Goal: Task Accomplishment & Management: Manage account settings

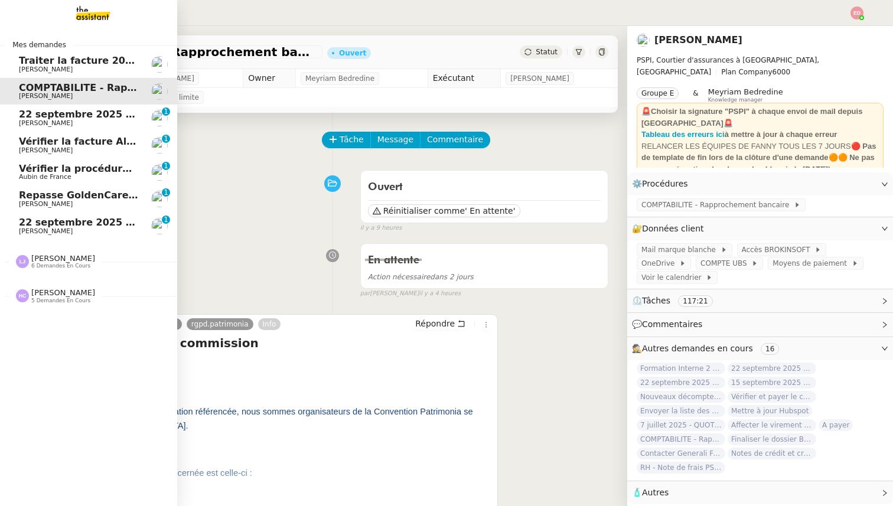
click at [102, 65] on span "Traiter la facture 2025416 Fuseau" at bounding box center [109, 60] width 180 height 11
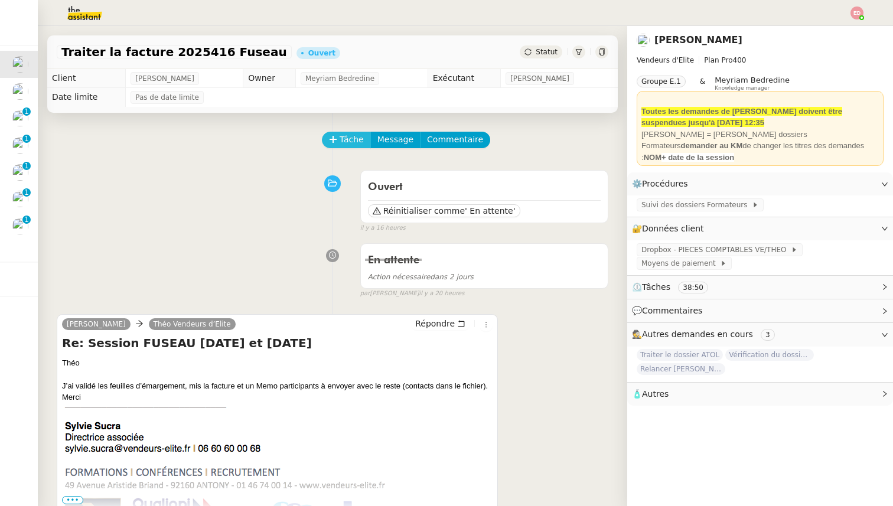
click at [344, 142] on span "Tâche" at bounding box center [352, 140] width 24 height 14
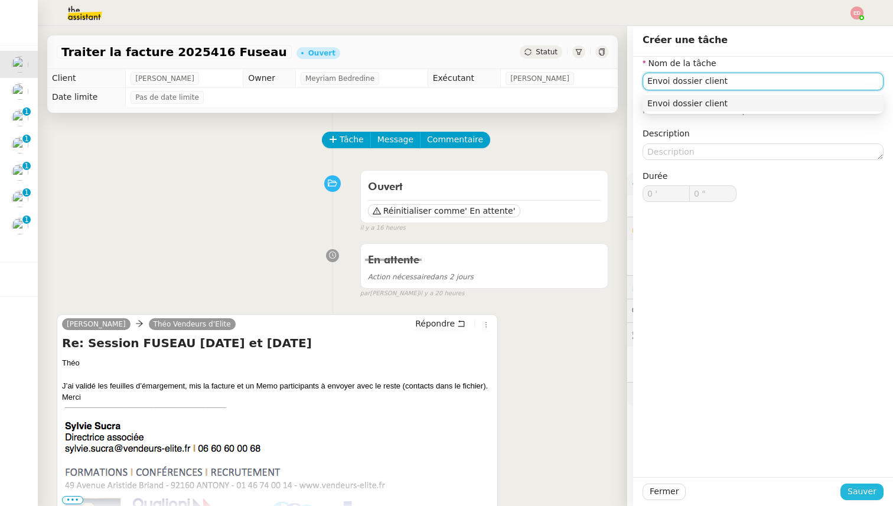
type input "Envoi dossier client"
click at [857, 490] on span "Sauver" at bounding box center [862, 492] width 29 height 14
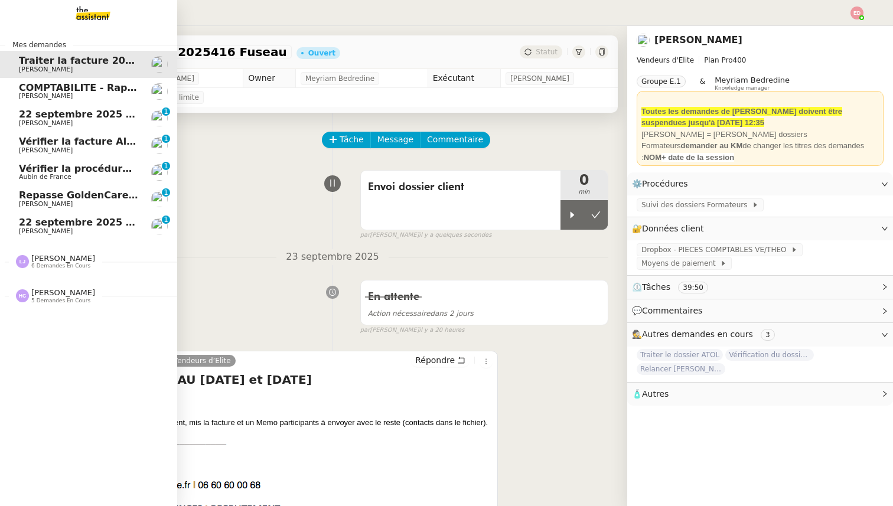
click at [44, 90] on span "COMPTABILITE - Rapprochement bancaire - 28 août 2025" at bounding box center [170, 87] width 302 height 11
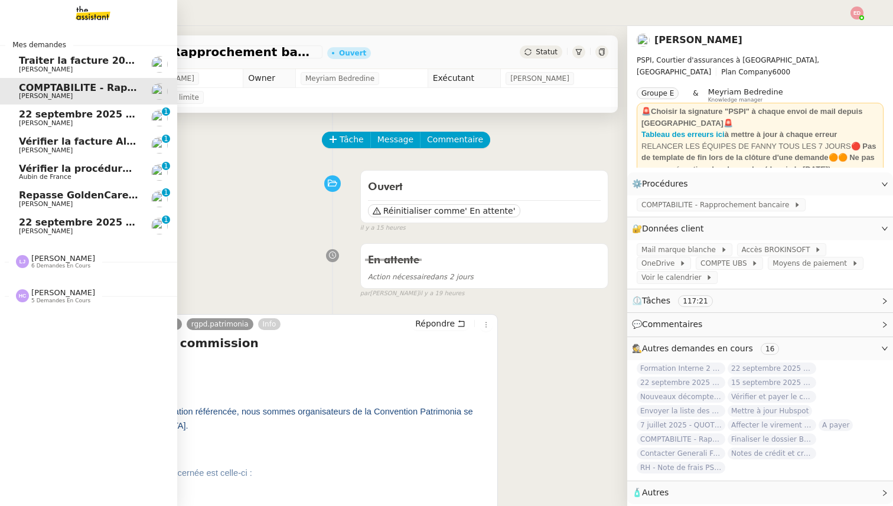
click at [44, 117] on span "22 septembre 2025 - QUOTIDIEN - OPAL - Gestion de la boîte mail OPAL" at bounding box center [208, 114] width 379 height 11
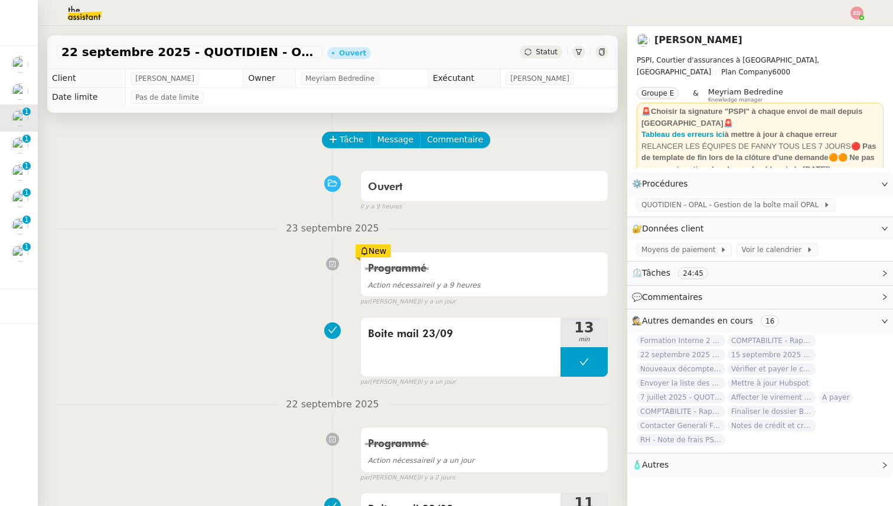
click at [332, 151] on div "Tâche Message Commentaire" at bounding box center [465, 146] width 285 height 28
click at [332, 144] on button "Tâche" at bounding box center [346, 140] width 49 height 17
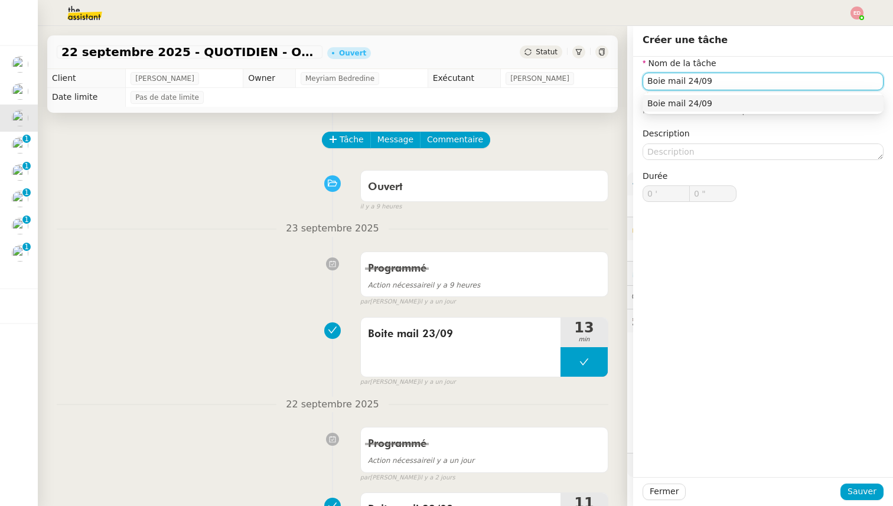
click at [659, 82] on input "Boie mail 24/09" at bounding box center [763, 81] width 241 height 17
click at [686, 82] on input "Boite mail 24/09" at bounding box center [763, 81] width 241 height 17
type input "Boite mail 24/09"
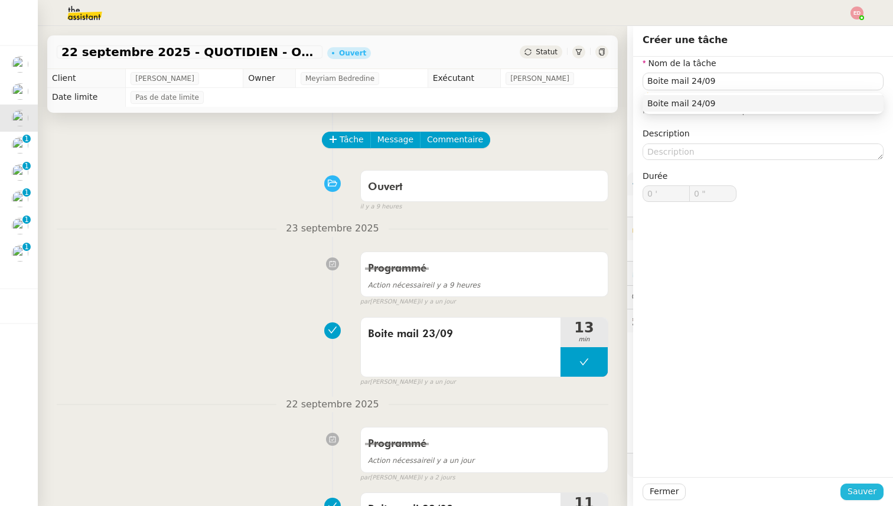
click at [874, 486] on span "Sauver" at bounding box center [862, 492] width 29 height 14
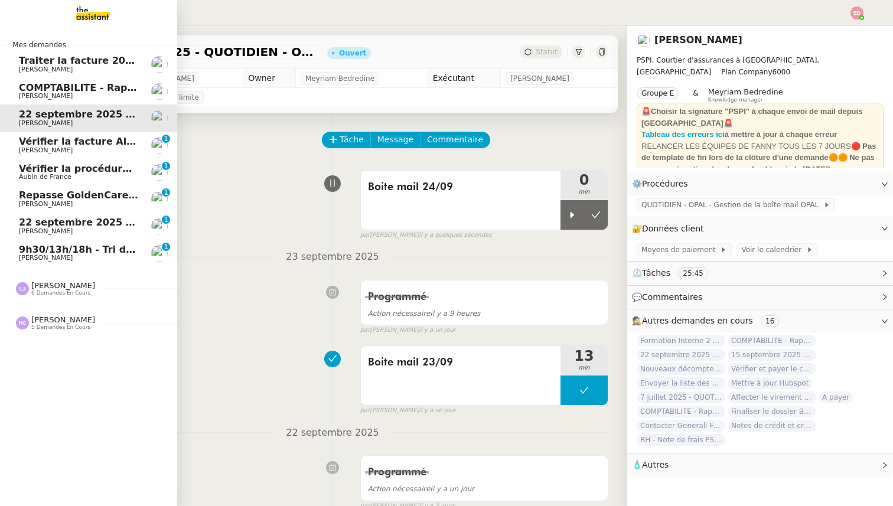
click at [37, 232] on span "[PERSON_NAME]" at bounding box center [46, 231] width 54 height 8
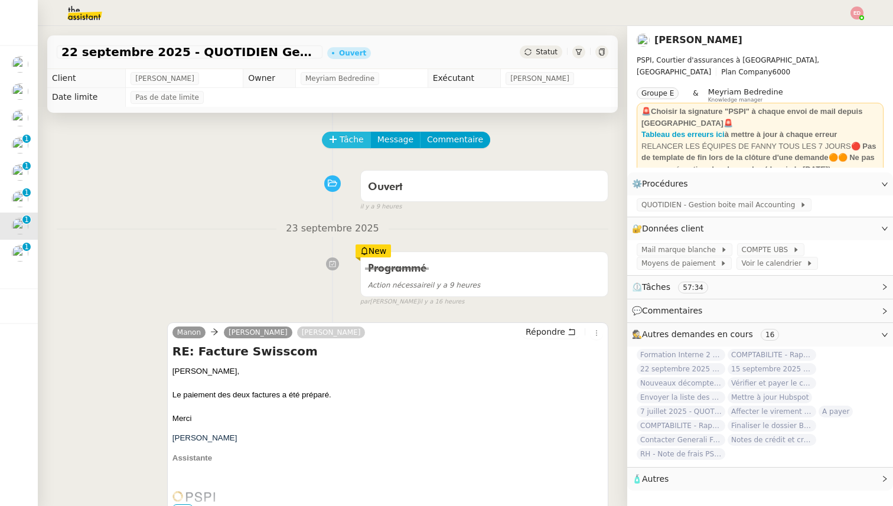
click at [346, 138] on span "Tâche" at bounding box center [352, 140] width 24 height 14
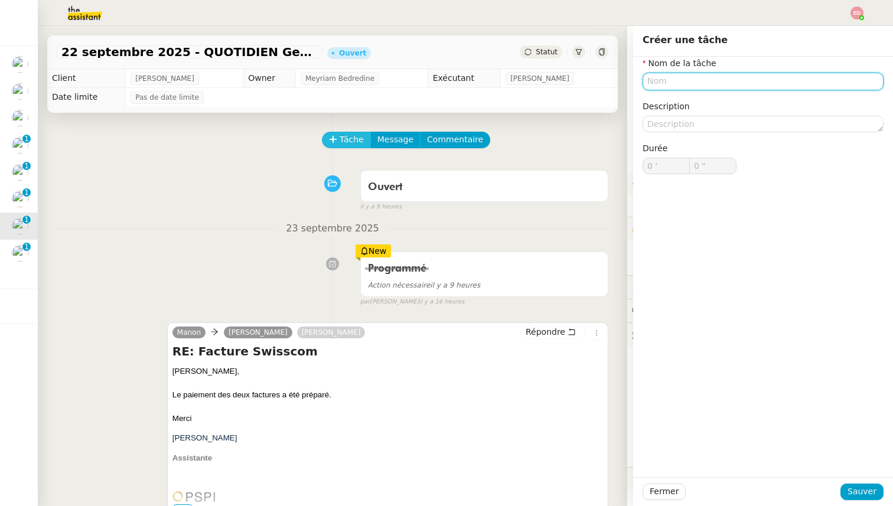
paste input "Boite mail 24/09"
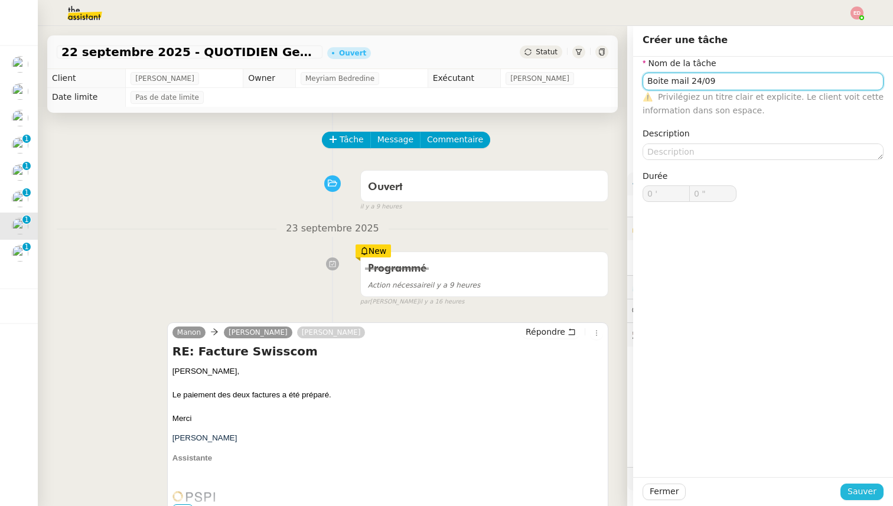
type input "Boite mail 24/09"
click at [854, 491] on span "Sauver" at bounding box center [862, 492] width 29 height 14
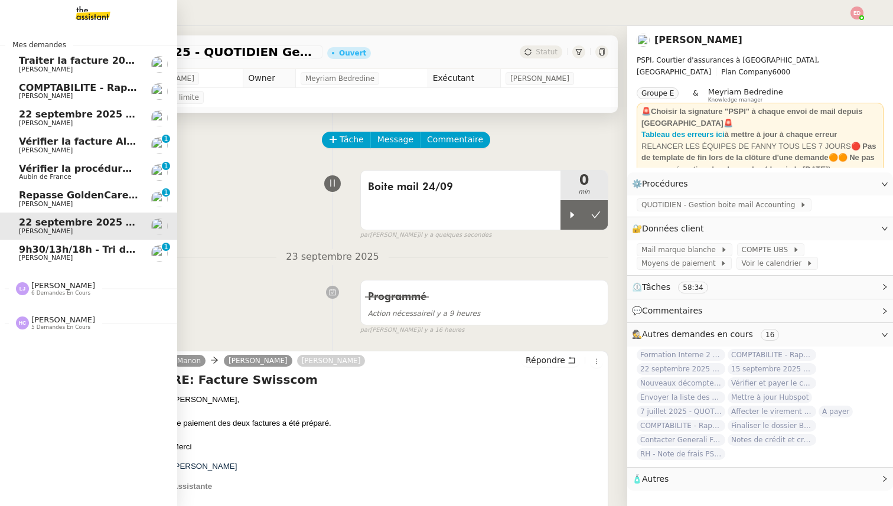
click at [20, 145] on span "Vérifier la facture Alissa Dr" at bounding box center [91, 141] width 144 height 11
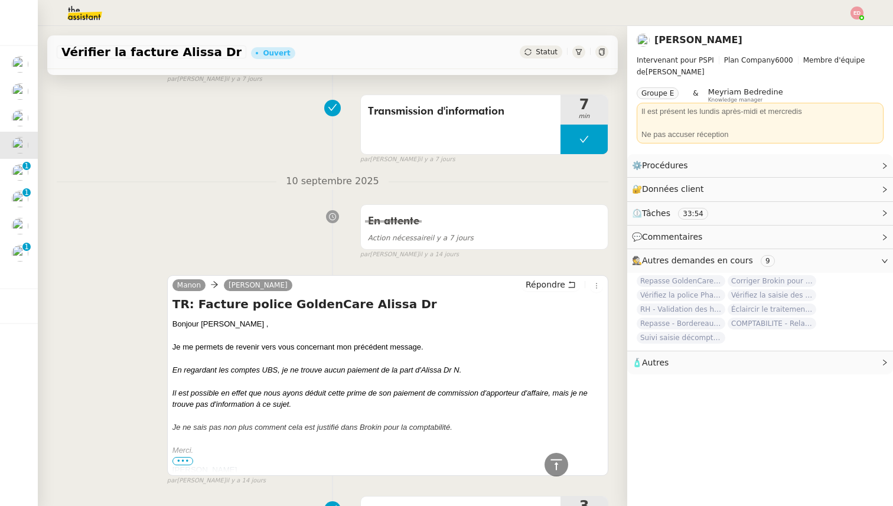
scroll to position [411, 0]
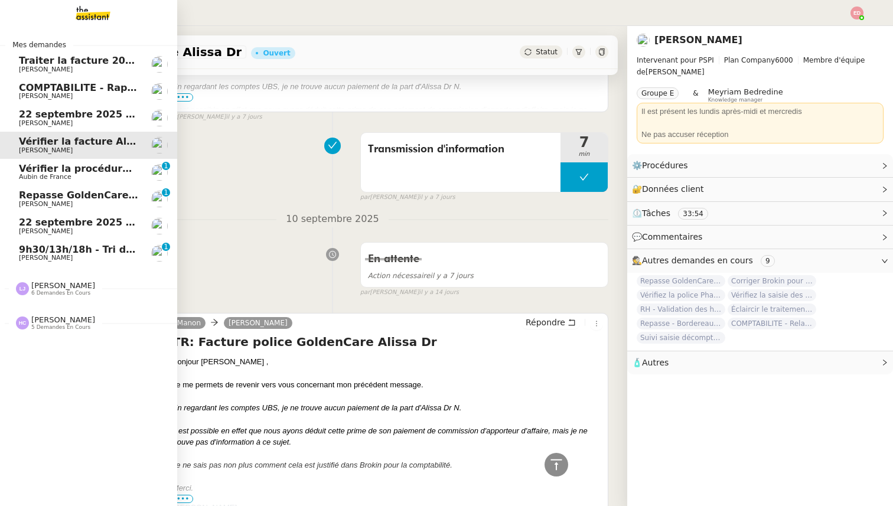
click at [14, 170] on link "Vérifier la procédure de facturation avec [PERSON_NAME] et [PERSON_NAME] de Fra…" at bounding box center [88, 172] width 177 height 27
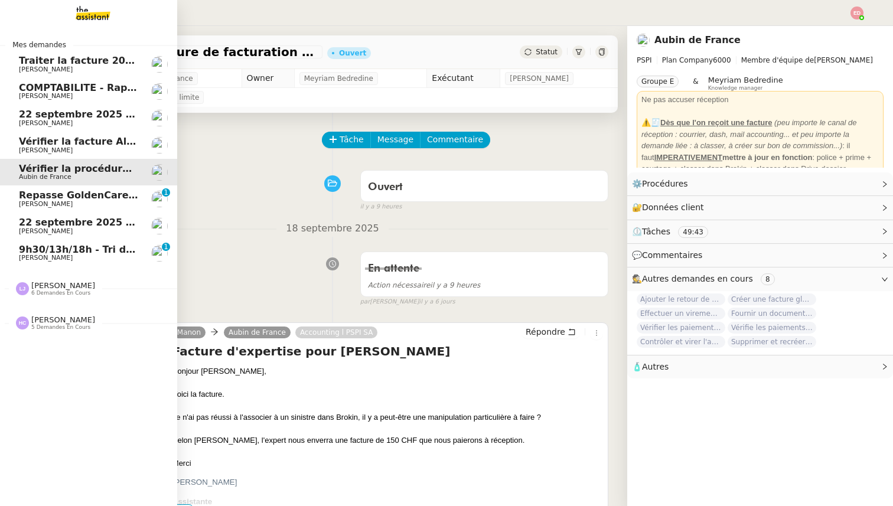
click at [48, 200] on span "Repasse GoldenCare - Bordereaux dolards" at bounding box center [131, 195] width 225 height 11
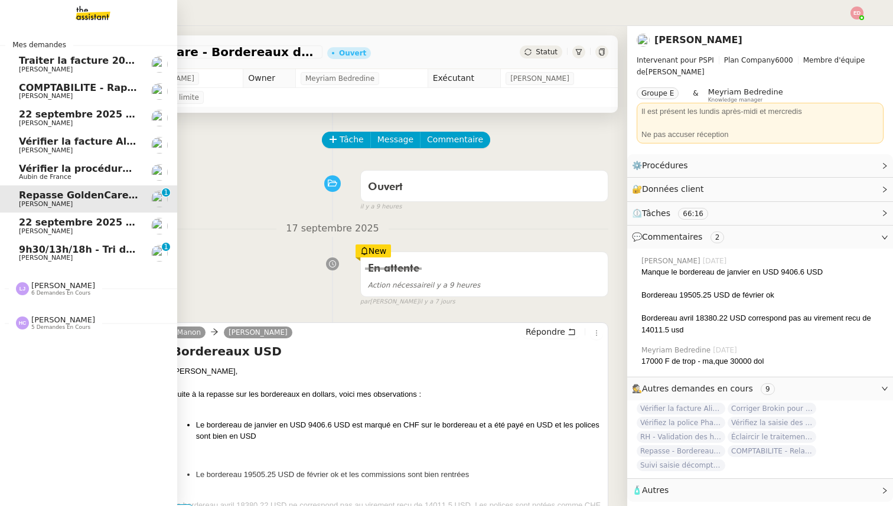
click at [37, 245] on span "9h30/13h/18h - Tri de la boite mail PRO - 19 septembre 2025" at bounding box center [180, 249] width 323 height 11
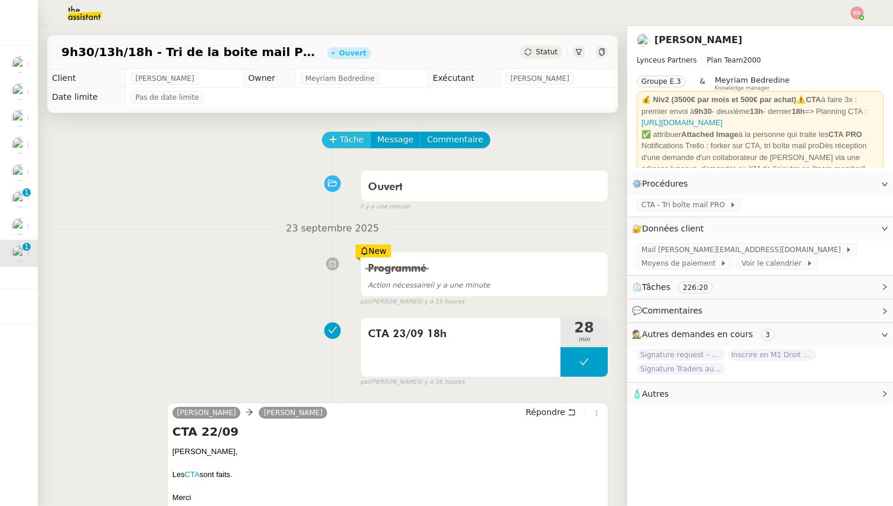
click at [350, 141] on span "Tâche" at bounding box center [352, 140] width 24 height 14
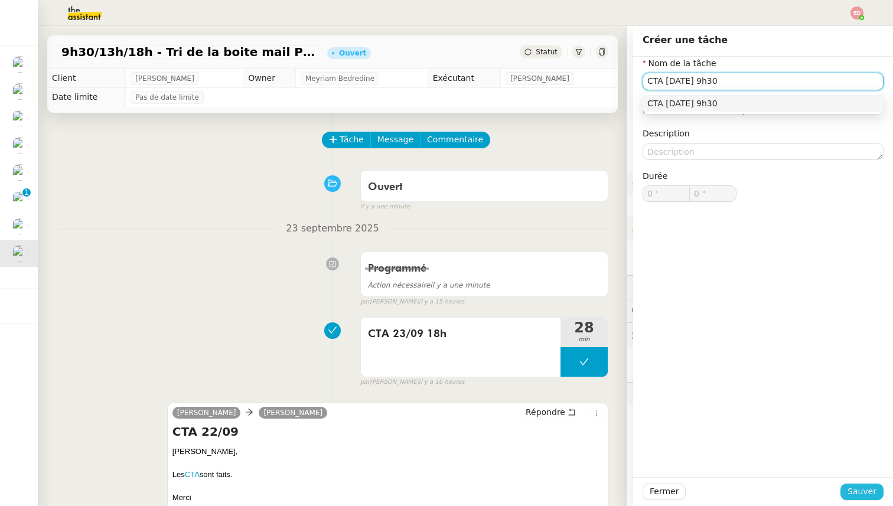
type input "CTA [DATE] 9h30"
click at [858, 498] on span "Sauver" at bounding box center [862, 492] width 29 height 14
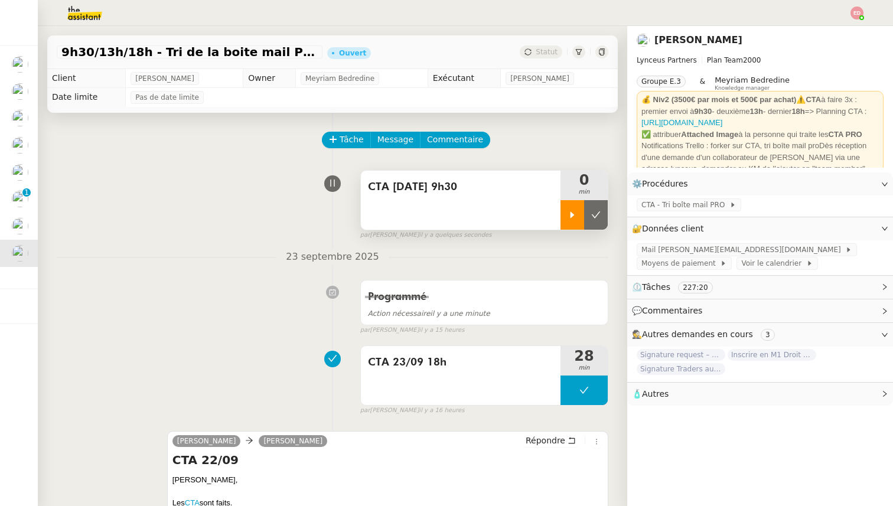
click at [568, 213] on icon at bounding box center [572, 214] width 9 height 9
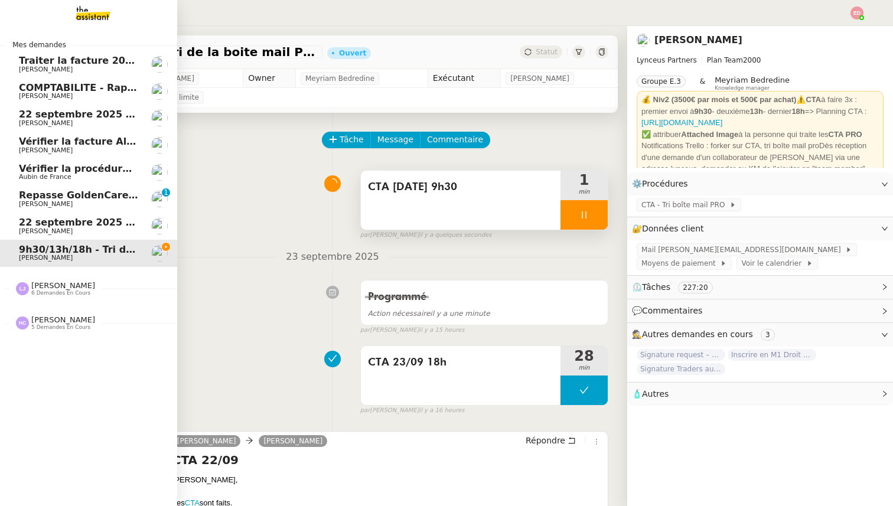
click at [36, 284] on span "[PERSON_NAME]" at bounding box center [63, 285] width 64 height 9
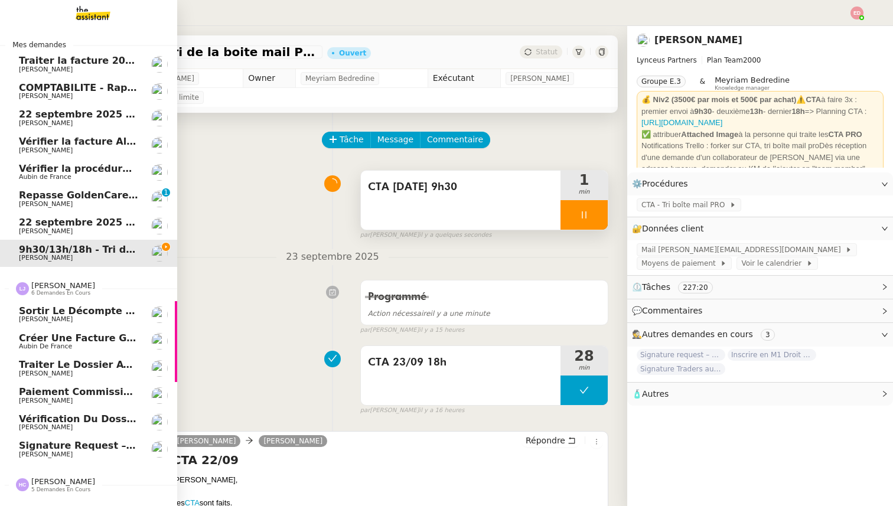
click at [48, 308] on span "Sortir le décompte pour [PERSON_NAME]" at bounding box center [130, 310] width 223 height 11
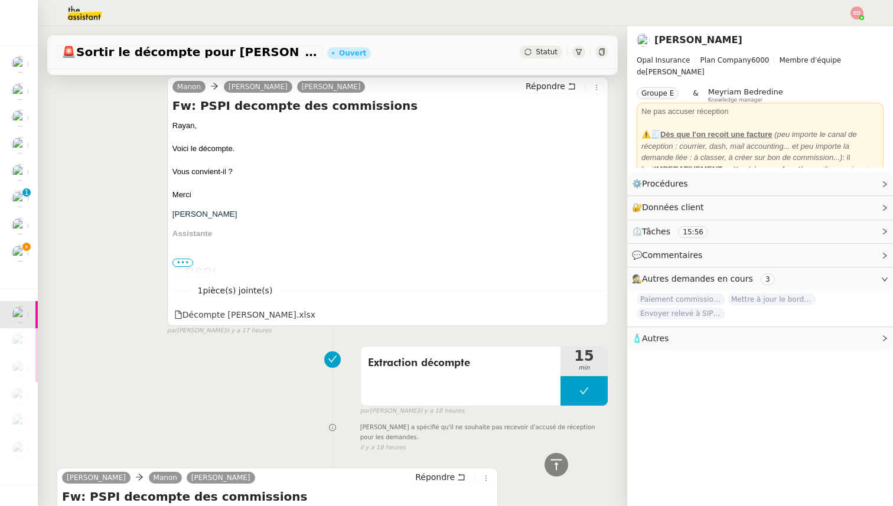
scroll to position [435, 0]
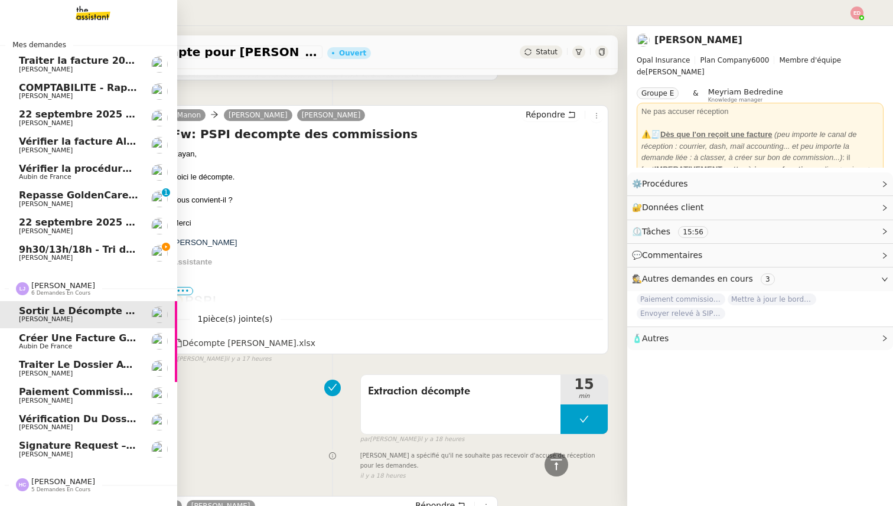
click at [42, 336] on span "Créer une facture globale pour [PERSON_NAME]" at bounding box center [148, 338] width 259 height 11
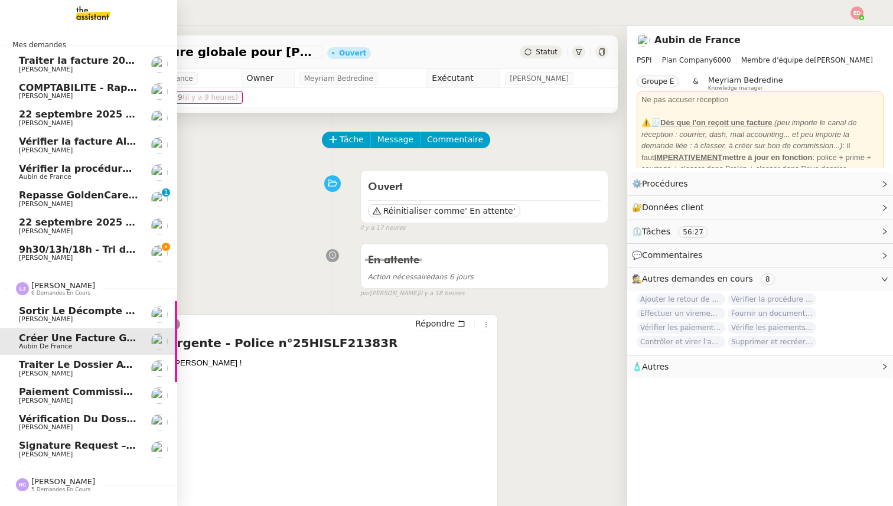
click at [43, 373] on span "[PERSON_NAME]" at bounding box center [46, 374] width 54 height 8
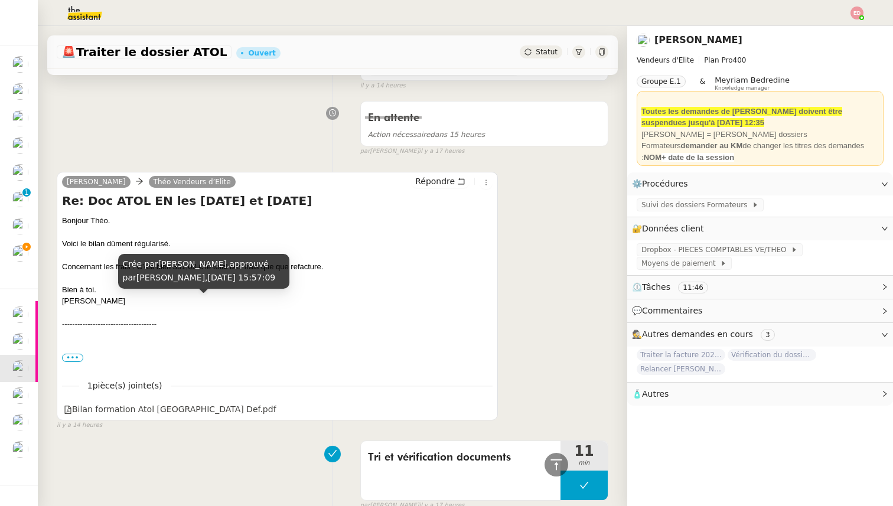
scroll to position [89, 0]
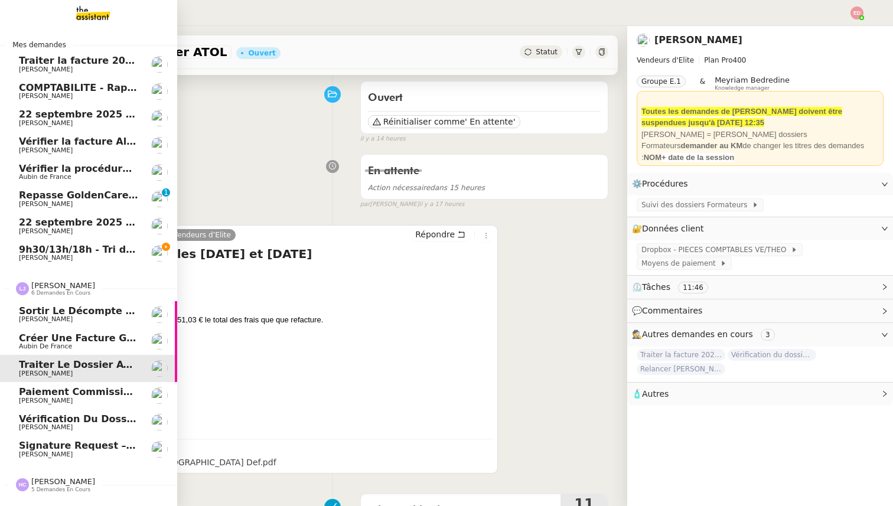
click at [53, 392] on span "Paiement commission [PERSON_NAME]" at bounding box center [123, 391] width 209 height 11
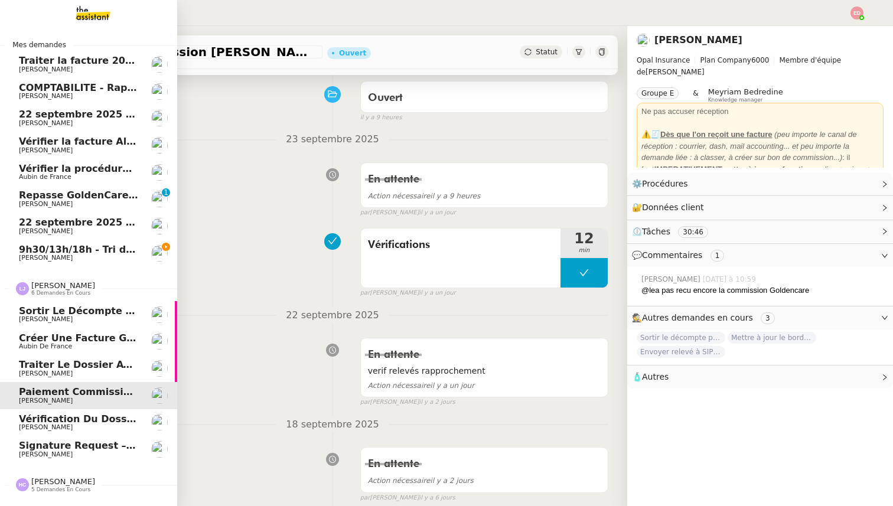
click at [53, 424] on span "[PERSON_NAME]" at bounding box center [46, 428] width 54 height 8
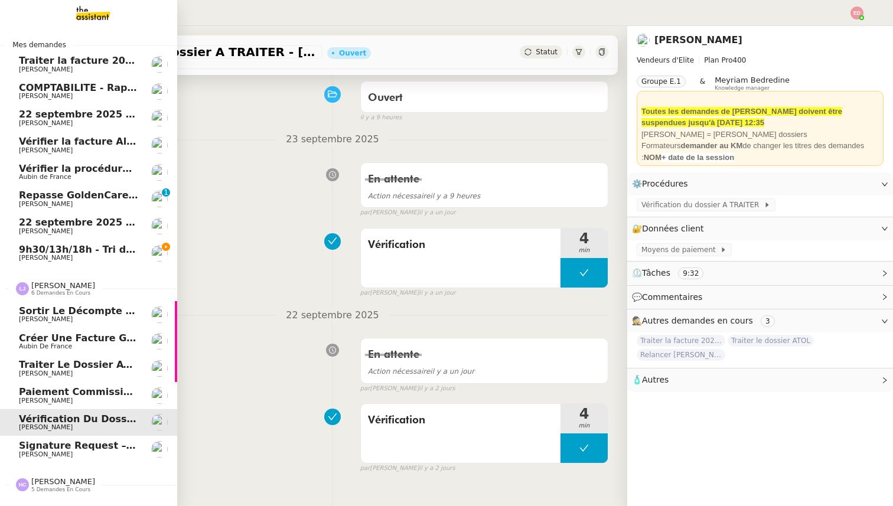
click at [48, 450] on span "Signature request – BBVA KYC form - LYNCEUS PARTNERS EUROPE" at bounding box center [196, 445] width 355 height 11
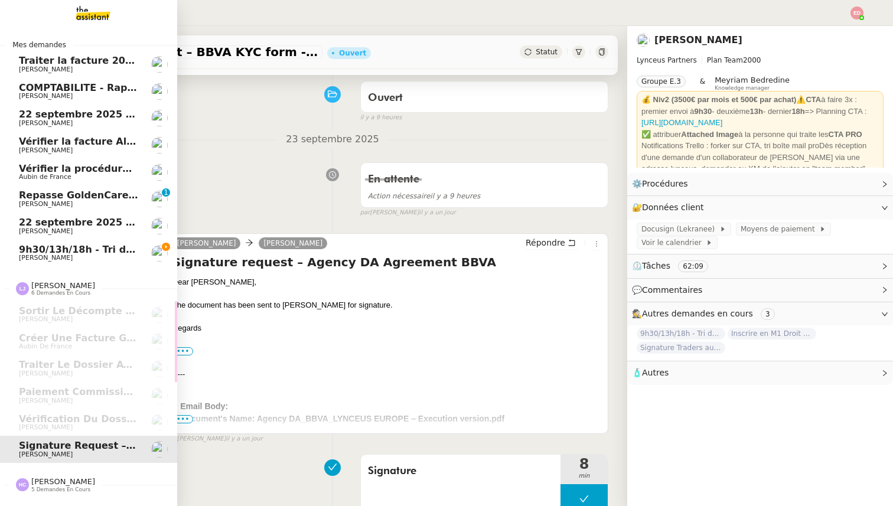
click at [48, 481] on span "[PERSON_NAME]" at bounding box center [63, 481] width 64 height 9
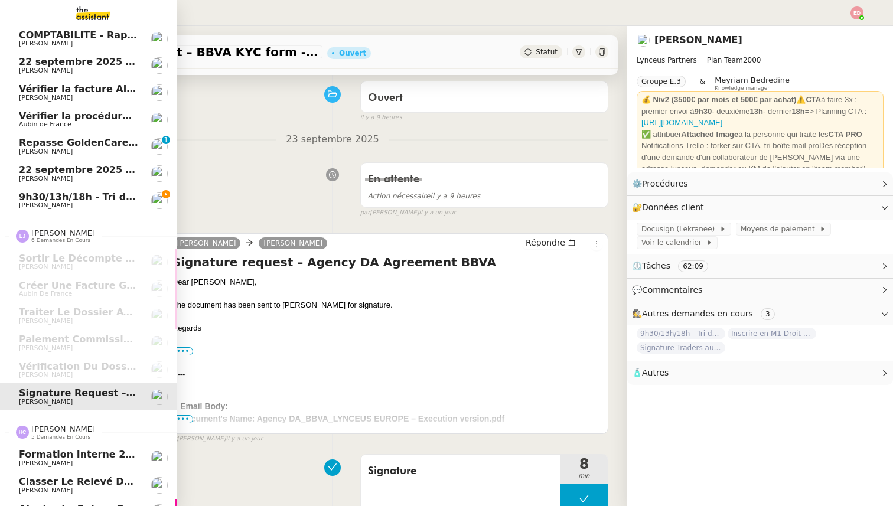
scroll to position [126, 0]
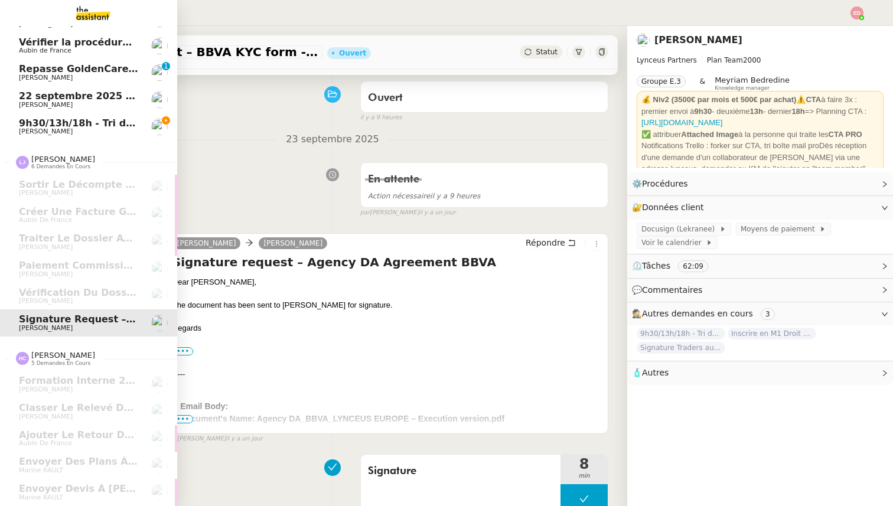
click at [28, 123] on span "9h30/13h/18h - Tri de la boite mail PRO - 19 septembre 2025" at bounding box center [180, 123] width 323 height 11
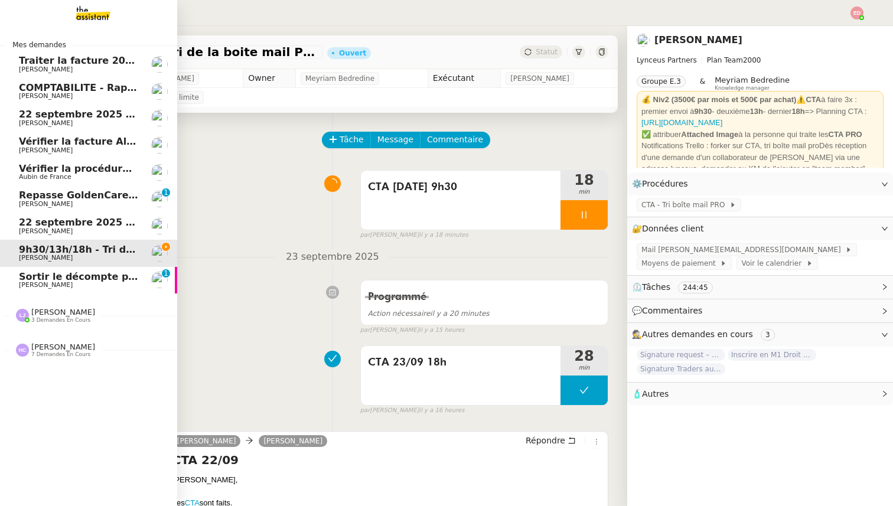
click at [87, 282] on span "[PERSON_NAME]" at bounding box center [78, 285] width 119 height 7
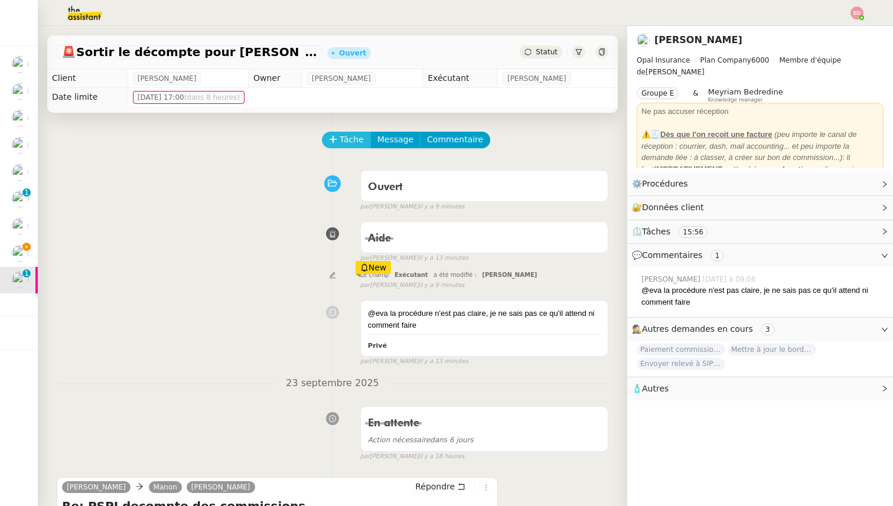
click at [351, 137] on span "Tâche" at bounding box center [352, 140] width 24 height 14
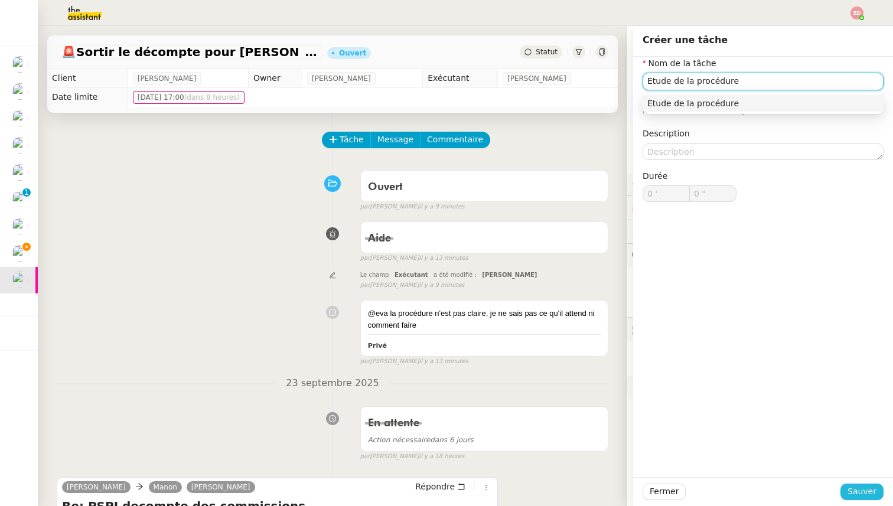
type input "Etude de la procédure"
click at [861, 493] on span "Sauver" at bounding box center [862, 492] width 29 height 14
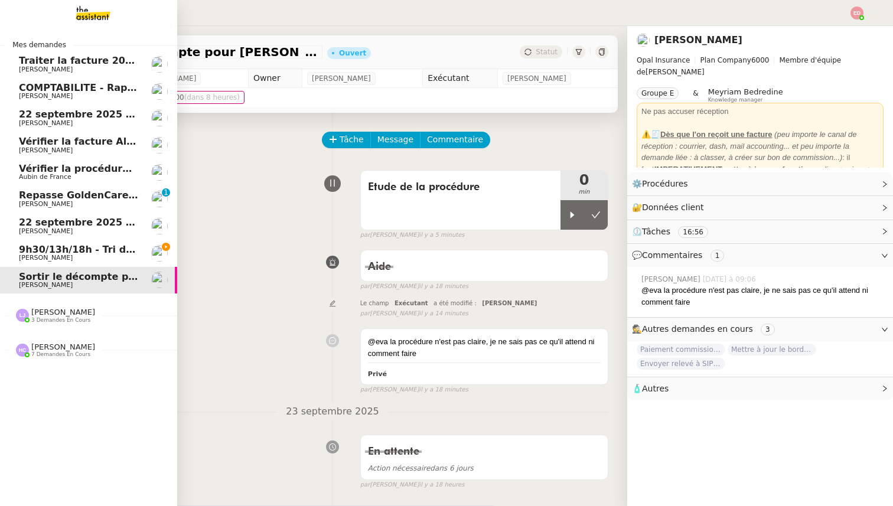
click at [48, 248] on span "9h30/13h/18h - Tri de la boite mail PRO - 19 septembre 2025" at bounding box center [180, 249] width 323 height 11
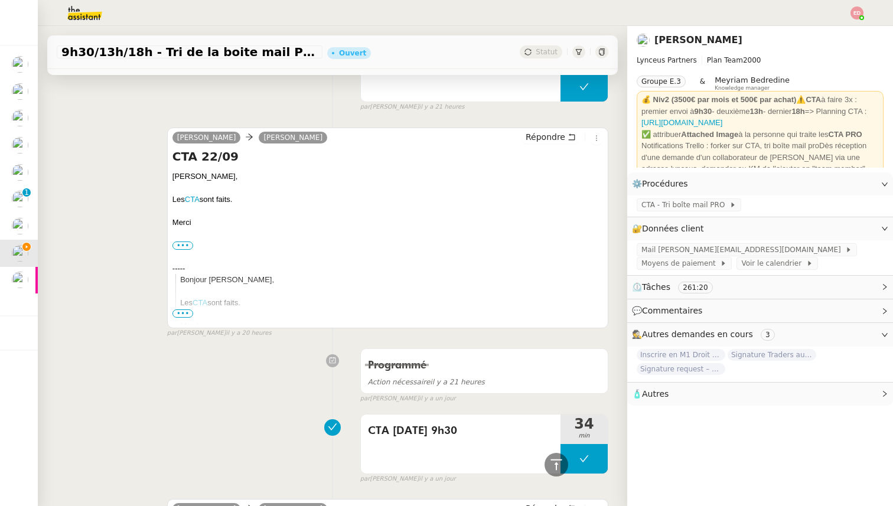
scroll to position [1061, 0]
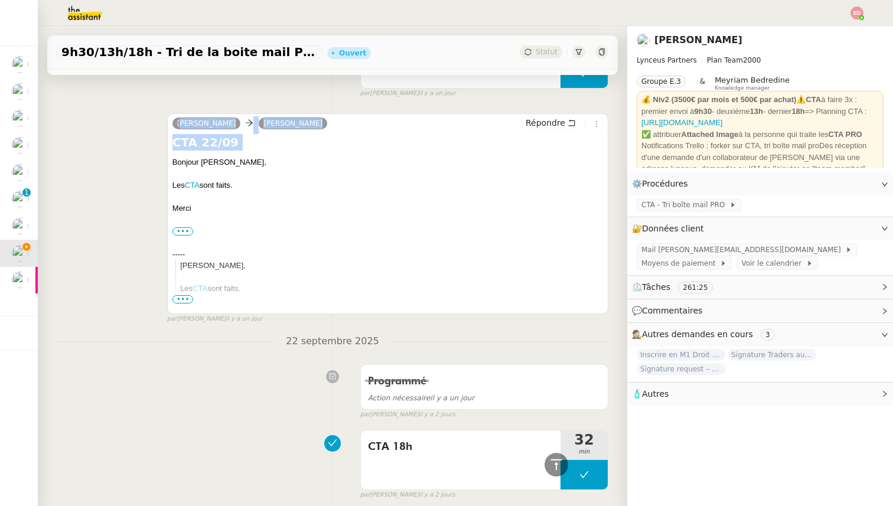
drag, startPoint x: 159, startPoint y: 171, endPoint x: 171, endPoint y: 161, distance: 15.5
click at [171, 161] on div "Tâche Message Commentaire Veuillez patienter une erreur s'est produite 👌👌👌 mess…" at bounding box center [333, 168] width 590 height 2232
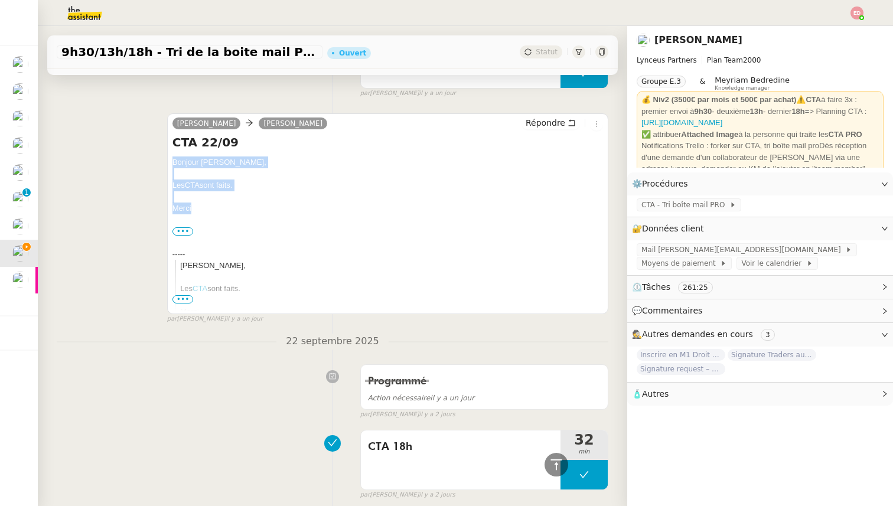
drag, startPoint x: 192, startPoint y: 211, endPoint x: 170, endPoint y: 164, distance: 51.5
click at [170, 164] on div "[PERSON_NAME] [PERSON_NAME] Répondre CTA 22/09 Bonjour [PERSON_NAME], Les CTA s…" at bounding box center [387, 213] width 441 height 201
copy div "Bonjour [PERSON_NAME], Les CTA sont faits. [GEOGRAPHIC_DATA]"
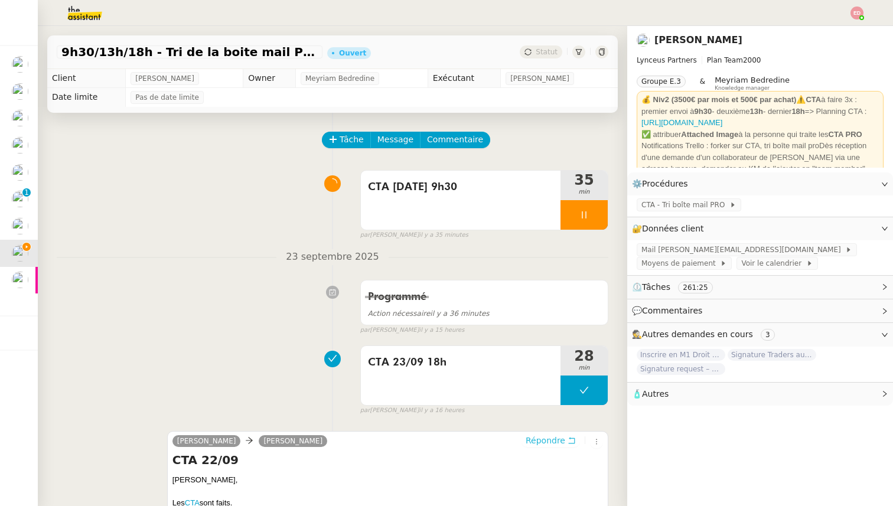
click at [529, 436] on span "Répondre" at bounding box center [546, 441] width 40 height 12
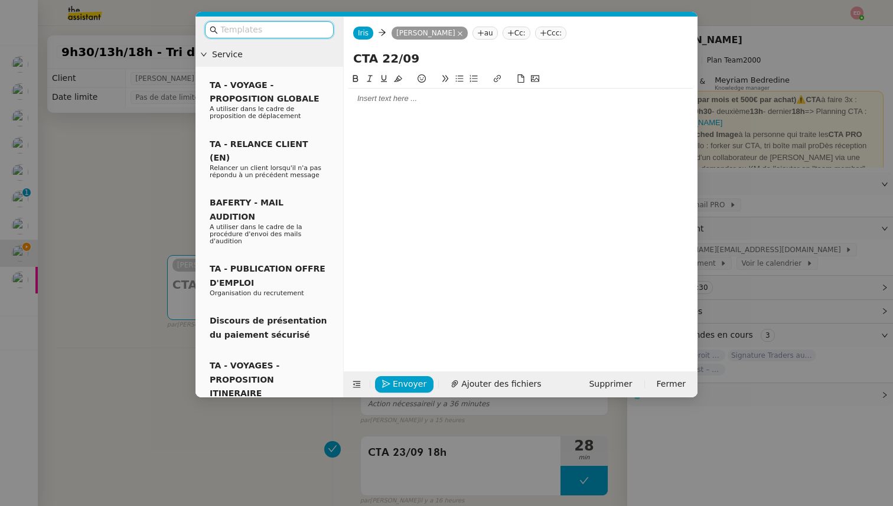
click at [403, 99] on div at bounding box center [521, 98] width 344 height 11
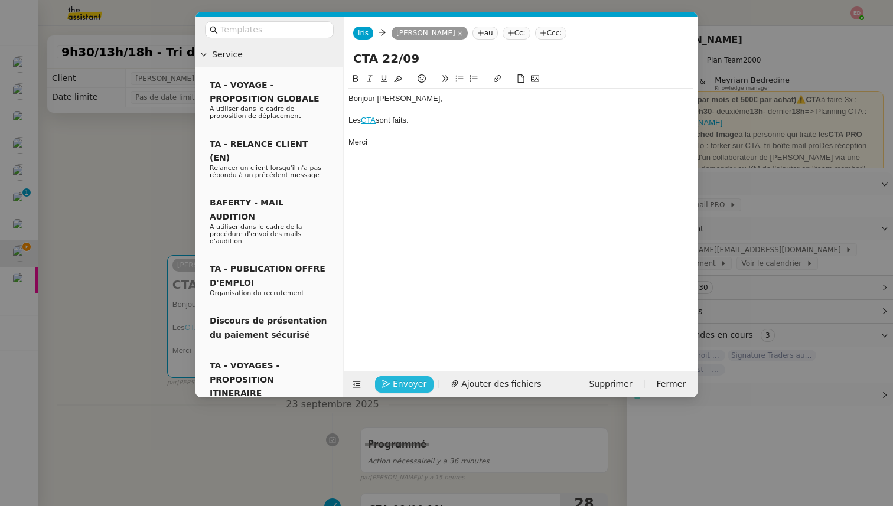
click at [392, 379] on button "Envoyer" at bounding box center [404, 384] width 58 height 17
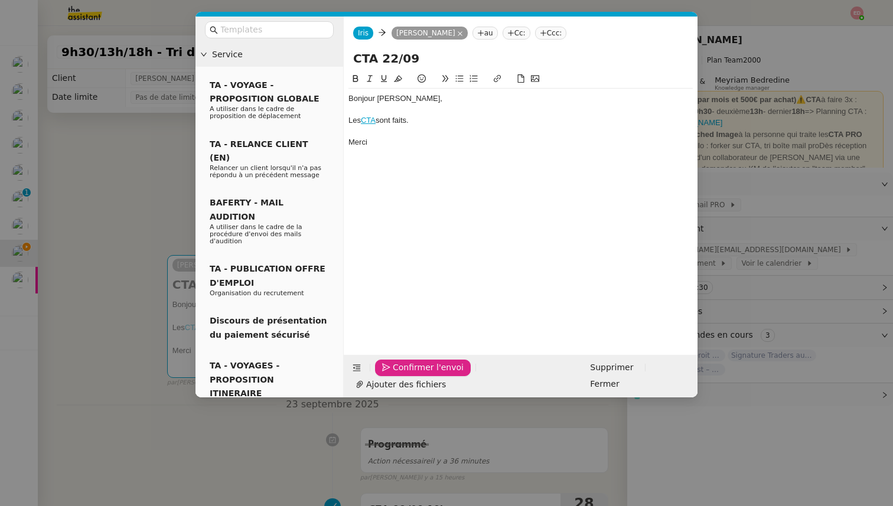
click at [392, 376] on button "Confirmer l'envoi" at bounding box center [423, 368] width 96 height 17
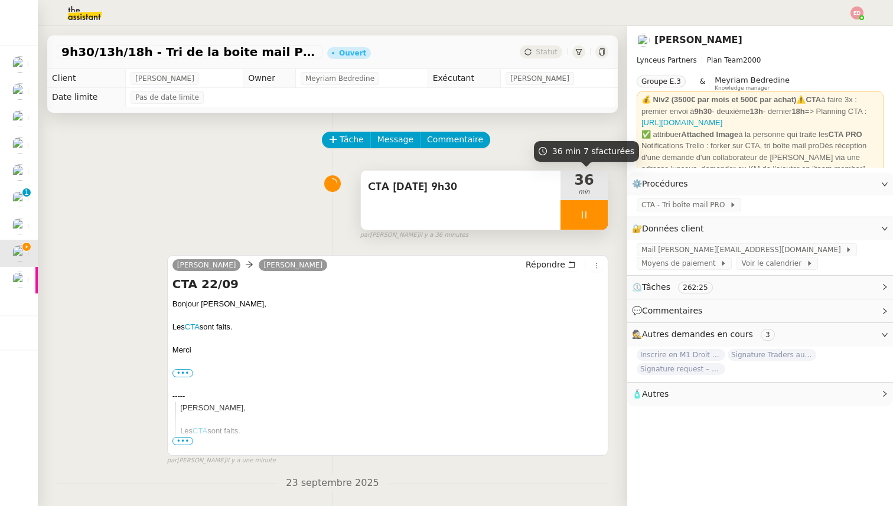
click at [600, 211] on div at bounding box center [584, 215] width 47 height 30
click at [600, 211] on icon at bounding box center [595, 214] width 9 height 9
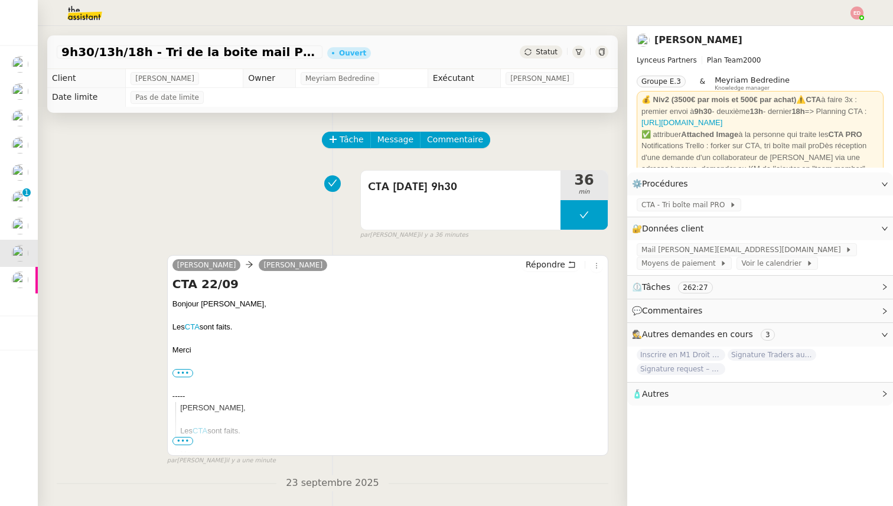
click at [551, 54] on span "Statut" at bounding box center [547, 52] width 22 height 8
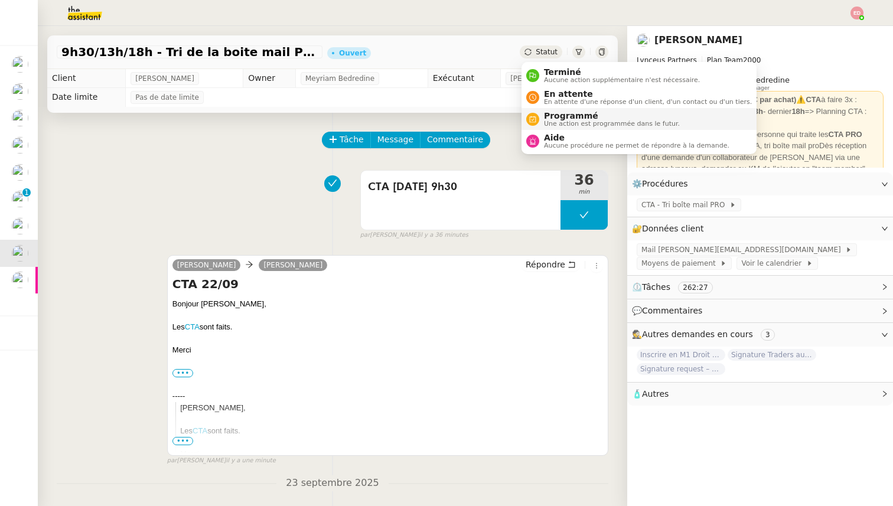
click at [562, 116] on span "Programmé" at bounding box center [612, 115] width 136 height 9
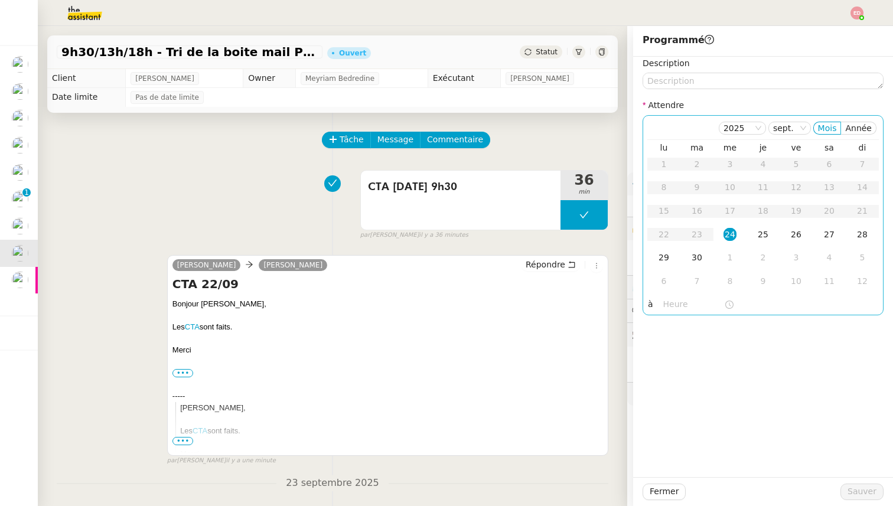
click at [727, 236] on div "24" at bounding box center [730, 234] width 13 height 13
click at [669, 305] on input "text" at bounding box center [693, 305] width 61 height 14
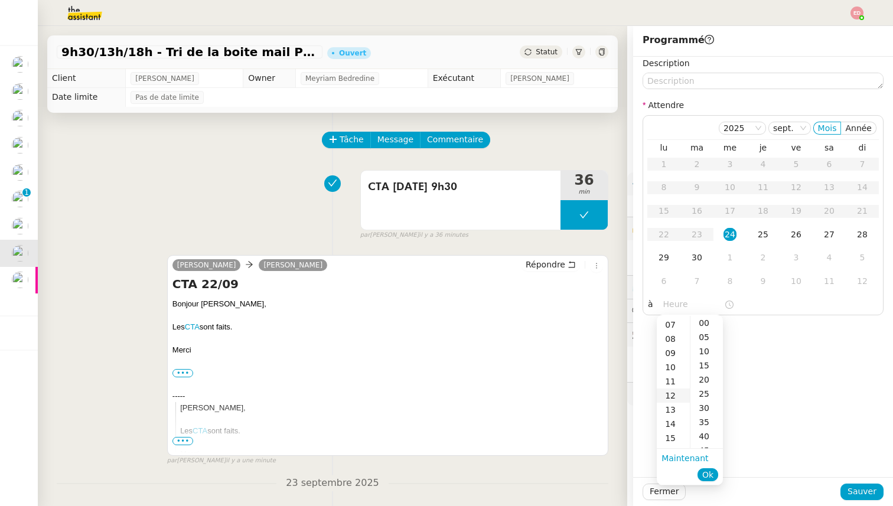
click at [676, 396] on div "12" at bounding box center [673, 396] width 33 height 14
click at [707, 406] on div "30" at bounding box center [707, 408] width 32 height 14
type input "12:30"
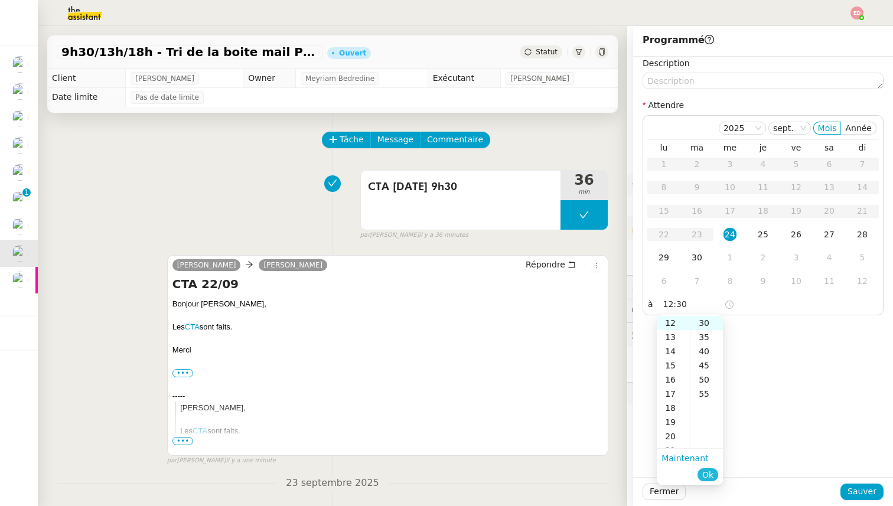
click at [712, 472] on span "Ok" at bounding box center [707, 475] width 11 height 12
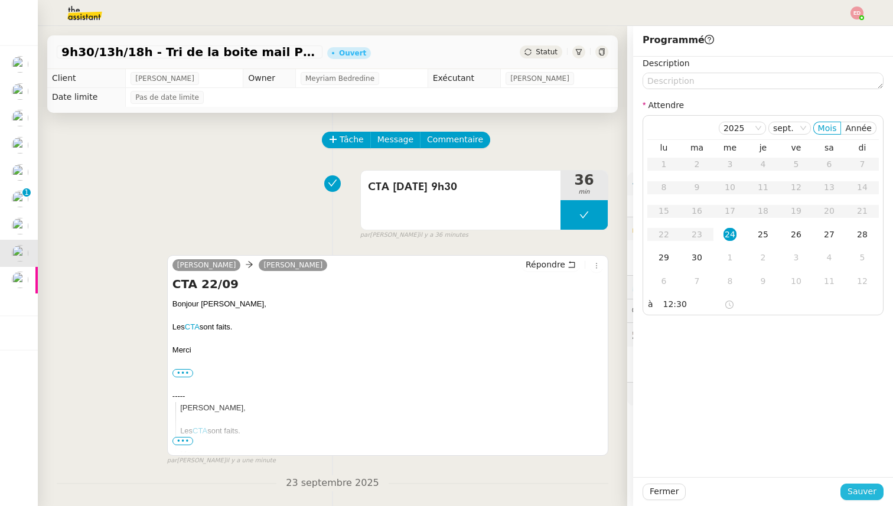
click at [862, 492] on span "Sauver" at bounding box center [862, 492] width 29 height 14
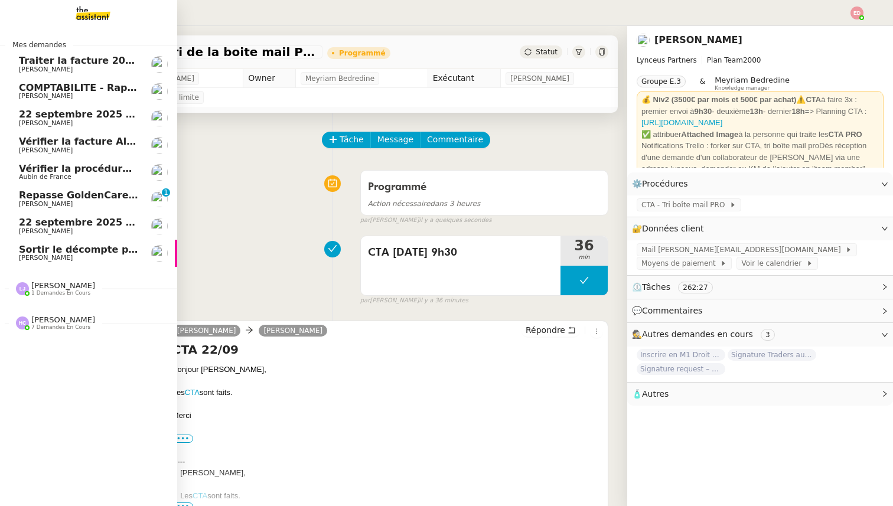
click at [79, 116] on span "22 septembre 2025 - QUOTIDIEN - OPAL - Gestion de la boîte mail OPAL" at bounding box center [208, 114] width 379 height 11
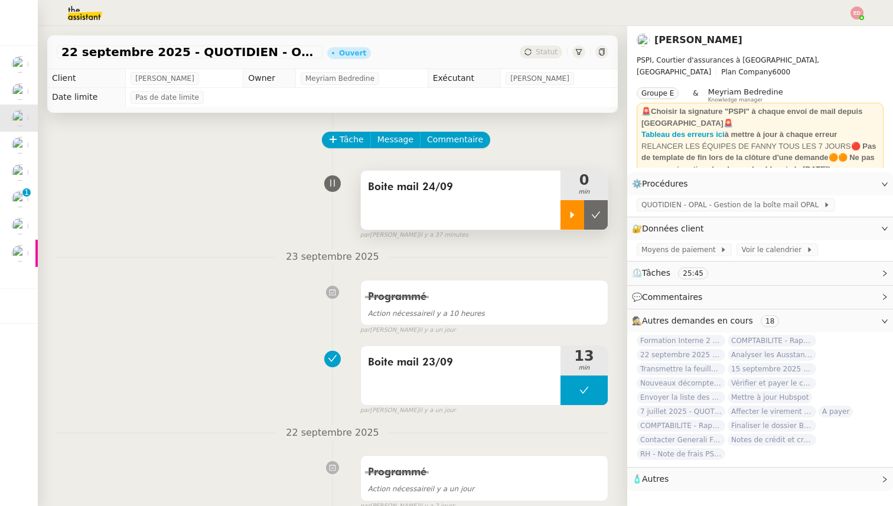
click at [565, 208] on div at bounding box center [573, 215] width 24 height 30
click at [610, 217] on div "Tâche Message Commentaire Veuillez patienter une erreur s'est produite 👌👌👌 mess…" at bounding box center [333, 366] width 590 height 506
click at [603, 217] on div at bounding box center [584, 215] width 47 height 30
click at [603, 217] on button at bounding box center [596, 215] width 24 height 30
click at [552, 55] on span "Statut" at bounding box center [547, 52] width 22 height 8
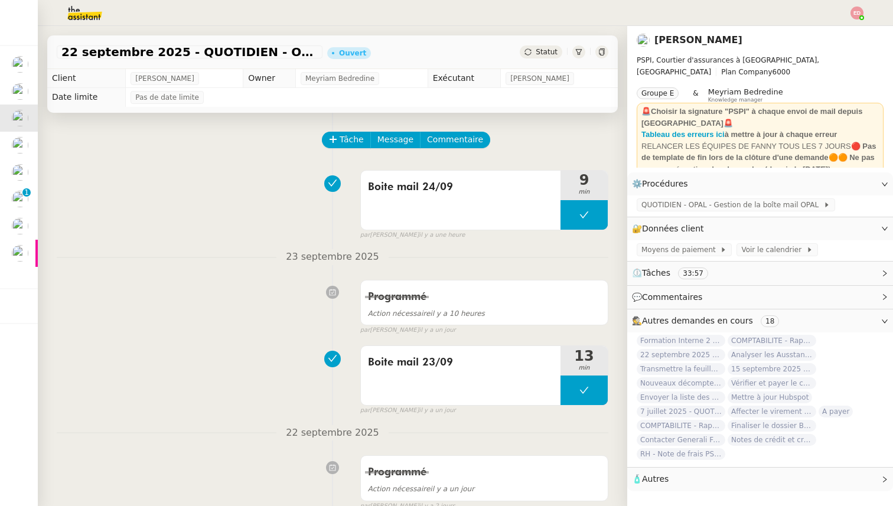
click at [545, 51] on span "Statut" at bounding box center [547, 52] width 22 height 8
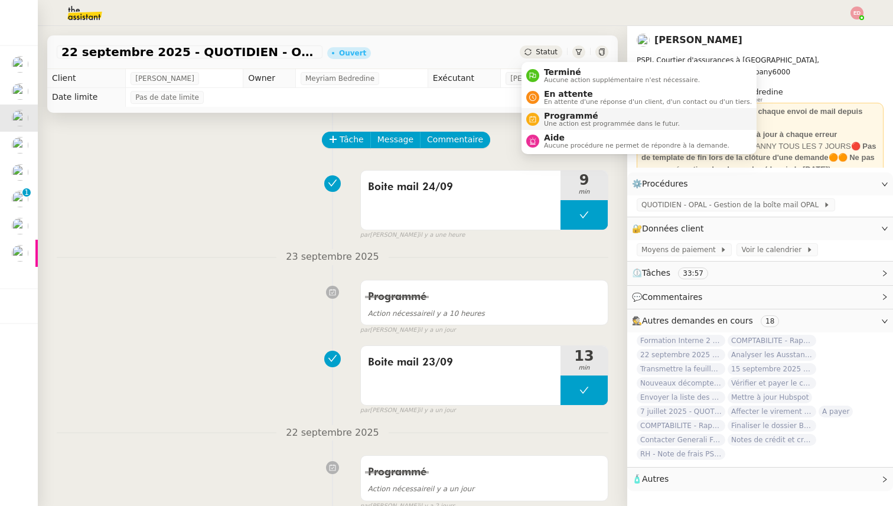
click at [556, 115] on span "Programmé" at bounding box center [612, 115] width 136 height 9
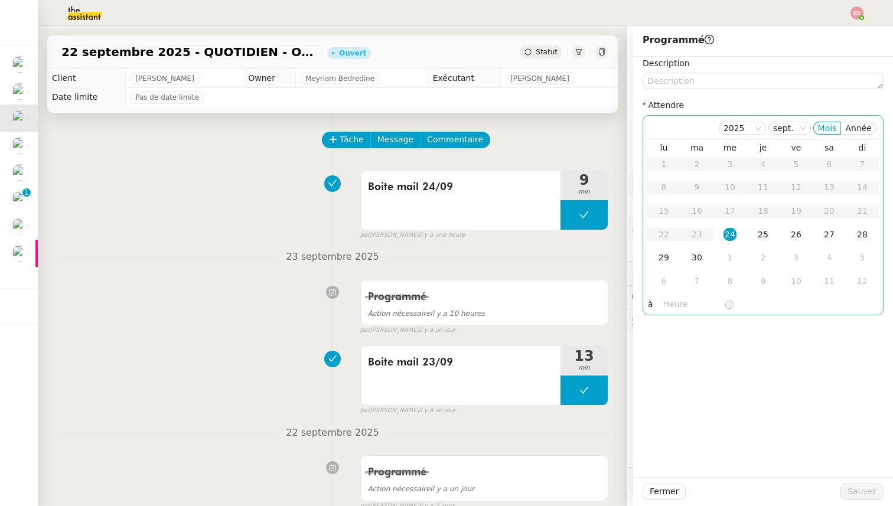
click at [761, 236] on div "25" at bounding box center [763, 234] width 13 height 13
click at [856, 493] on span "Sauver" at bounding box center [862, 492] width 29 height 14
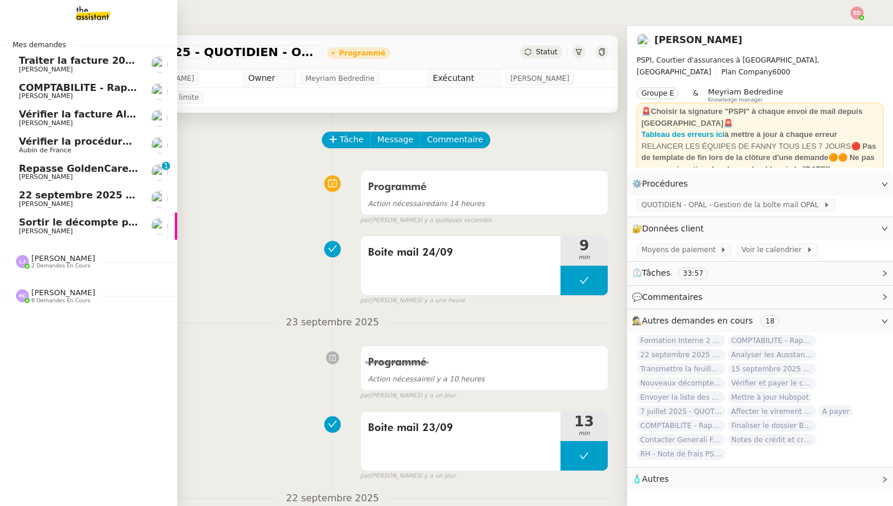
click at [61, 199] on span "22 septembre 2025 - QUOTIDIEN Gestion boite mail Accounting" at bounding box center [187, 195] width 337 height 11
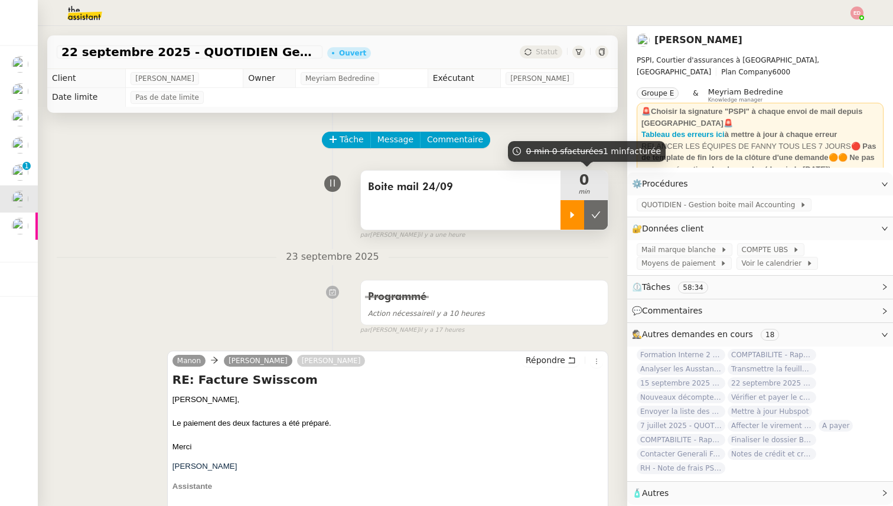
click at [570, 214] on icon at bounding box center [572, 214] width 9 height 9
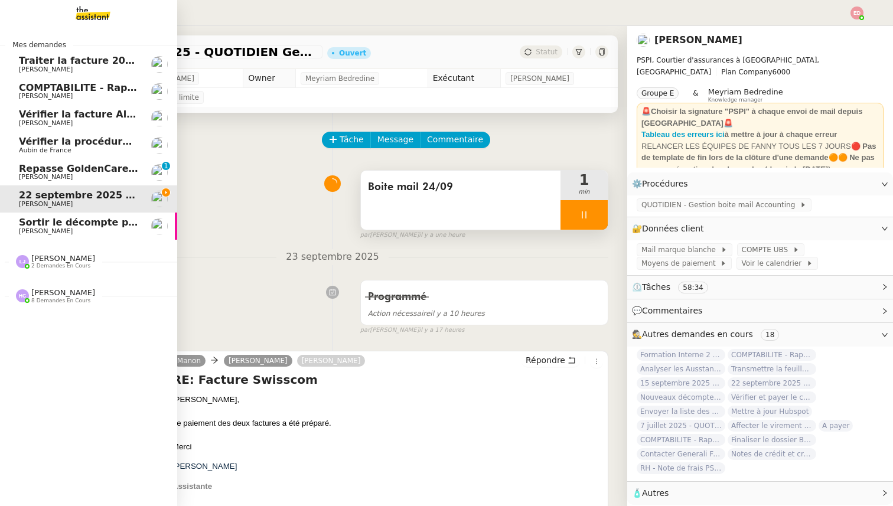
click at [47, 171] on span "Repasse GoldenCare - Bordereaux dolards" at bounding box center [131, 168] width 225 height 11
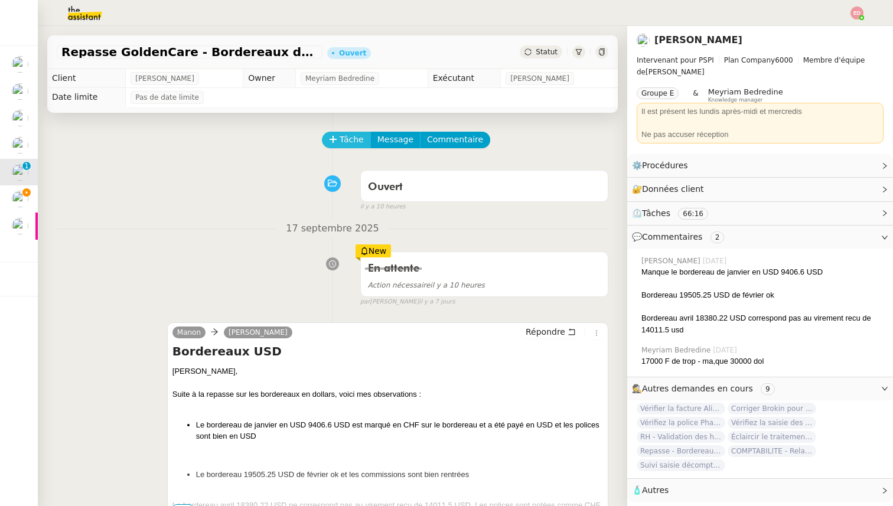
click at [342, 143] on span "Tâche" at bounding box center [352, 140] width 24 height 14
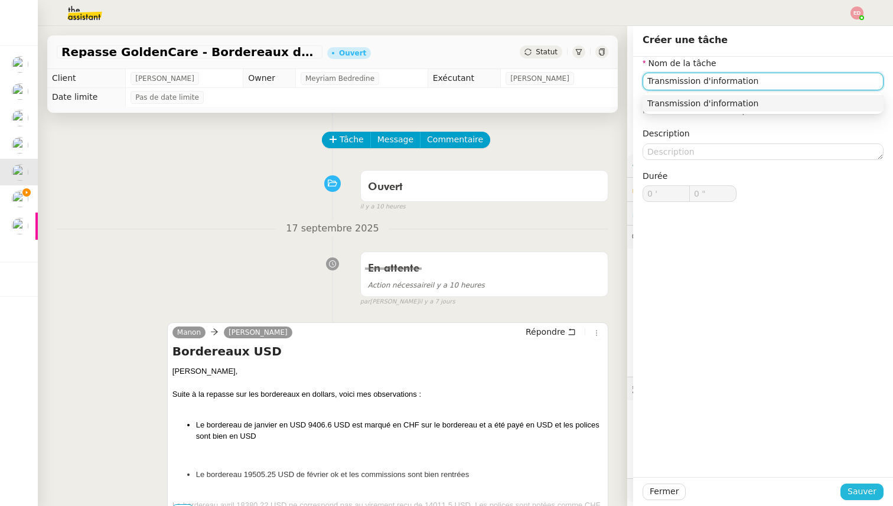
type input "Transmission d'information"
click at [849, 495] on button "Sauver" at bounding box center [862, 492] width 43 height 17
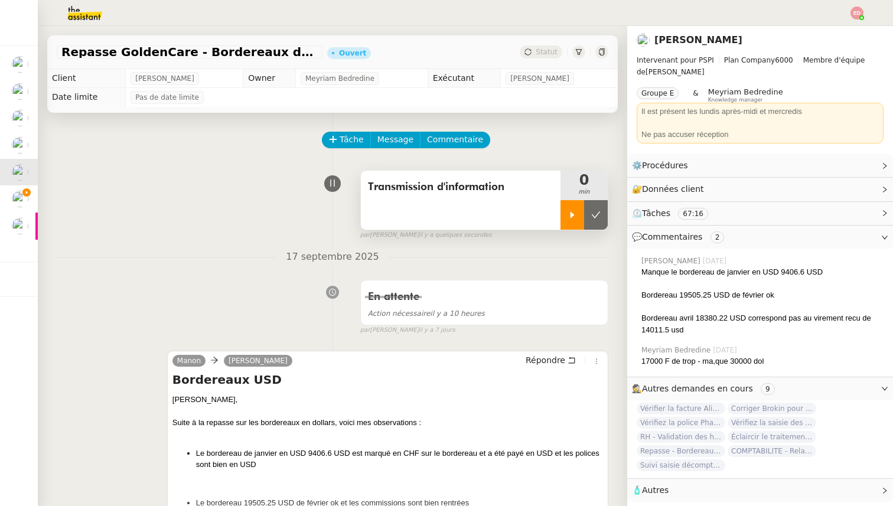
click at [569, 212] on icon at bounding box center [572, 214] width 9 height 9
click at [595, 214] on div at bounding box center [584, 215] width 47 height 30
click at [595, 214] on icon at bounding box center [595, 214] width 9 height 9
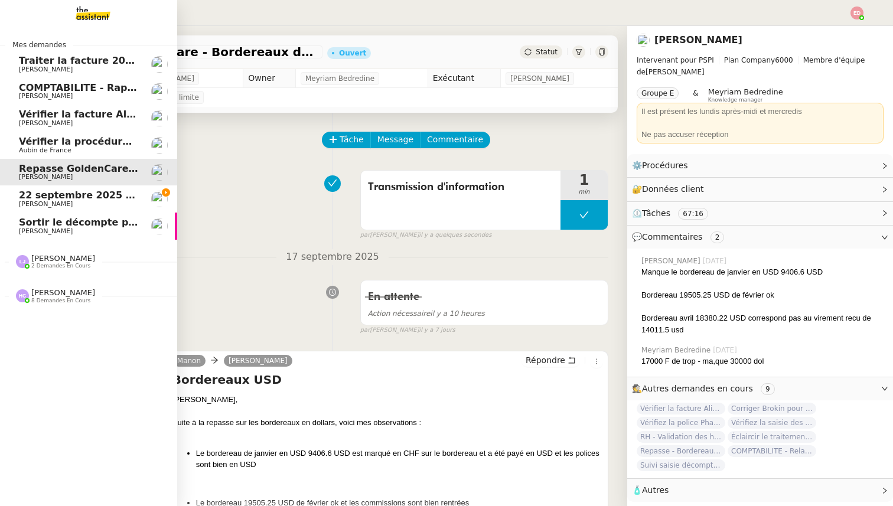
click at [24, 141] on span "Vérifier la procédure de facturation avec [PERSON_NAME] et [PERSON_NAME]" at bounding box center [225, 141] width 413 height 11
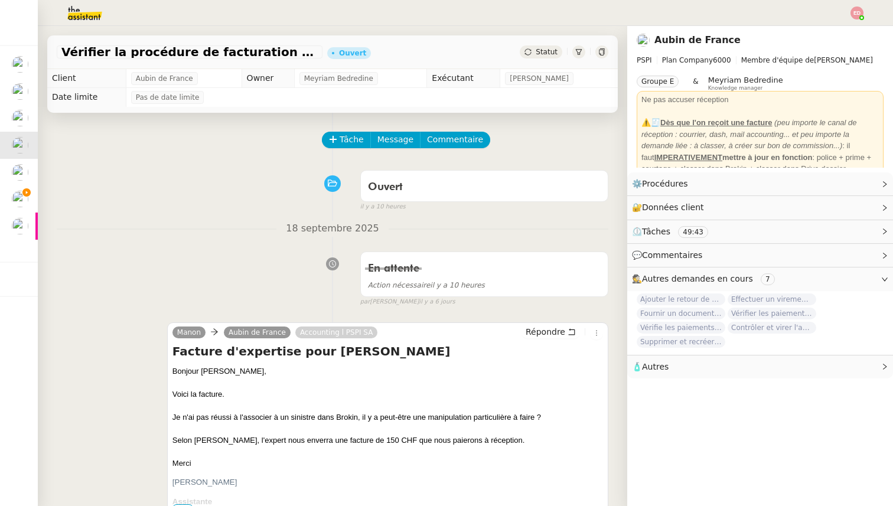
click at [545, 50] on span "Statut" at bounding box center [547, 52] width 22 height 8
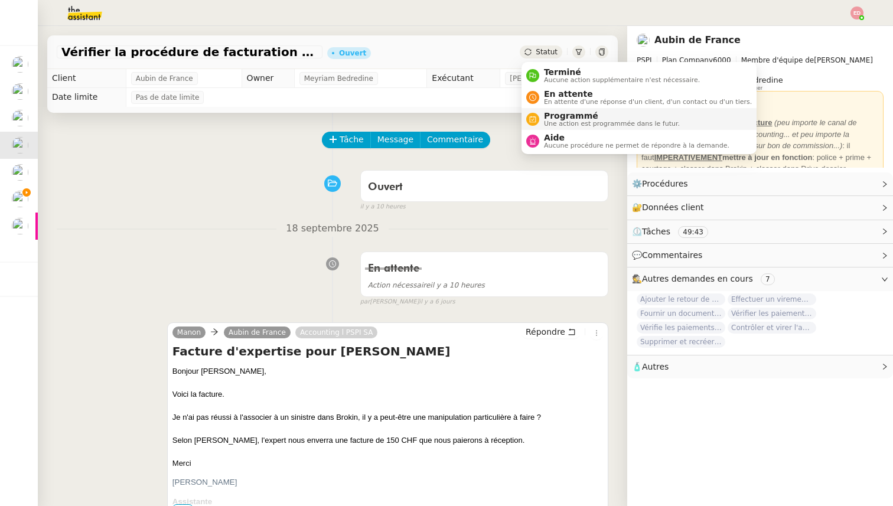
click at [562, 121] on span "Une action est programmée dans le futur." at bounding box center [612, 124] width 136 height 6
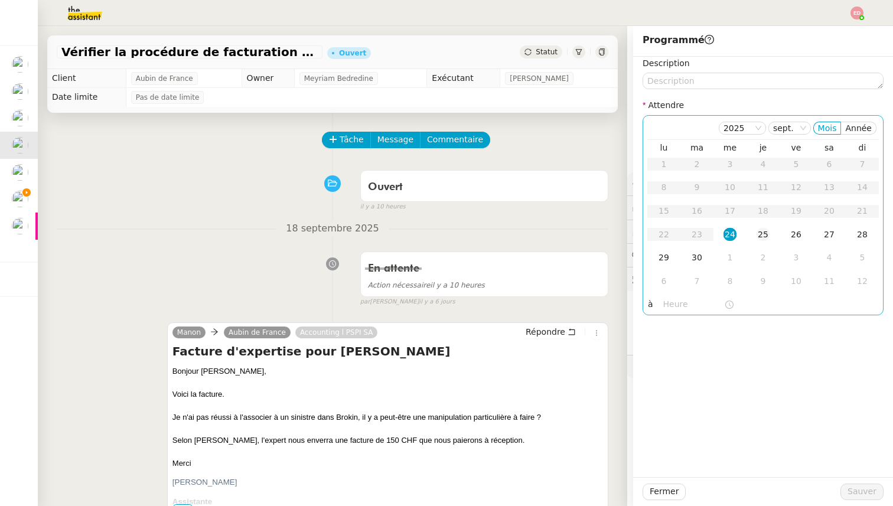
click at [761, 234] on div "25" at bounding box center [763, 234] width 13 height 13
click at [863, 497] on span "Sauver" at bounding box center [862, 492] width 29 height 14
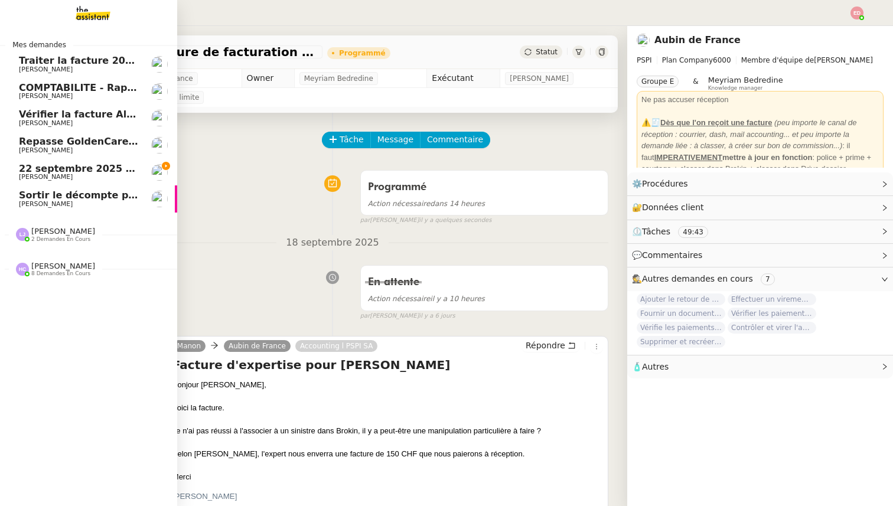
click at [60, 97] on span "[PERSON_NAME]" at bounding box center [46, 96] width 54 height 8
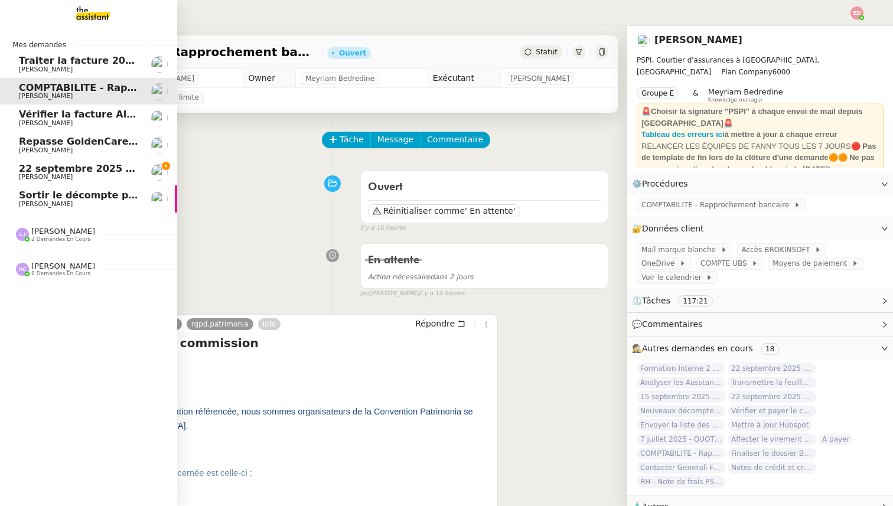
click at [29, 56] on span "Traiter la facture 2025416 Fuseau" at bounding box center [109, 60] width 180 height 11
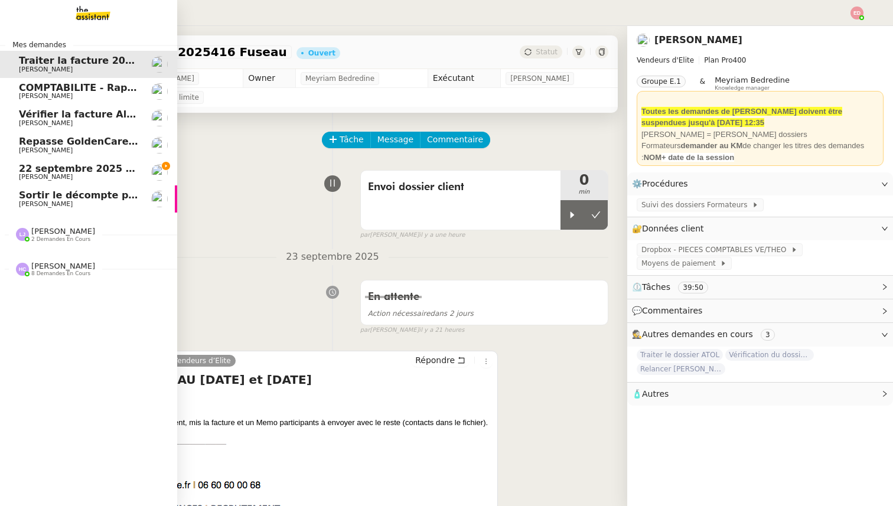
click at [45, 171] on span "22 septembre 2025 - QUOTIDIEN Gestion boite mail Accounting" at bounding box center [187, 168] width 337 height 11
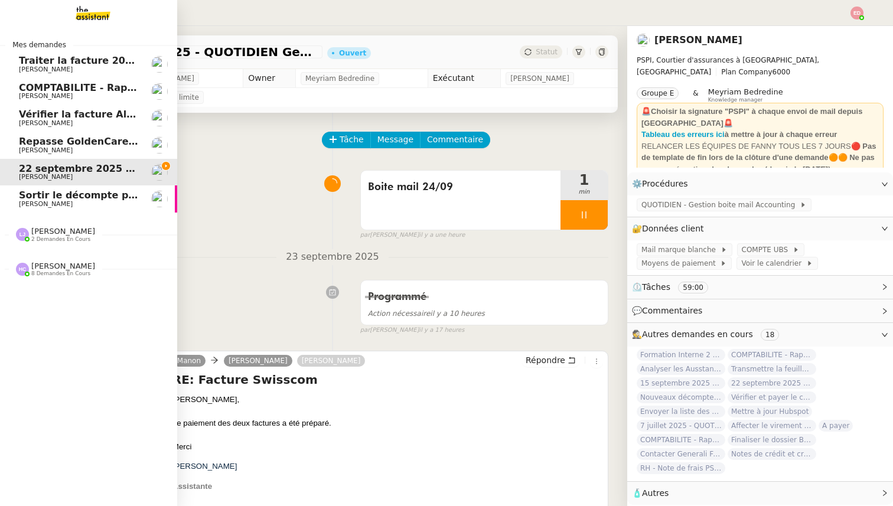
click at [50, 233] on span "[PERSON_NAME]" at bounding box center [63, 231] width 64 height 9
click at [47, 320] on span "[PERSON_NAME]" at bounding box center [63, 319] width 64 height 9
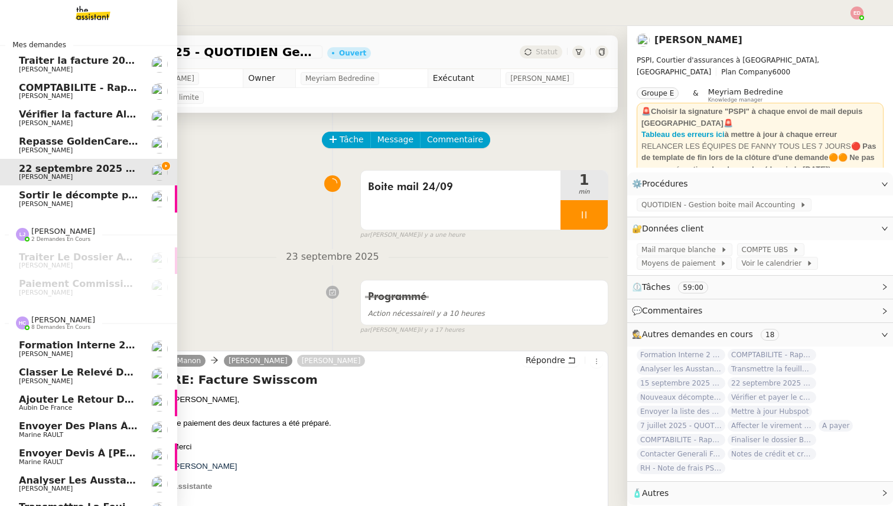
scroll to position [45, 0]
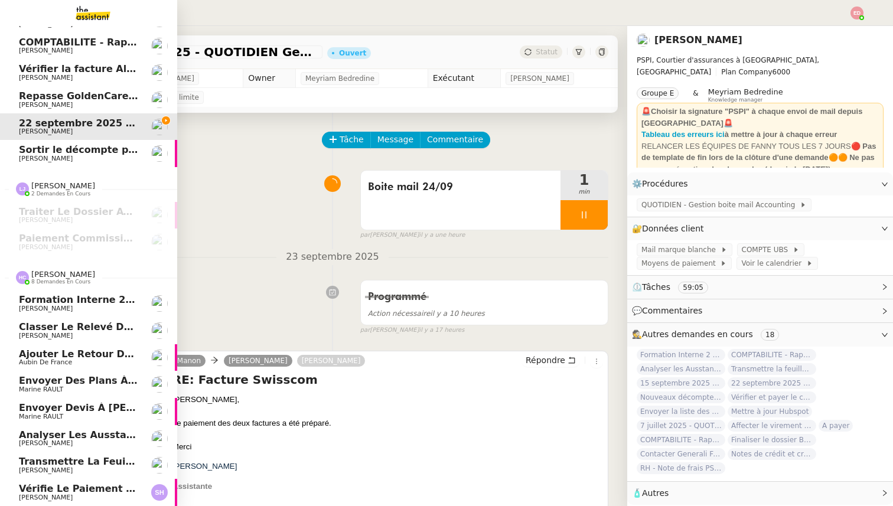
click at [70, 491] on span "Vérifie le paiement de la facture 24513" at bounding box center [127, 488] width 217 height 11
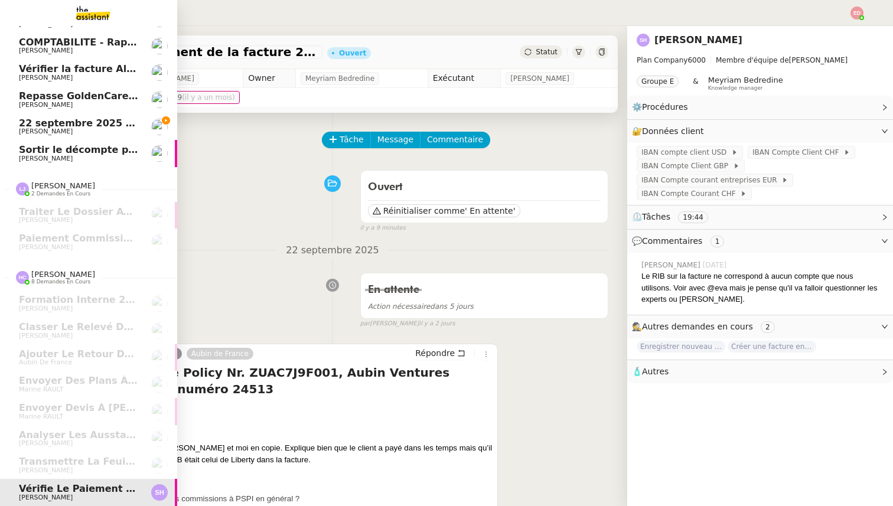
click at [90, 130] on span "[PERSON_NAME]" at bounding box center [78, 131] width 119 height 7
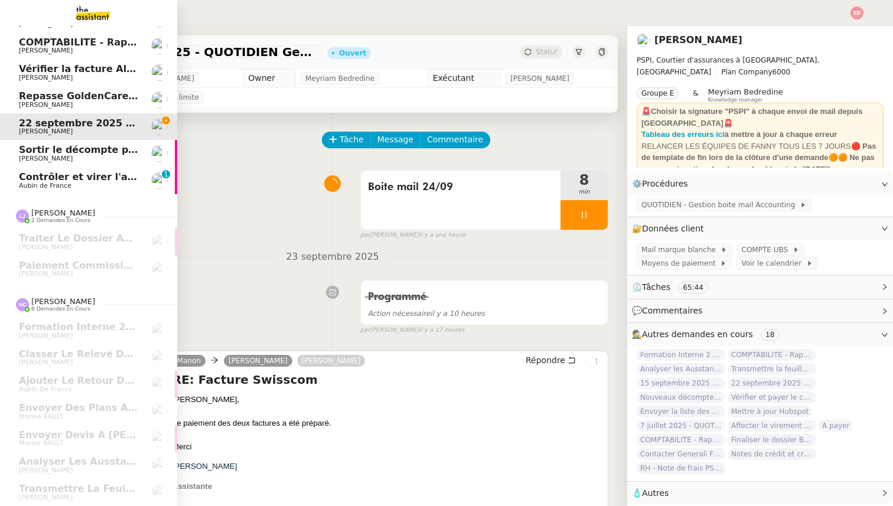
click at [70, 179] on span "Contrôler et virer l'achat prime" at bounding box center [102, 176] width 166 height 11
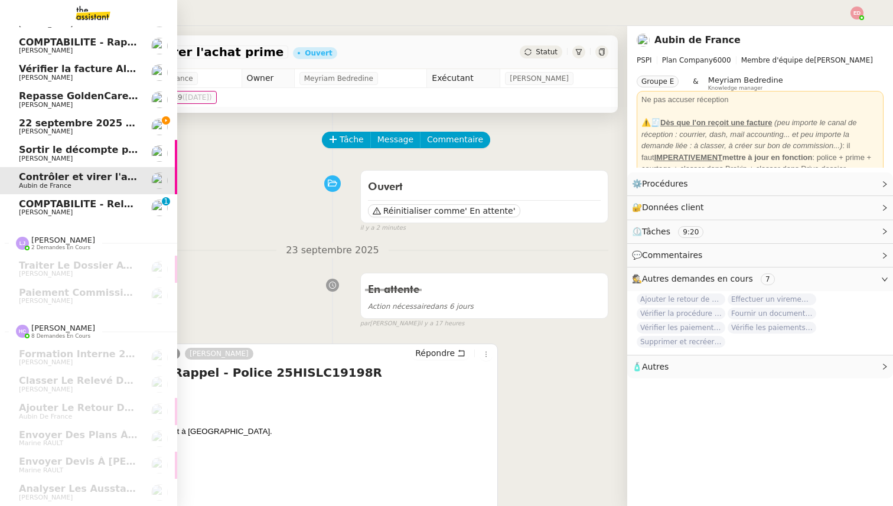
click at [31, 207] on span "COMPTABILITE - Relances factures impayées - septembre 2025" at bounding box center [186, 203] width 334 height 11
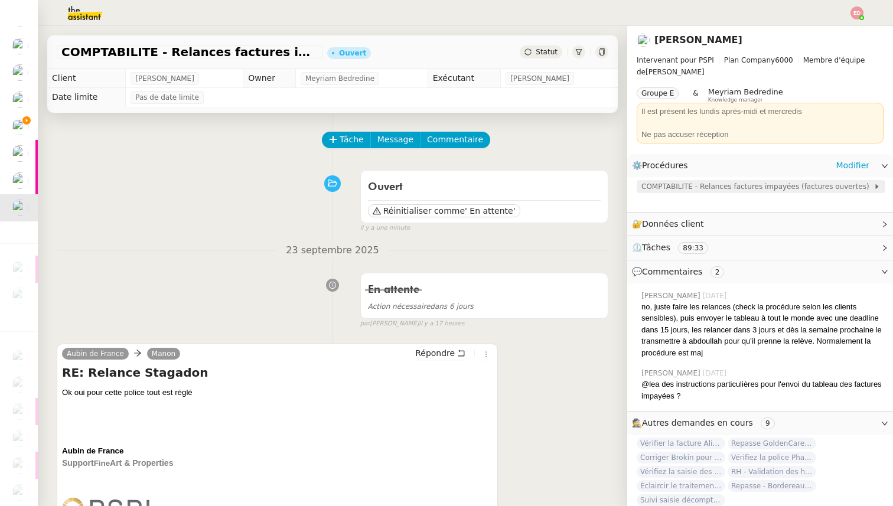
click at [695, 188] on span "COMPTABILITE - Relances factures impayées (factures ouvertes)" at bounding box center [757, 187] width 232 height 12
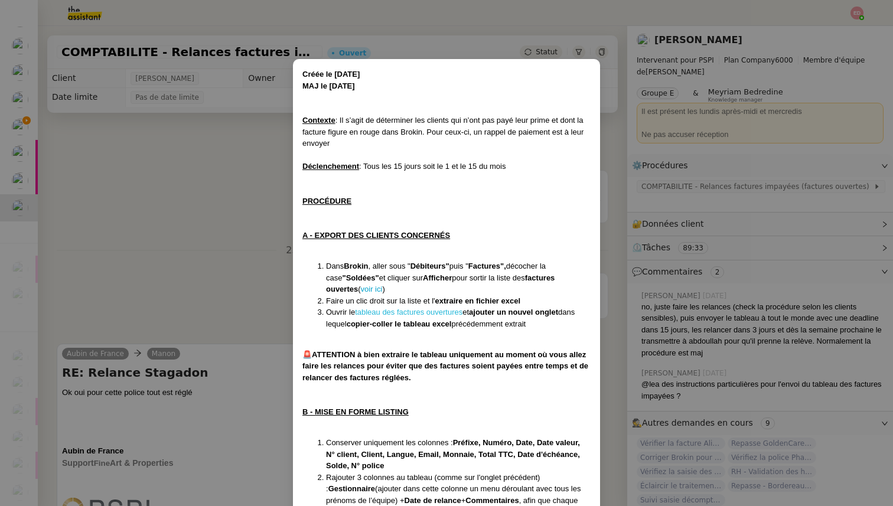
click at [419, 314] on link "tableau des factures ouvertures" at bounding box center [409, 312] width 108 height 9
click at [126, 271] on nz-modal-container "Créée le [DATE] MAJ le [DATE] Contexte : Il s’agit de déterminer les clients qu…" at bounding box center [446, 253] width 893 height 506
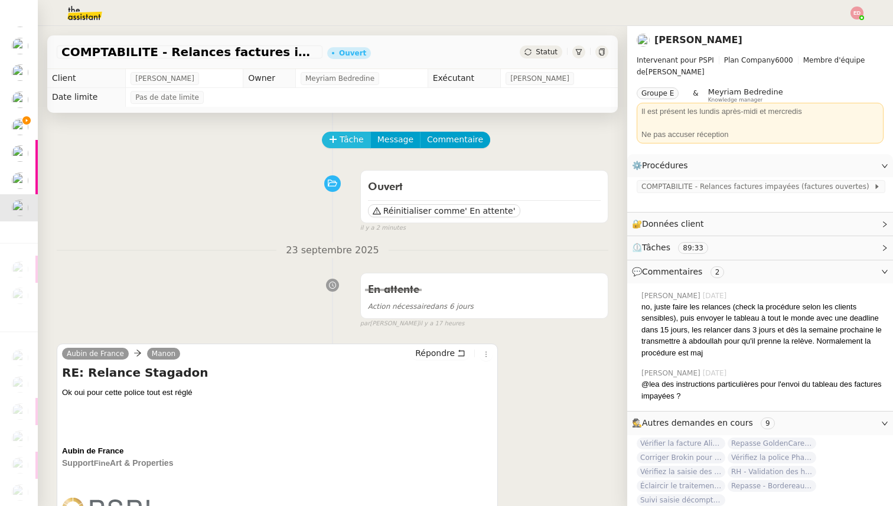
click at [333, 140] on icon at bounding box center [333, 139] width 1 height 6
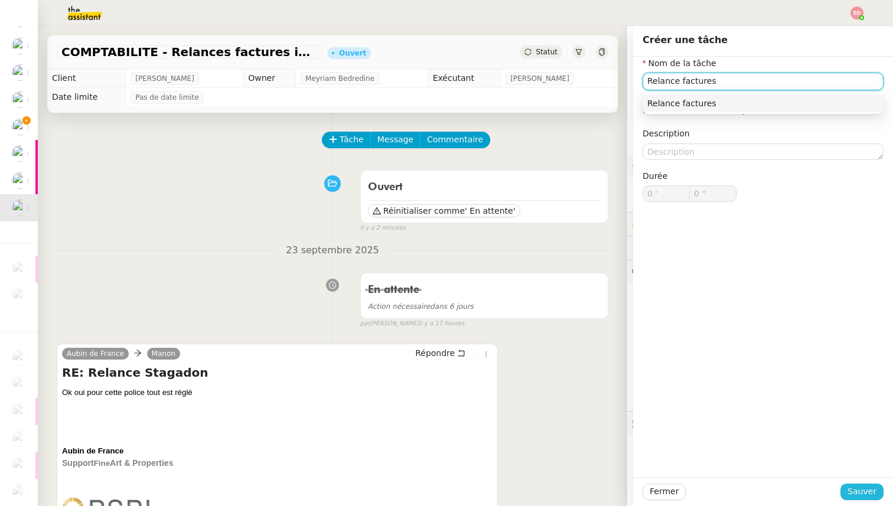
type input "Relance factures"
click at [874, 497] on span "Sauver" at bounding box center [862, 492] width 29 height 14
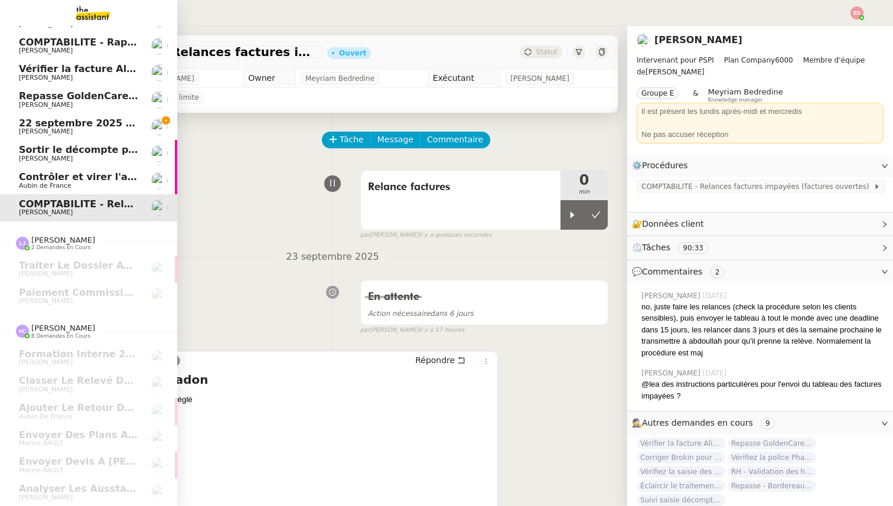
click at [27, 123] on span "22 septembre 2025 - QUOTIDIEN Gestion boite mail Accounting" at bounding box center [187, 123] width 337 height 11
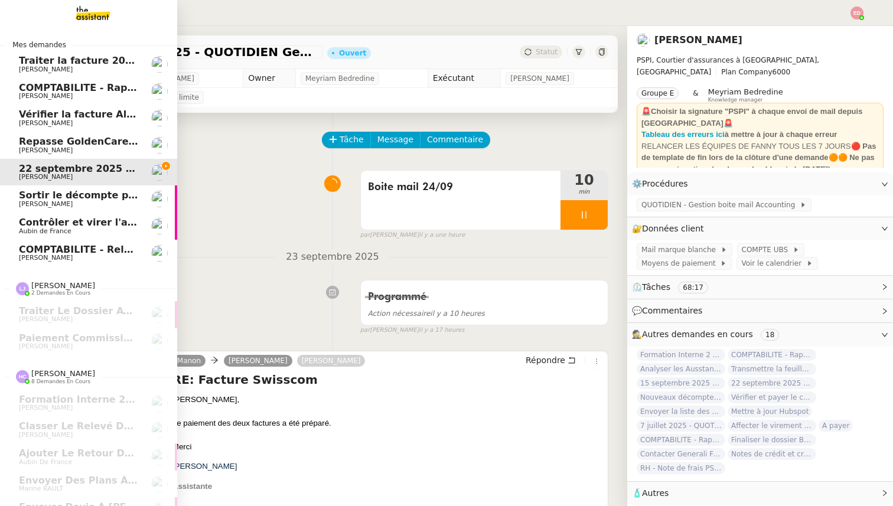
click at [36, 227] on span "Contrôler et virer l'achat prime" at bounding box center [102, 222] width 166 height 11
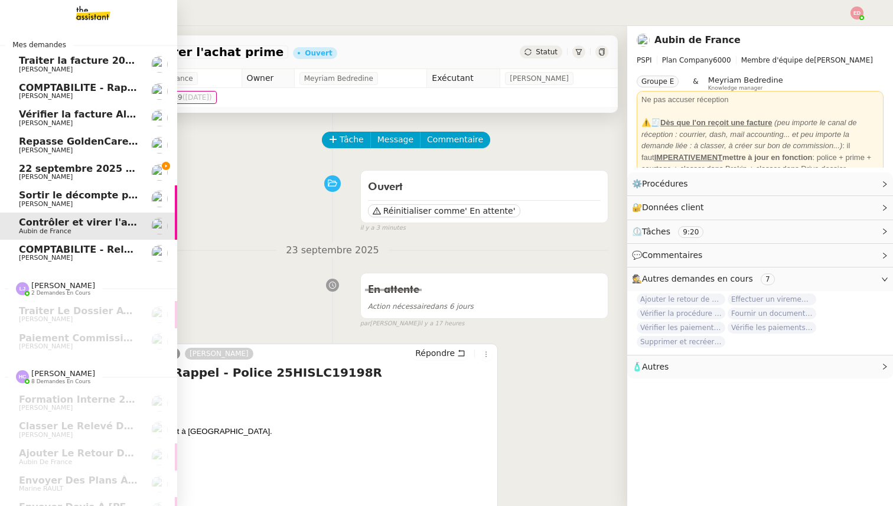
click at [42, 199] on span "Sortir le décompte pour [PERSON_NAME]" at bounding box center [128, 195] width 219 height 11
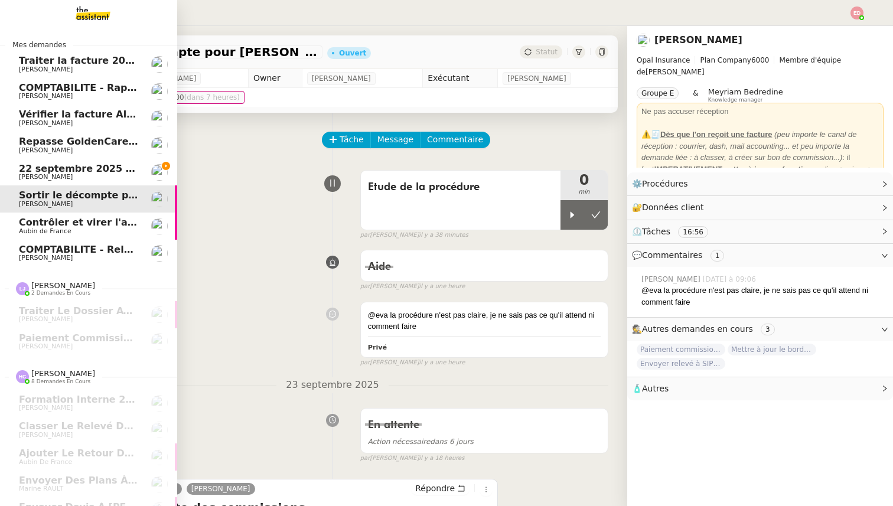
click at [48, 171] on span "22 septembre 2025 - QUOTIDIEN Gestion boite mail Accounting" at bounding box center [187, 168] width 337 height 11
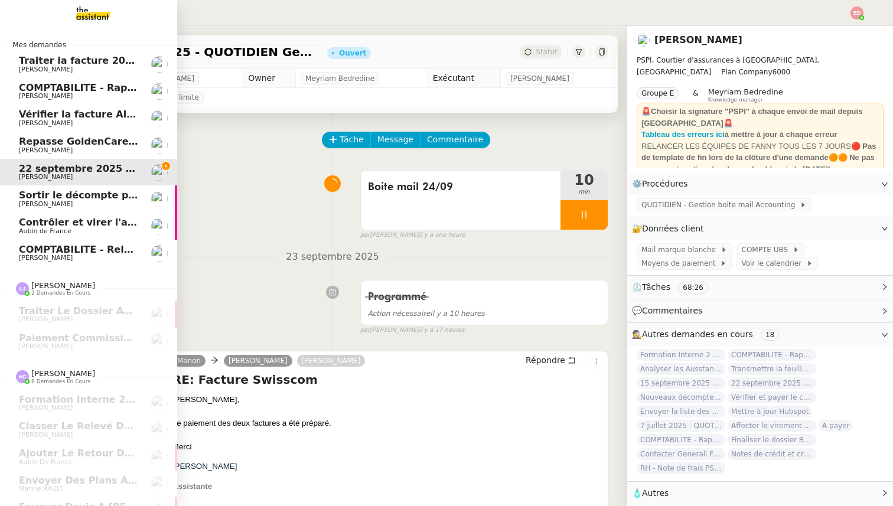
click at [54, 139] on span "Repasse GoldenCare - Bordereaux dolards" at bounding box center [131, 141] width 225 height 11
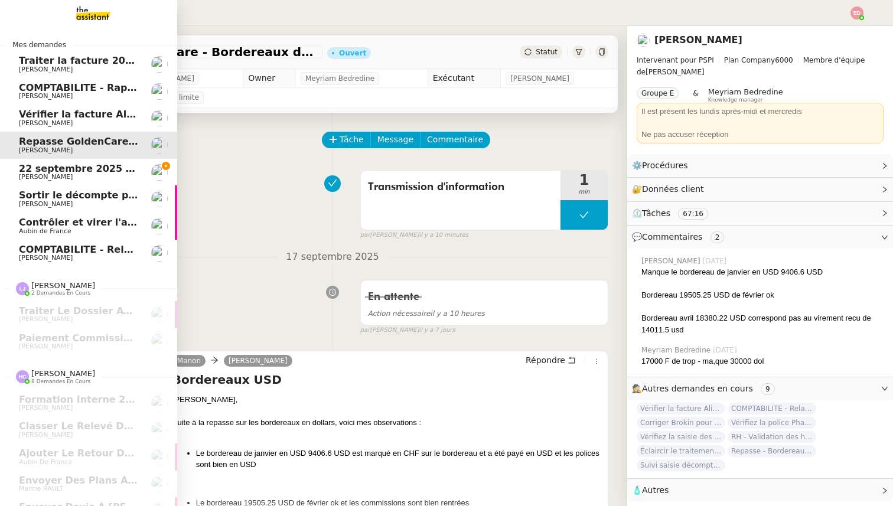
click at [57, 116] on span "Vérifier la facture Alissa Dr" at bounding box center [91, 114] width 144 height 11
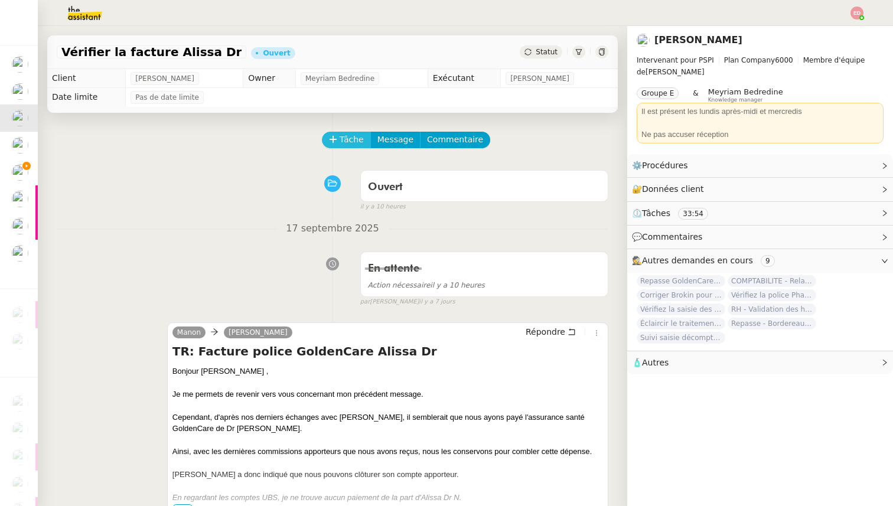
click at [344, 143] on span "Tâche" at bounding box center [352, 140] width 24 height 14
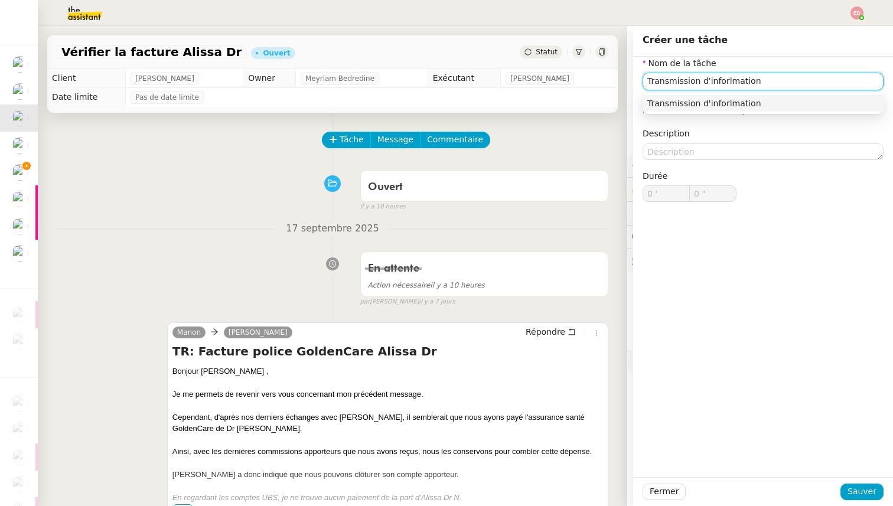
click at [725, 80] on input "Transmission d'inforlmation" at bounding box center [763, 81] width 241 height 17
type input "Transmission d'information"
click at [849, 485] on button "Sauver" at bounding box center [862, 492] width 43 height 17
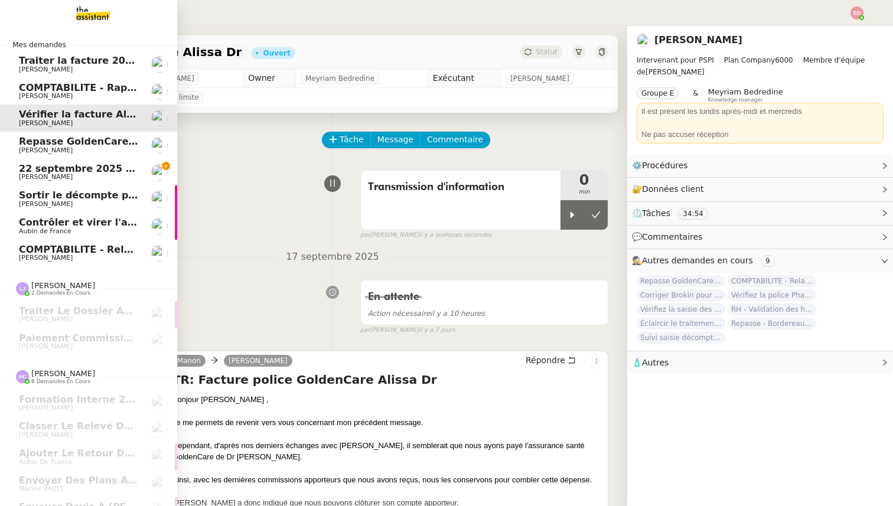
click at [42, 96] on span "[PERSON_NAME]" at bounding box center [46, 96] width 54 height 8
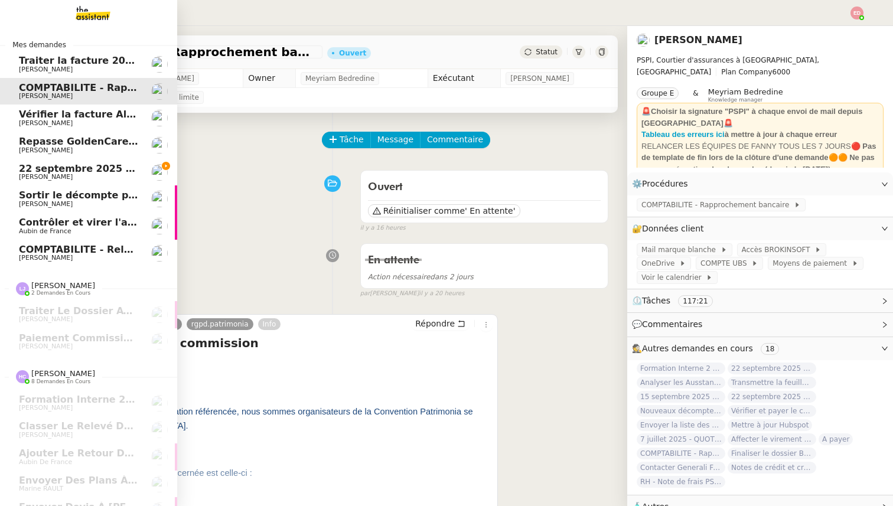
click at [83, 61] on span "Traiter la facture 2025416 Fuseau" at bounding box center [109, 60] width 180 height 11
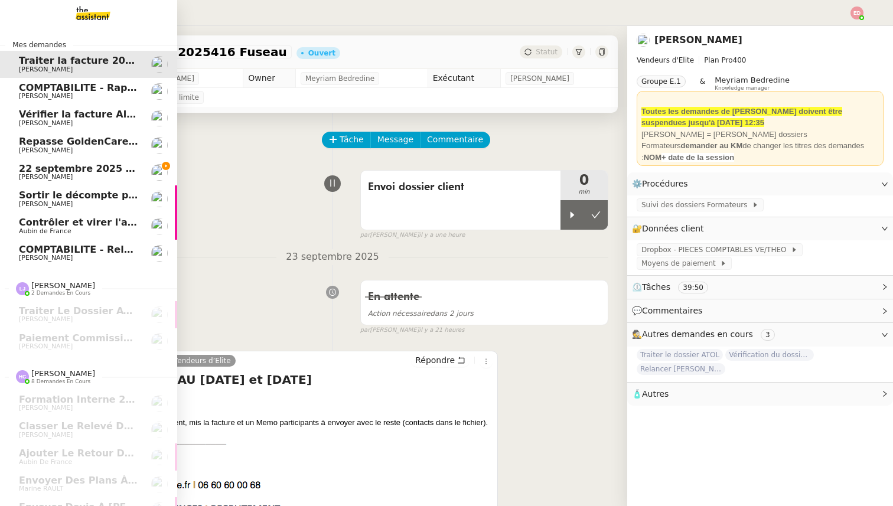
click at [66, 119] on span "Vérifier la facture Alissa Dr" at bounding box center [91, 114] width 144 height 11
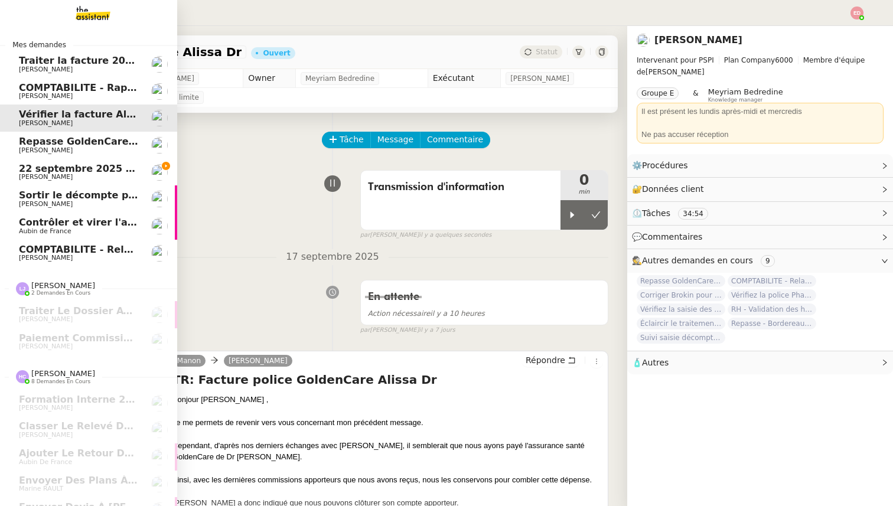
click at [66, 149] on span "[PERSON_NAME]" at bounding box center [78, 150] width 119 height 7
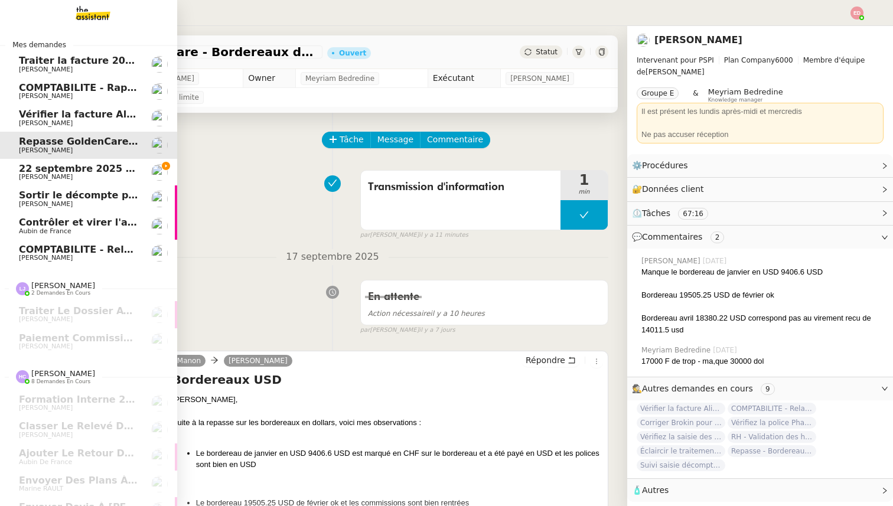
click at [65, 175] on span "[PERSON_NAME]" at bounding box center [78, 177] width 119 height 7
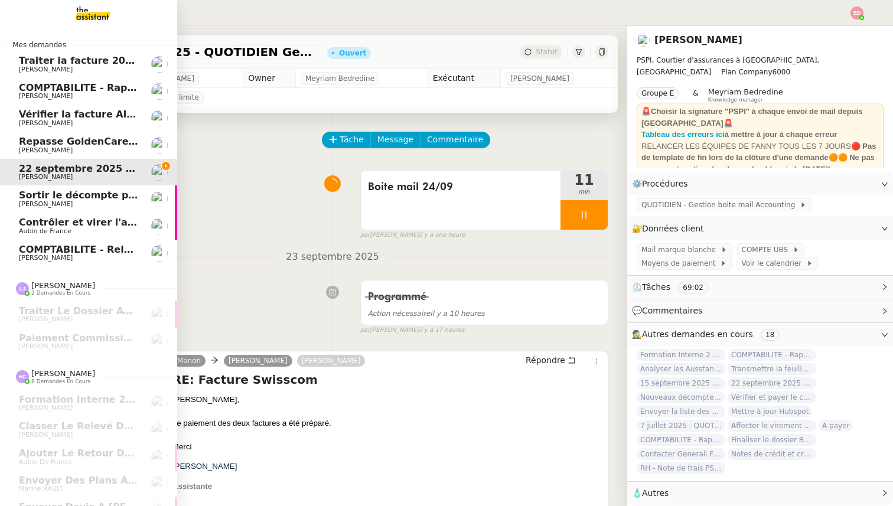
click at [64, 194] on span "Sortir le décompte pour [PERSON_NAME]" at bounding box center [128, 195] width 219 height 11
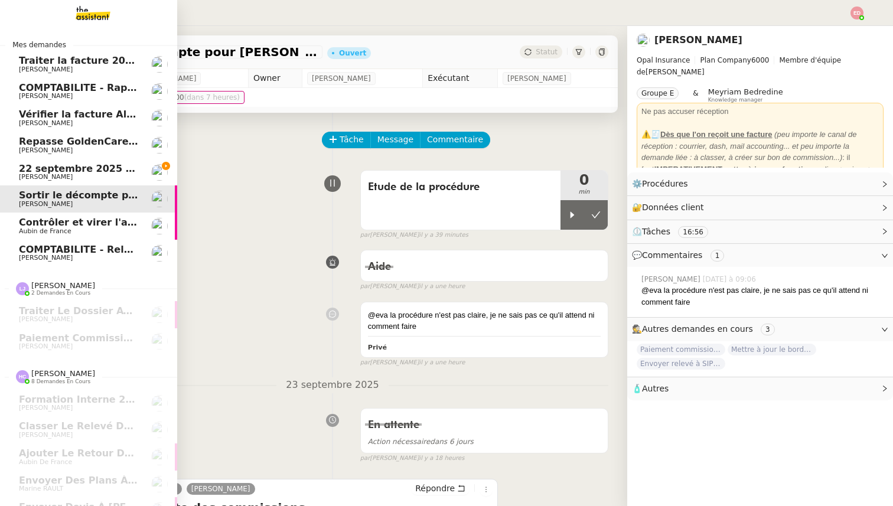
click at [62, 223] on span "Contrôler et virer l'achat prime" at bounding box center [102, 222] width 166 height 11
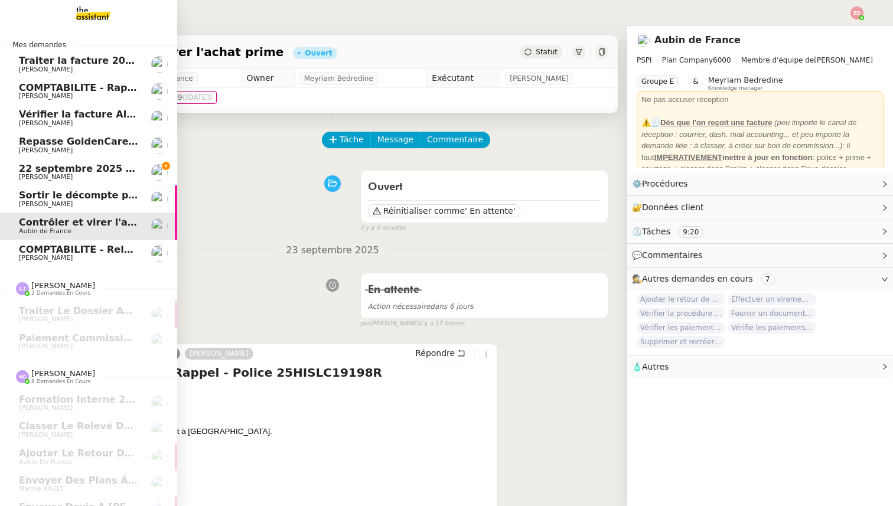
click at [57, 256] on span "[PERSON_NAME]" at bounding box center [46, 258] width 54 height 8
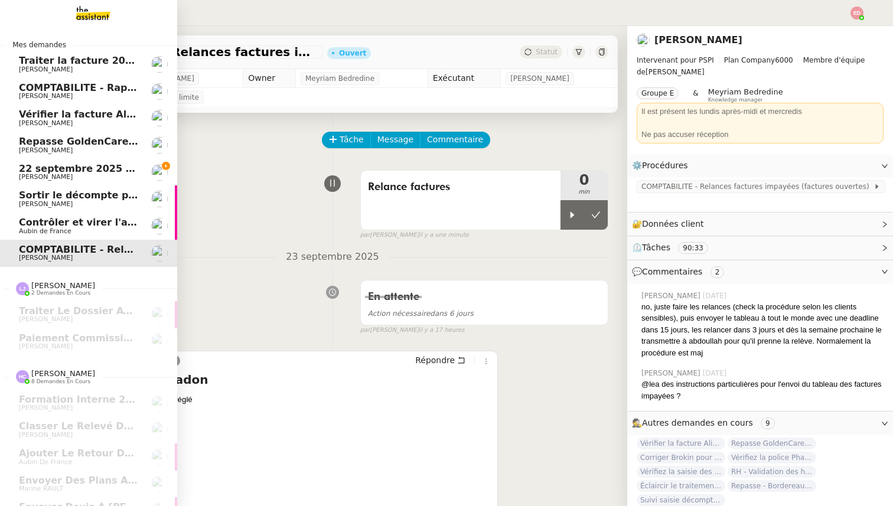
click at [30, 168] on span "22 septembre 2025 - QUOTIDIEN Gestion boite mail Accounting" at bounding box center [187, 168] width 337 height 11
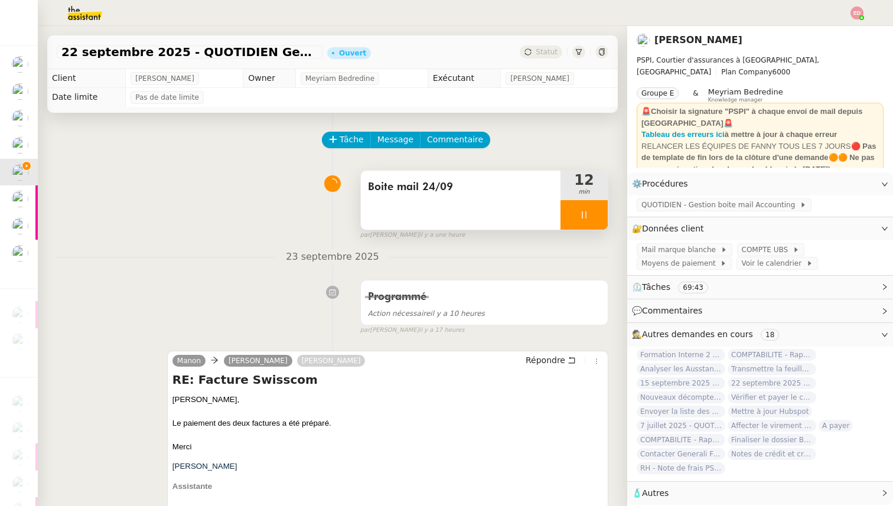
click at [595, 214] on div at bounding box center [584, 215] width 47 height 30
click at [595, 214] on icon at bounding box center [595, 214] width 9 height 9
click at [550, 52] on span "Statut" at bounding box center [547, 52] width 22 height 8
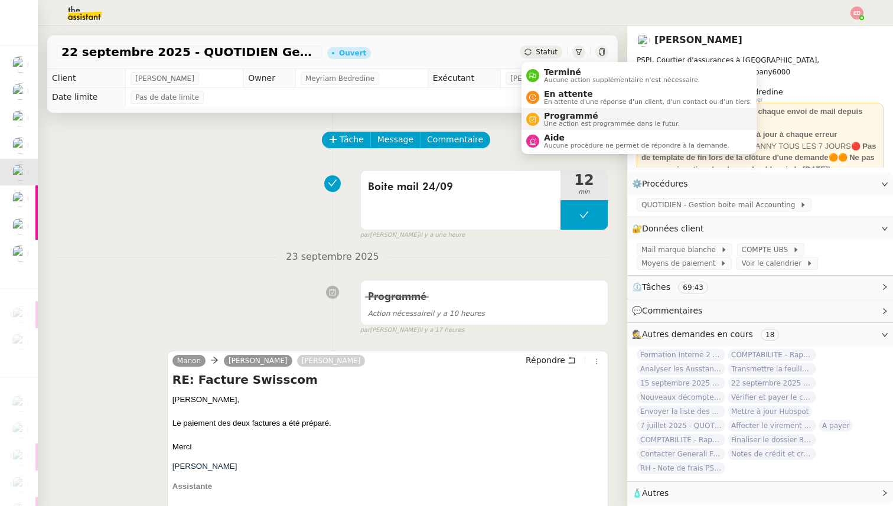
click at [562, 121] on span "Une action est programmée dans le futur." at bounding box center [612, 124] width 136 height 6
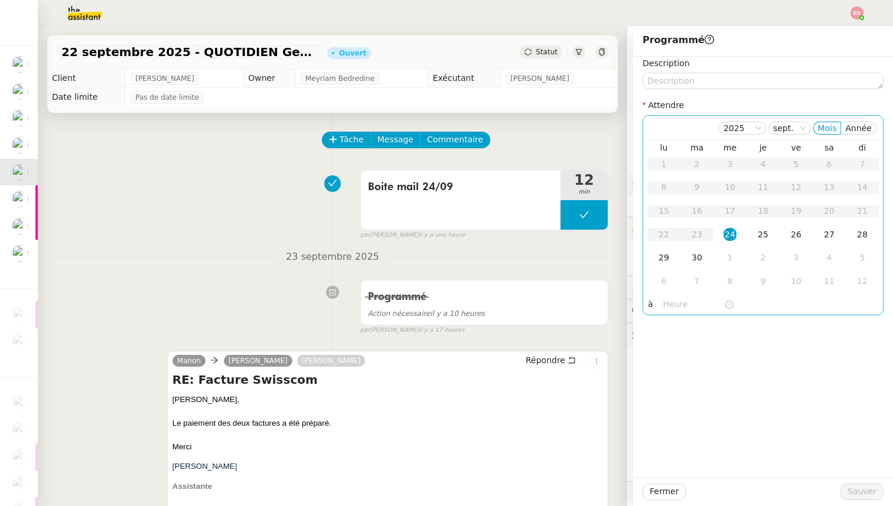
click at [725, 235] on div "24" at bounding box center [730, 234] width 13 height 13
click at [679, 303] on input "text" at bounding box center [693, 305] width 61 height 14
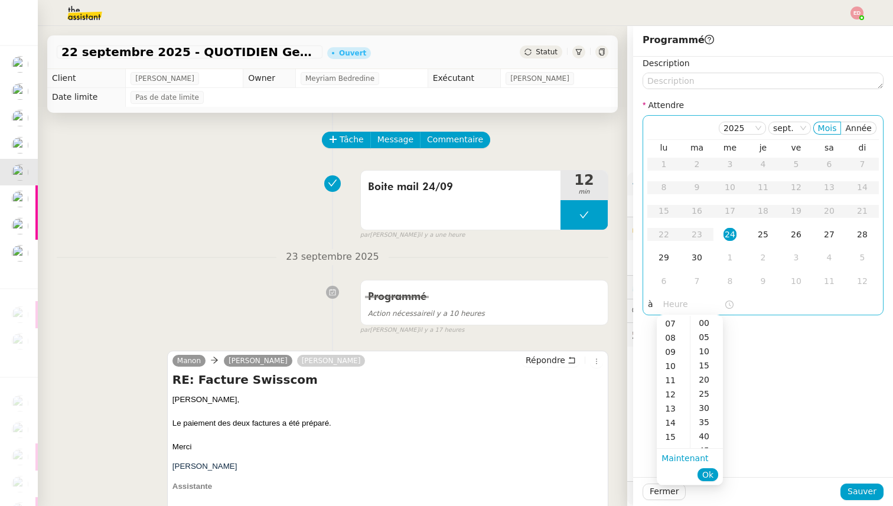
scroll to position [105, 0]
click at [675, 442] on div "16" at bounding box center [673, 445] width 33 height 14
click at [705, 323] on div "00" at bounding box center [707, 323] width 32 height 14
click at [711, 476] on span "Ok" at bounding box center [707, 475] width 11 height 12
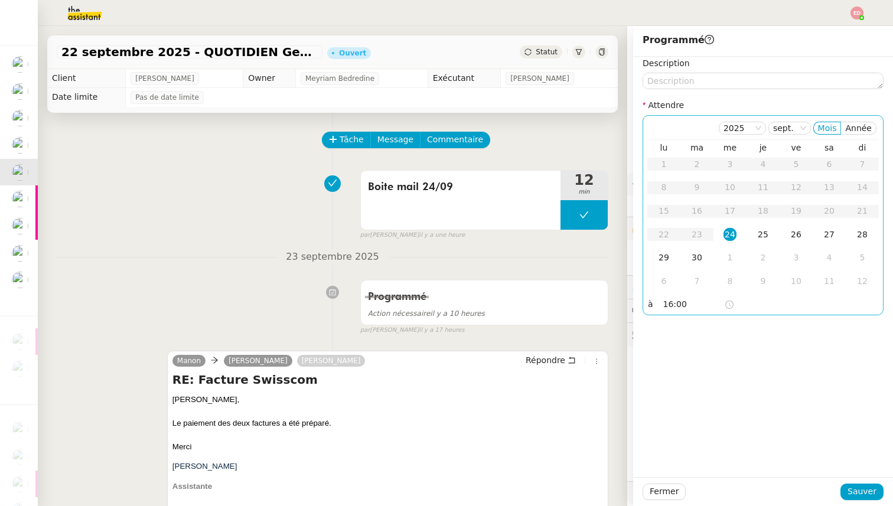
click at [672, 306] on input "16:00" at bounding box center [693, 305] width 61 height 14
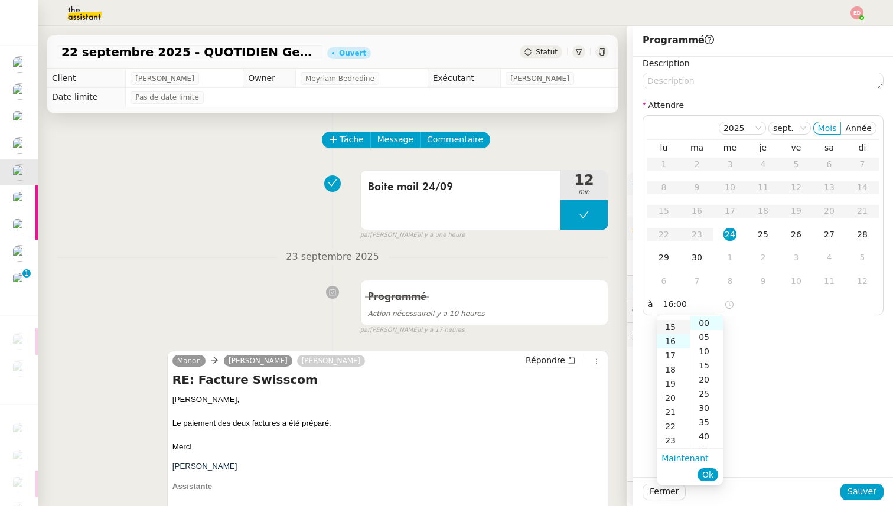
click at [678, 329] on div "15" at bounding box center [673, 327] width 33 height 14
click at [707, 405] on div "30" at bounding box center [707, 408] width 32 height 14
type input "15:30"
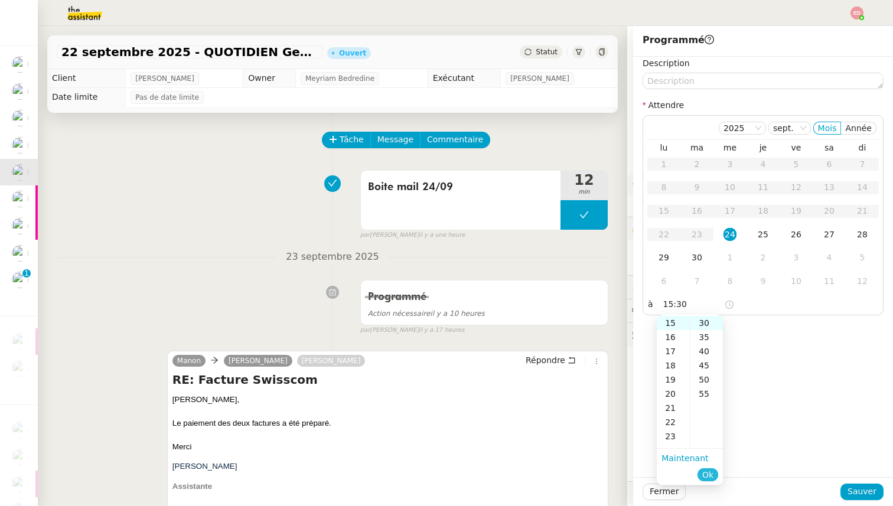
click at [712, 476] on span "Ok" at bounding box center [707, 475] width 11 height 12
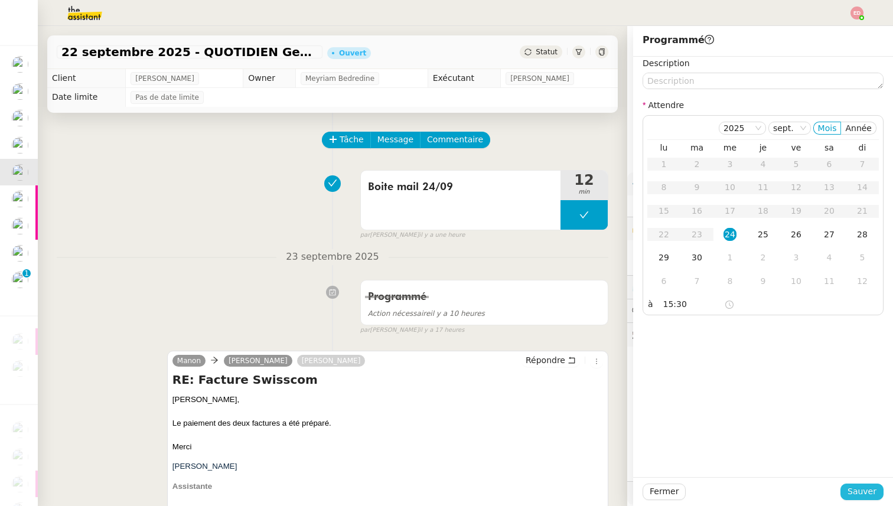
click at [858, 490] on span "Sauver" at bounding box center [862, 492] width 29 height 14
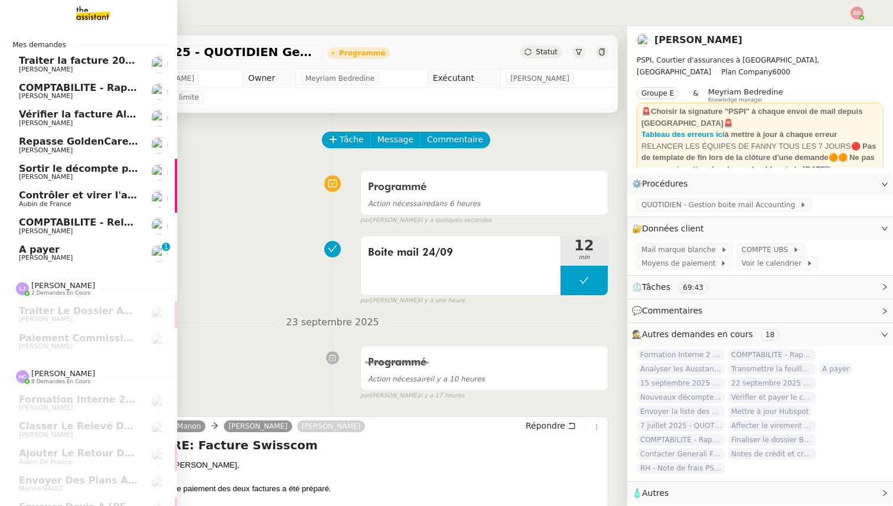
click at [25, 252] on span "A payer" at bounding box center [78, 250] width 119 height 11
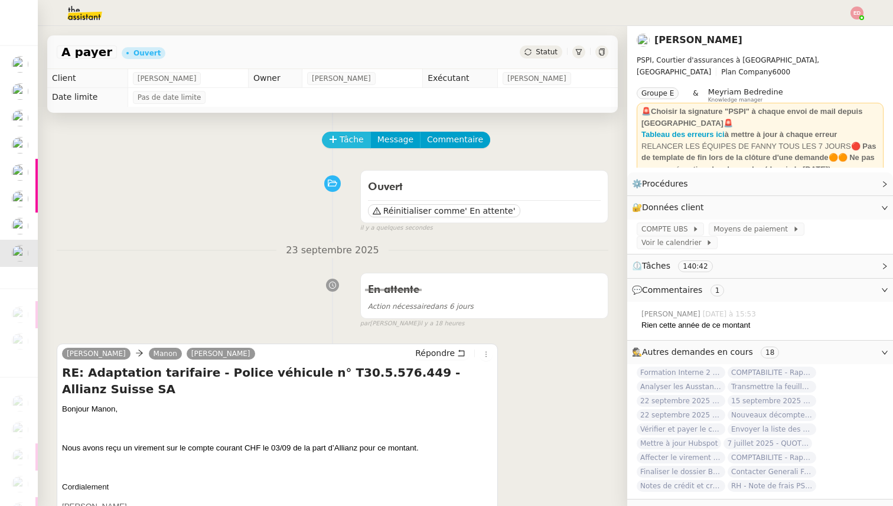
click at [341, 138] on span "Tâche" at bounding box center [352, 140] width 24 height 14
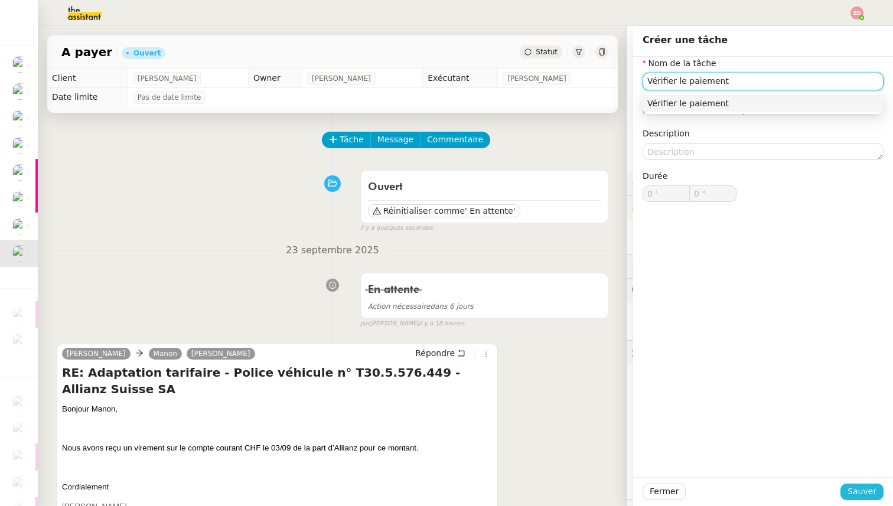
type input "Vérifier le paiement"
click at [864, 489] on span "Sauver" at bounding box center [862, 492] width 29 height 14
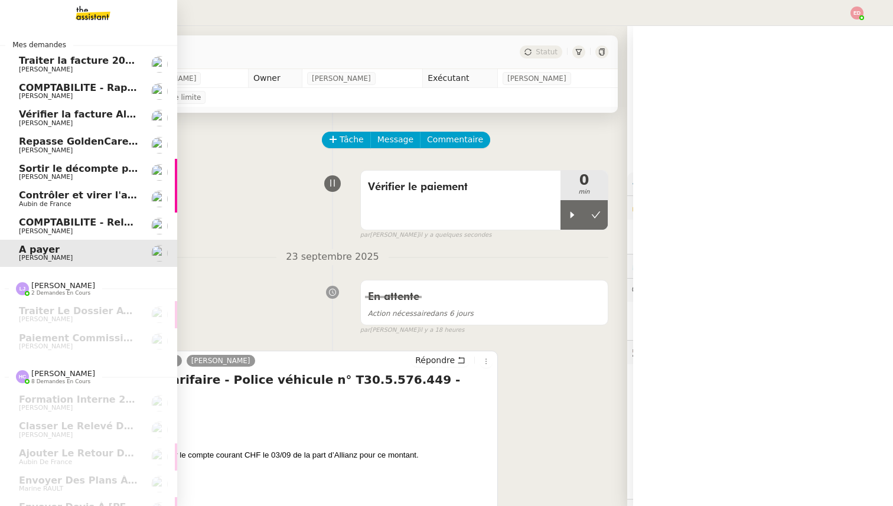
click at [24, 226] on span "COMPTABILITE - Relances factures impayées - septembre 2025" at bounding box center [186, 222] width 334 height 11
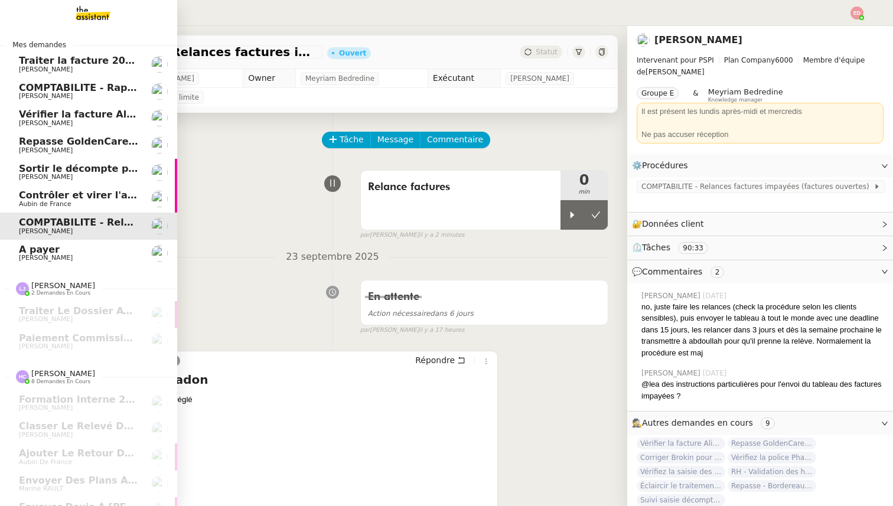
click at [58, 190] on span "Contrôler et virer l'achat prime" at bounding box center [102, 195] width 166 height 11
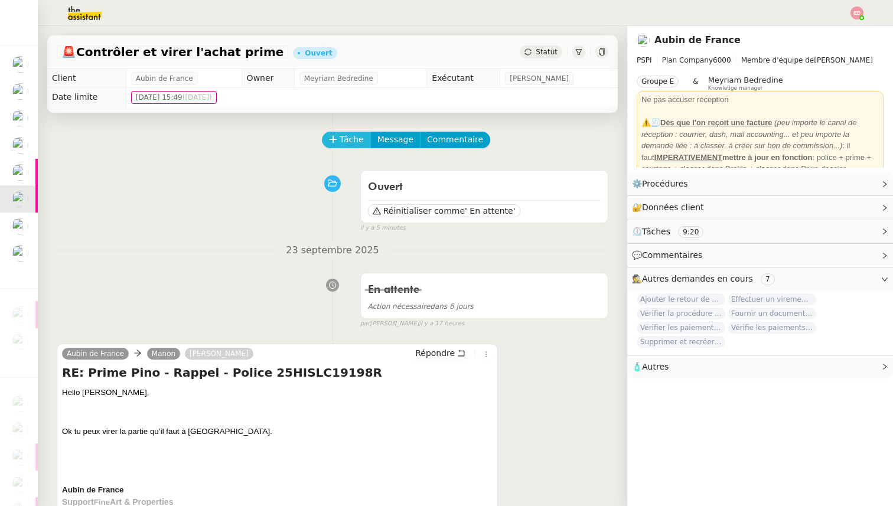
click at [342, 135] on span "Tâche" at bounding box center [352, 140] width 24 height 14
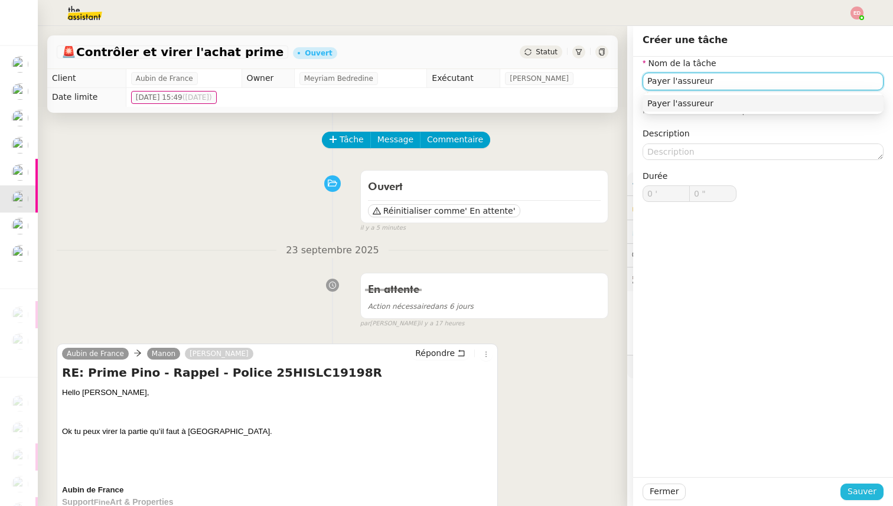
type input "Payer l'assureur"
click at [864, 491] on span "Sauver" at bounding box center [862, 492] width 29 height 14
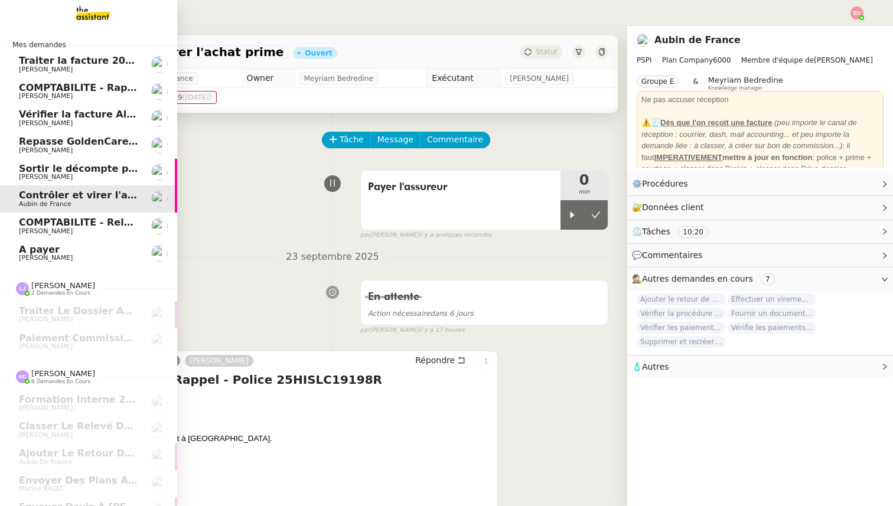
click at [32, 174] on span "[PERSON_NAME]" at bounding box center [46, 177] width 54 height 8
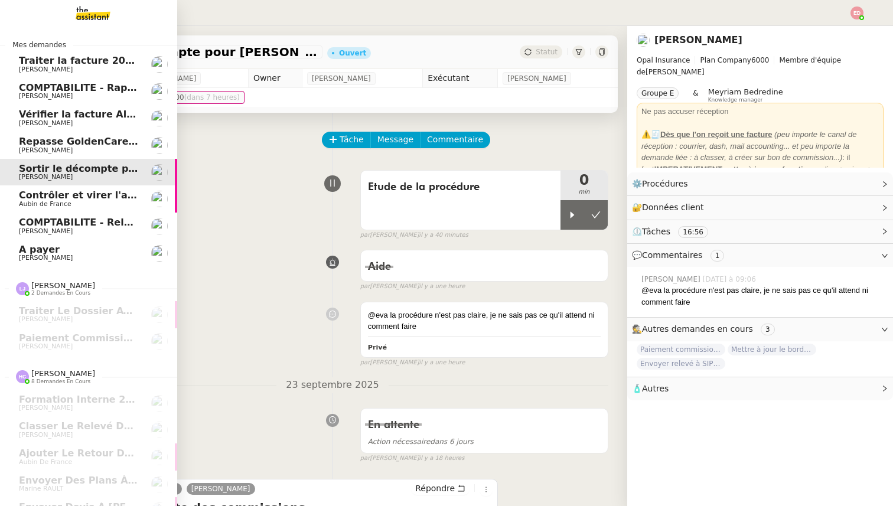
click at [48, 143] on span "Repasse GoldenCare - Bordereaux dolards" at bounding box center [131, 141] width 225 height 11
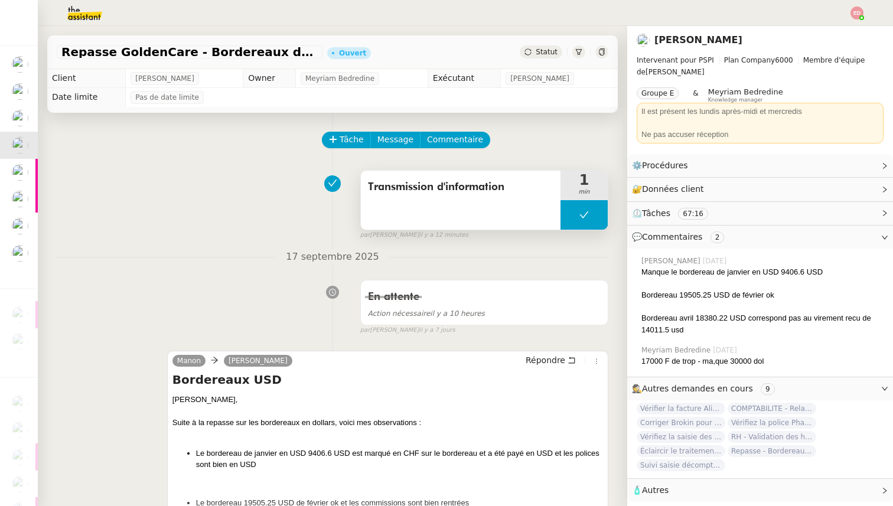
click at [575, 213] on button at bounding box center [584, 215] width 47 height 30
click at [575, 213] on icon at bounding box center [572, 214] width 9 height 9
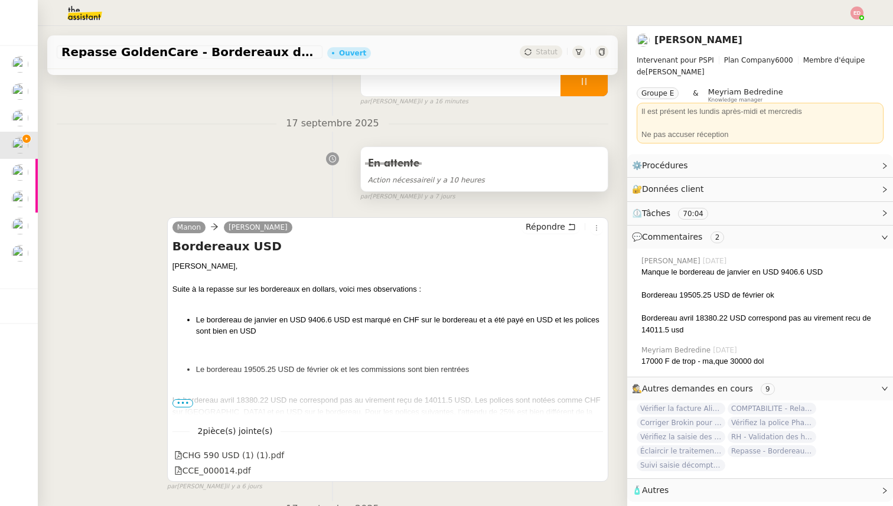
scroll to position [138, 0]
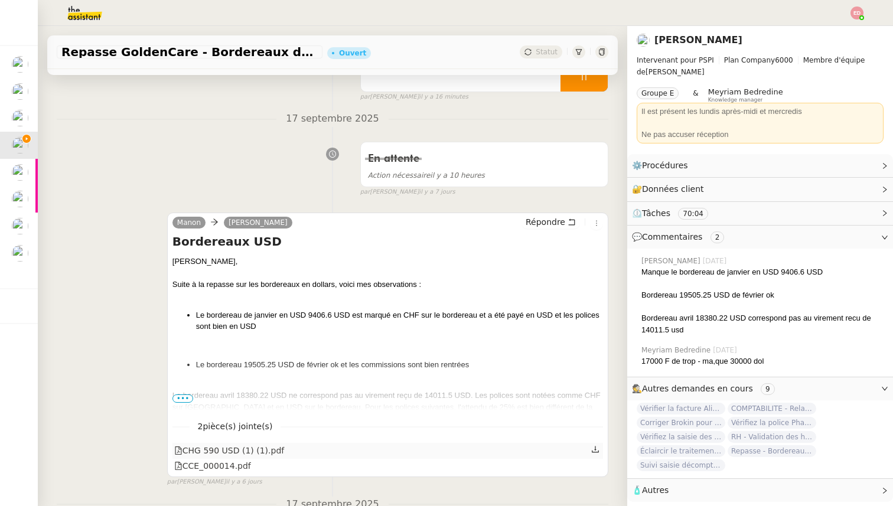
click at [597, 450] on icon at bounding box center [595, 449] width 8 height 8
click at [595, 468] on icon at bounding box center [595, 465] width 7 height 6
click at [186, 399] on span "•••" at bounding box center [182, 399] width 21 height 8
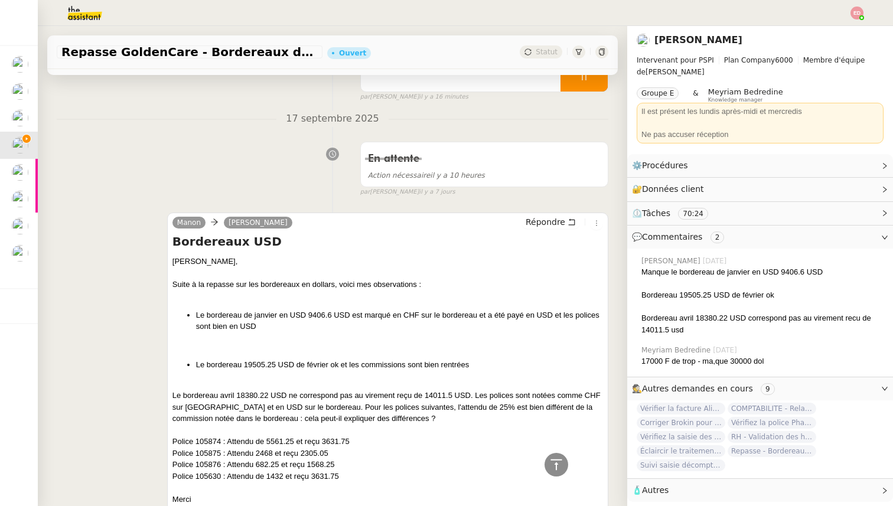
scroll to position [248, 0]
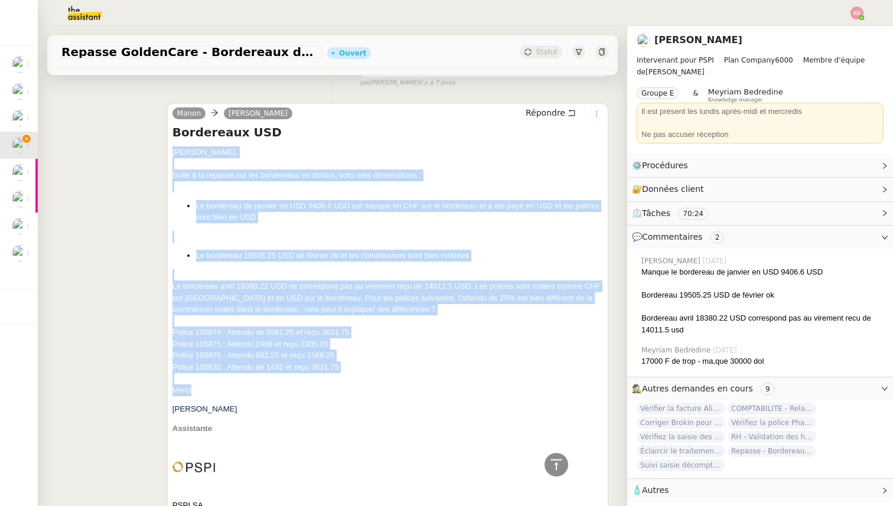
drag, startPoint x: 197, startPoint y: 390, endPoint x: 169, endPoint y: 149, distance: 243.3
click at [169, 149] on div "[PERSON_NAME] Répondre Bordereaux USD Pierrick, Suite à la repasse sur les bord…" at bounding box center [387, 451] width 441 height 697
copy div "Pierrick, Suite à la repasse sur les bordereaux en dollars, voici mes observati…"
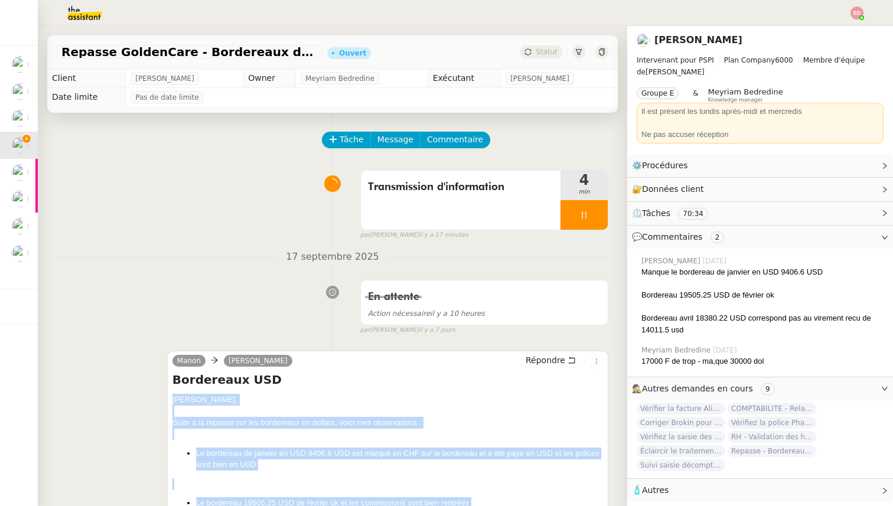
click at [383, 253] on span "17 septembre 2025" at bounding box center [332, 257] width 112 height 16
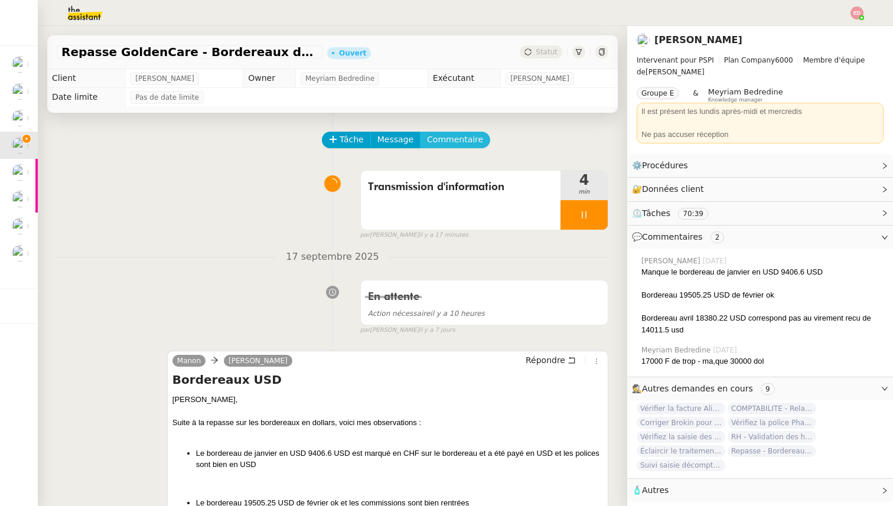
click at [455, 141] on span "Commentaire" at bounding box center [455, 140] width 56 height 14
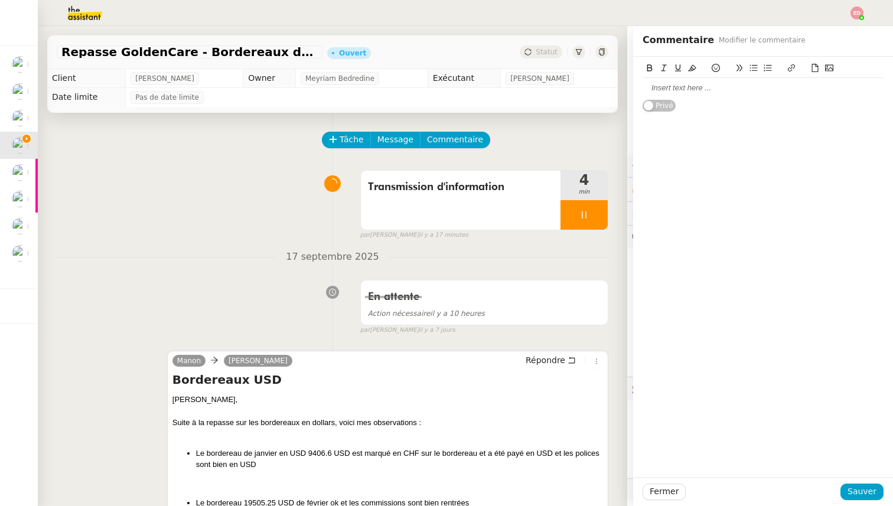
click at [671, 90] on div at bounding box center [763, 88] width 241 height 11
click at [854, 487] on span "Sauver" at bounding box center [862, 492] width 29 height 14
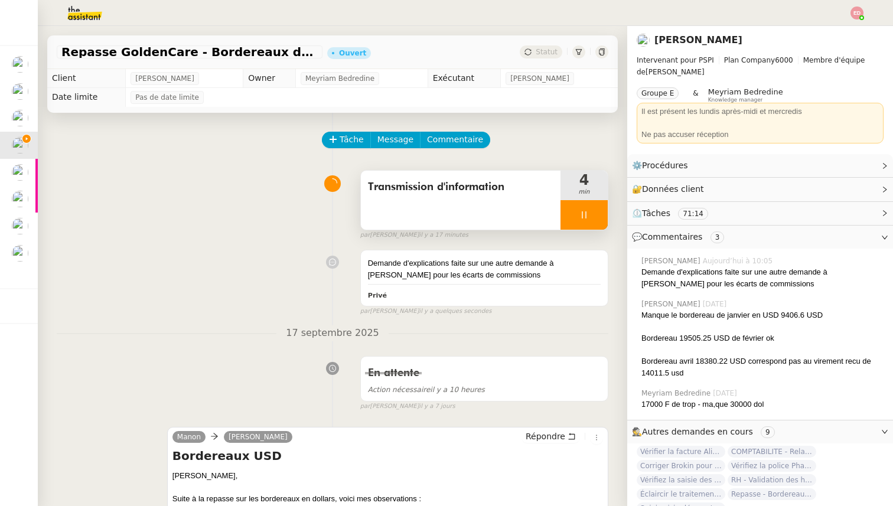
click at [604, 213] on div at bounding box center [584, 215] width 47 height 30
click at [604, 213] on button at bounding box center [596, 215] width 24 height 30
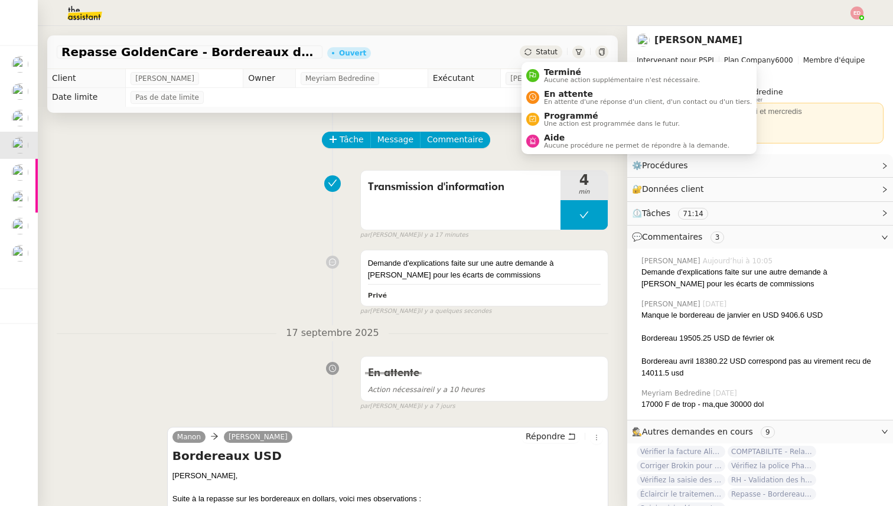
click at [550, 49] on span "Statut" at bounding box center [547, 52] width 22 height 8
click at [558, 99] on span "En attente d'une réponse d'un client, d'un contact ou d'un tiers." at bounding box center [648, 102] width 208 height 6
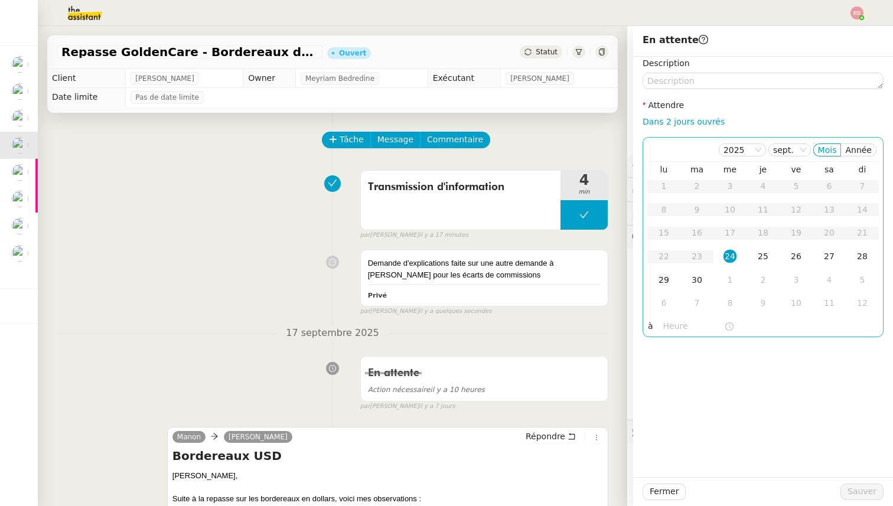
click at [663, 281] on div "29" at bounding box center [663, 279] width 13 height 13
click at [857, 492] on span "Sauver" at bounding box center [862, 492] width 29 height 14
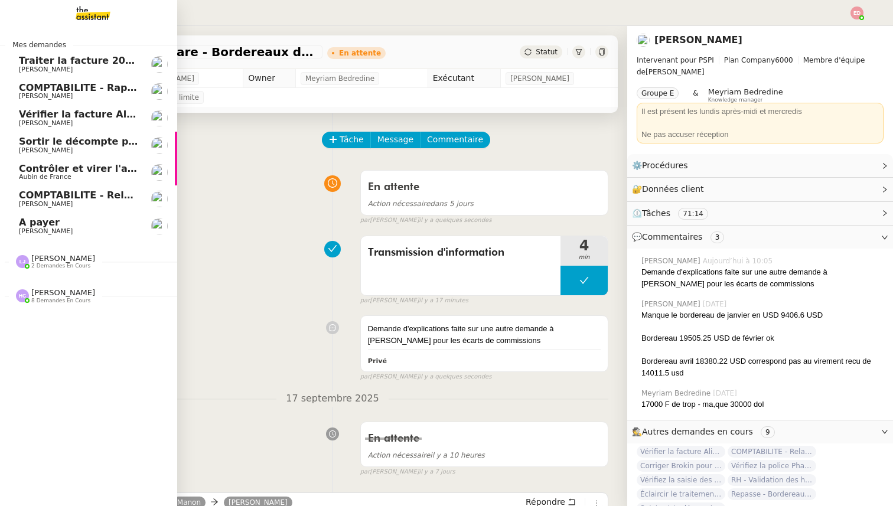
click at [40, 115] on span "Vérifier la facture Alissa Dr" at bounding box center [91, 114] width 144 height 11
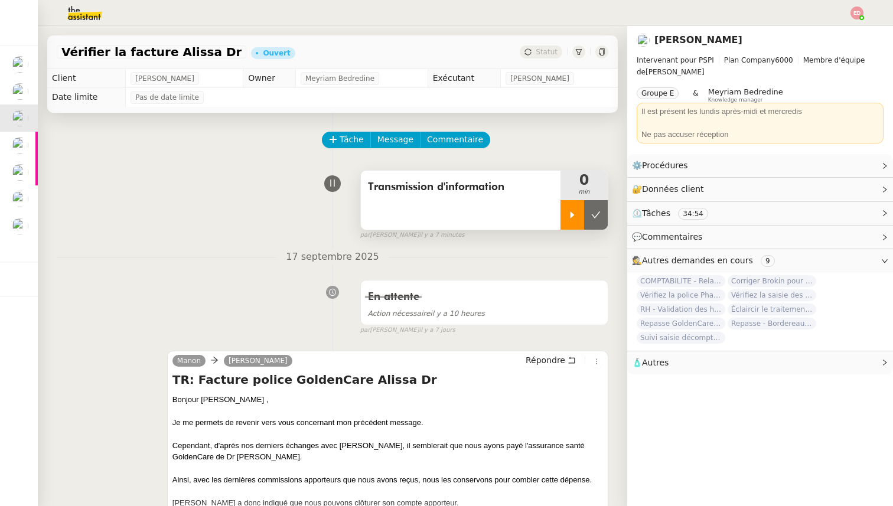
click at [572, 213] on icon at bounding box center [573, 214] width 4 height 6
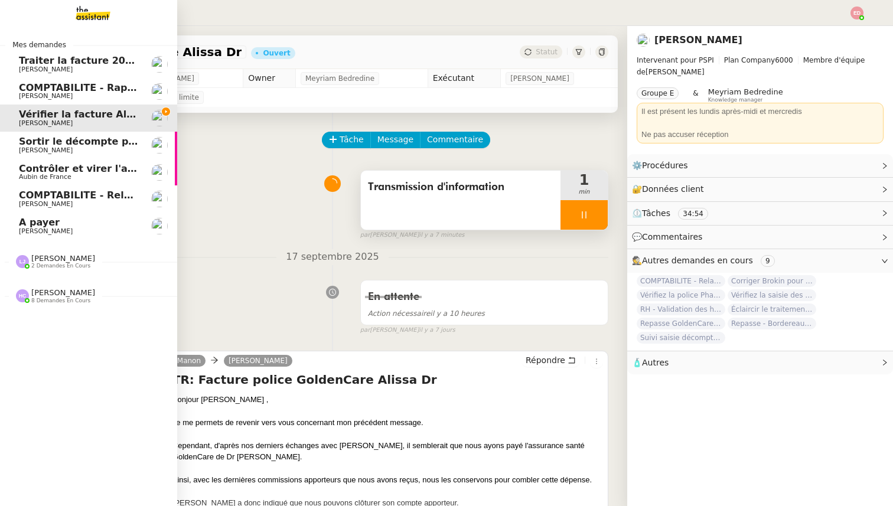
click at [31, 225] on span "A payer" at bounding box center [39, 222] width 41 height 11
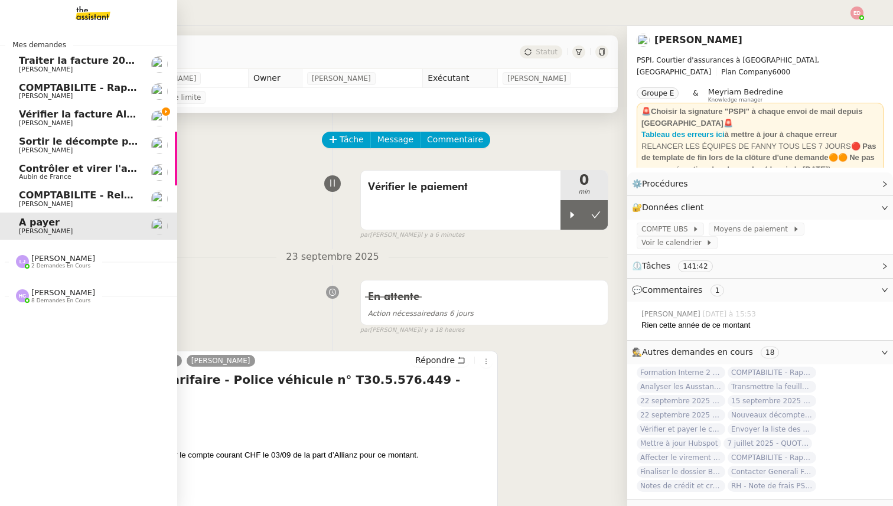
click at [60, 114] on span "Vérifier la facture Alissa Dr" at bounding box center [91, 114] width 144 height 11
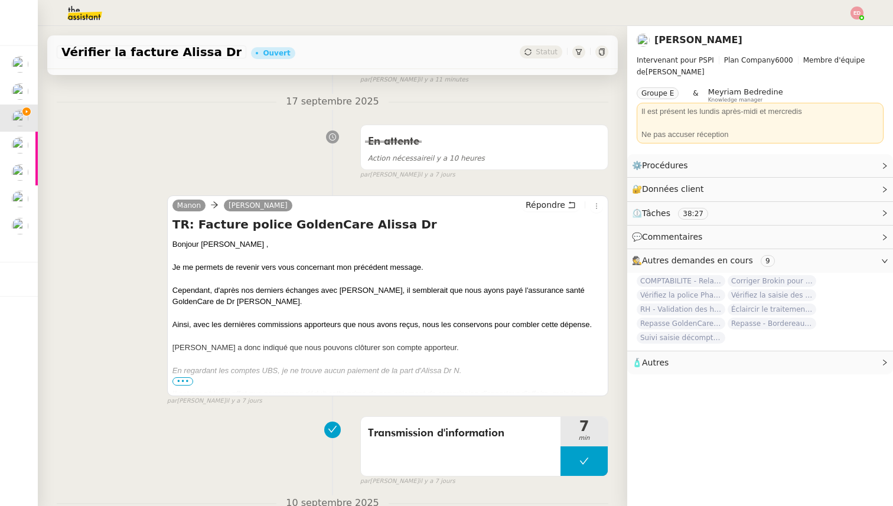
scroll to position [219, 0]
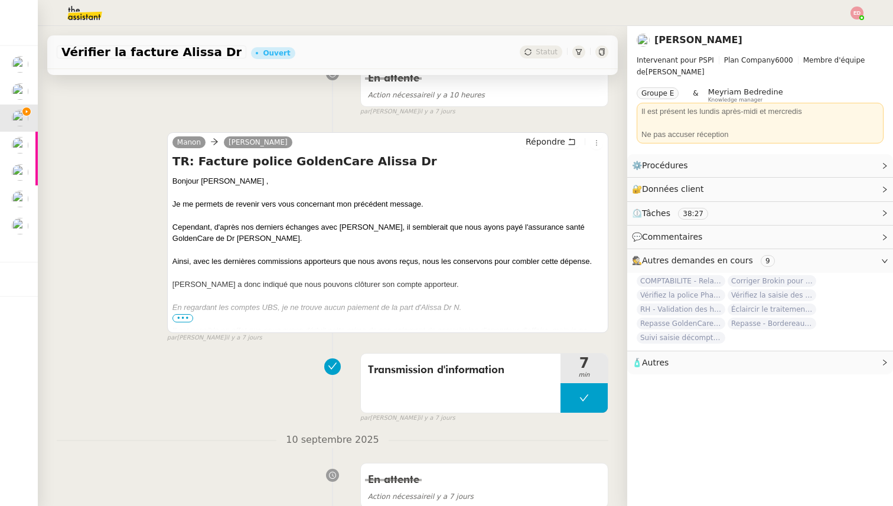
click at [188, 318] on span "•••" at bounding box center [182, 318] width 21 height 8
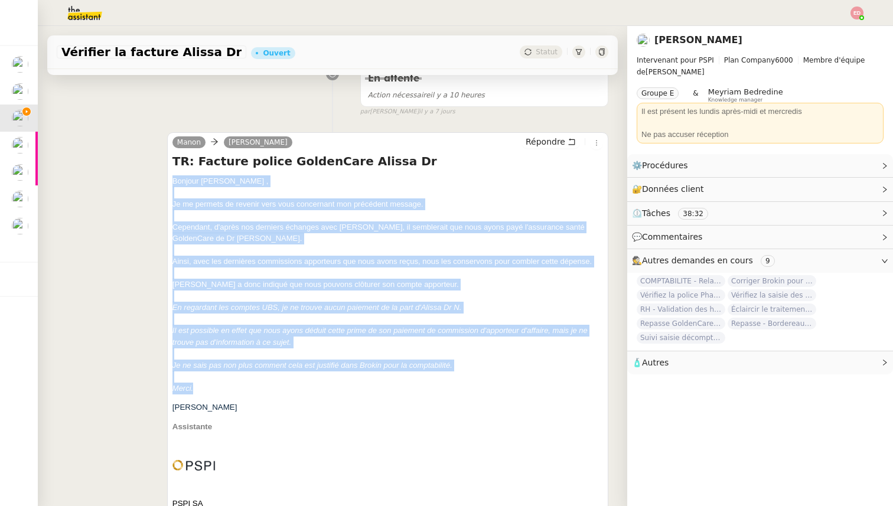
drag, startPoint x: 196, startPoint y: 390, endPoint x: 170, endPoint y: 180, distance: 211.9
copy div "Bonjour [PERSON_NAME] , Je me permets de revenir vers vous concernant mon précé…"
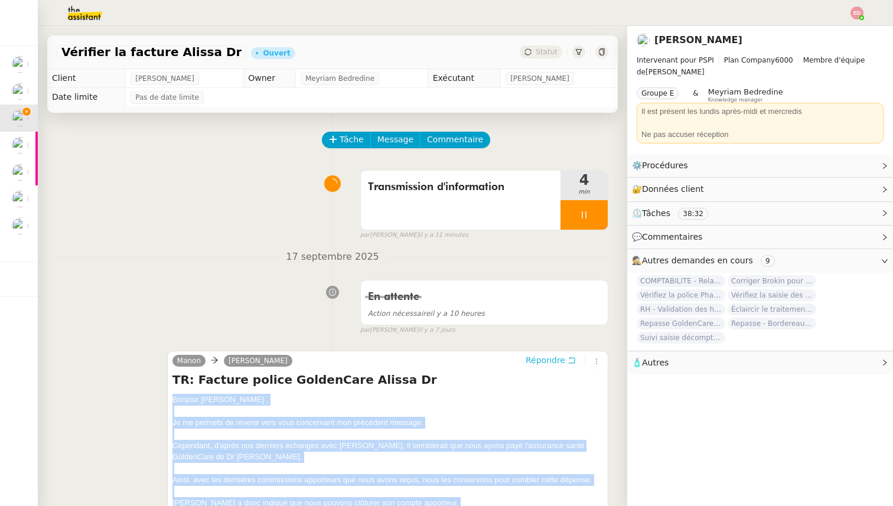
click at [549, 359] on span "Répondre" at bounding box center [546, 360] width 40 height 12
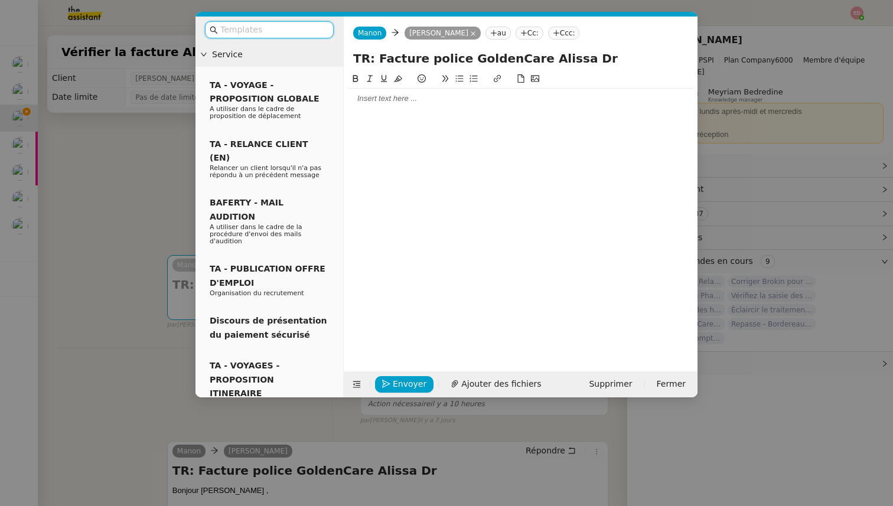
click at [438, 89] on div at bounding box center [521, 99] width 344 height 20
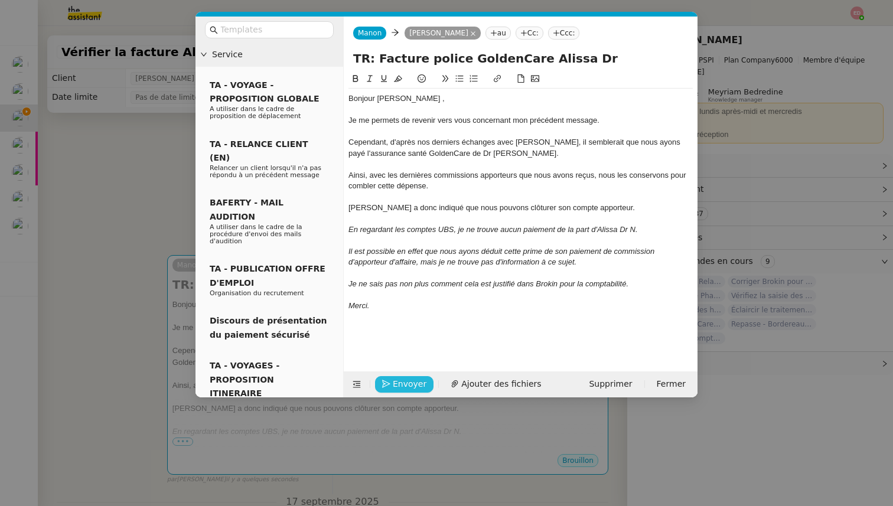
click at [398, 384] on span "Envoyer" at bounding box center [410, 384] width 34 height 14
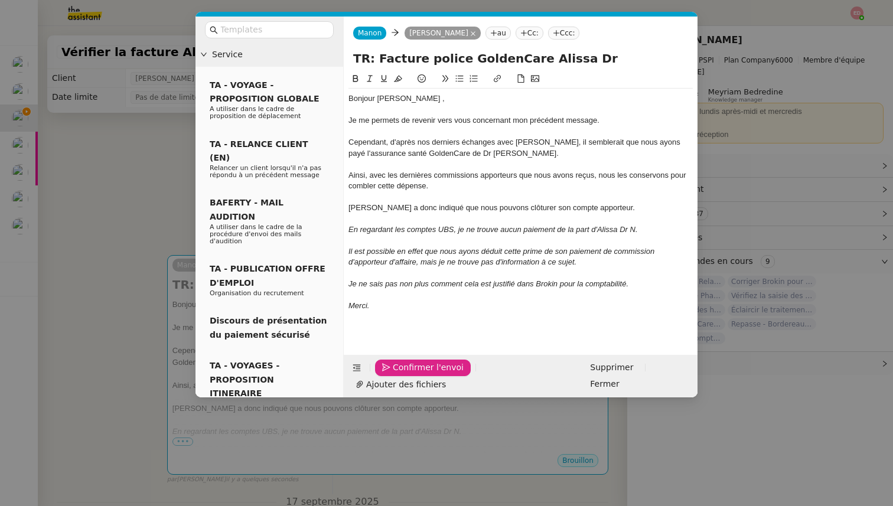
click at [398, 375] on span "Confirmer l'envoi" at bounding box center [428, 368] width 71 height 14
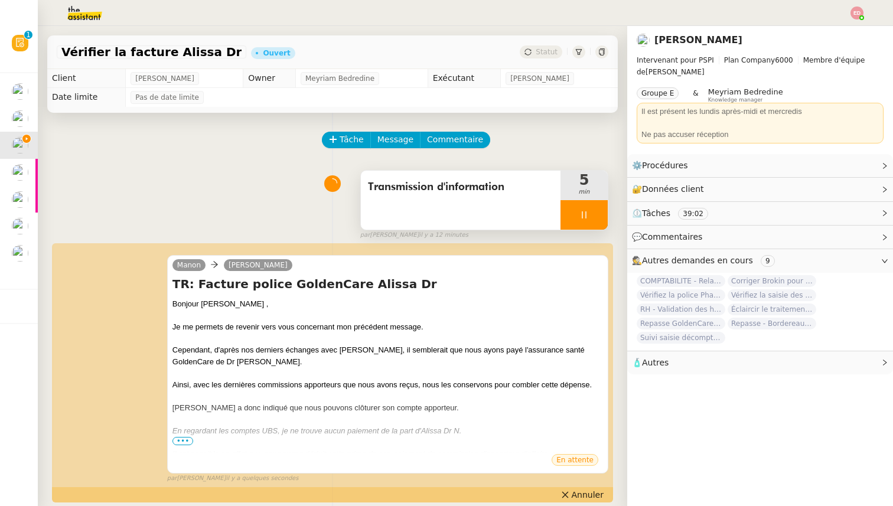
click at [597, 217] on div at bounding box center [584, 215] width 47 height 30
click at [597, 217] on icon at bounding box center [595, 214] width 9 height 9
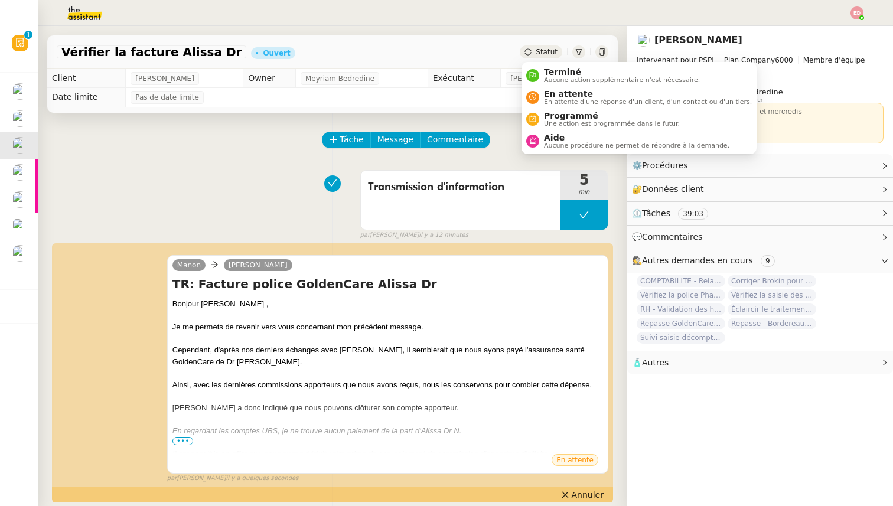
click at [546, 52] on span "Statut" at bounding box center [547, 52] width 22 height 8
click at [559, 100] on span "En attente d'une réponse d'un client, d'un contact ou d'un tiers." at bounding box center [648, 102] width 208 height 6
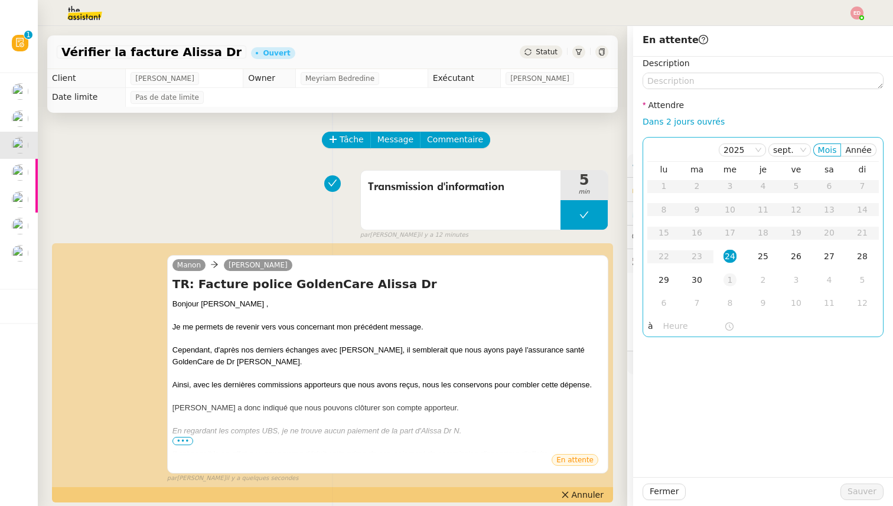
click at [738, 273] on td "1" at bounding box center [730, 281] width 33 height 24
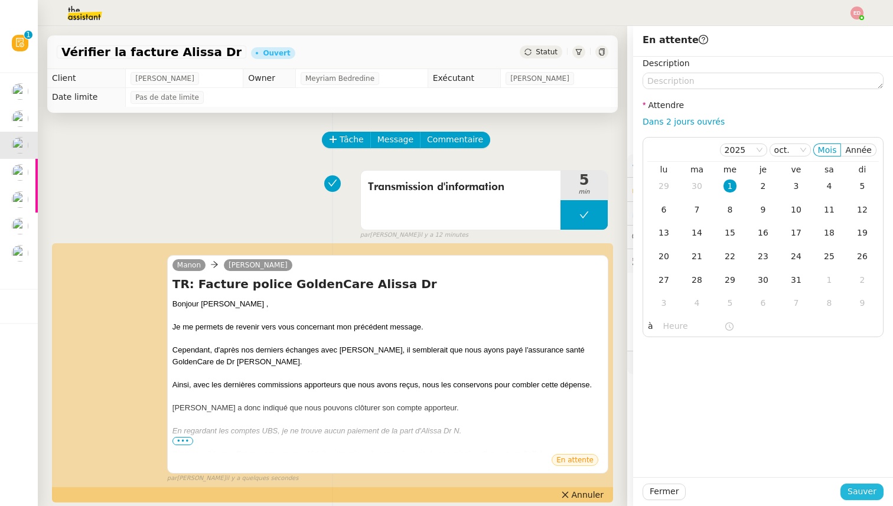
click at [861, 491] on span "Sauver" at bounding box center [862, 492] width 29 height 14
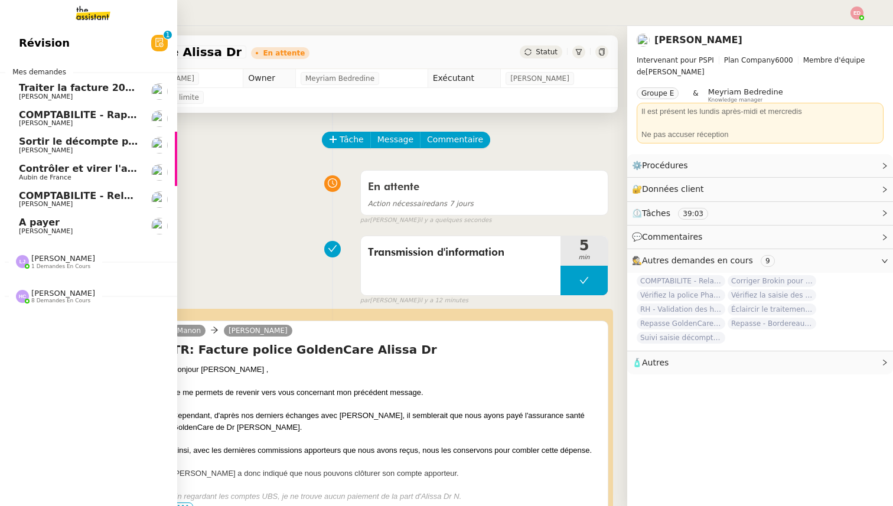
click at [38, 118] on span "COMPTABILITE - Rapprochement bancaire - 28 août 2025" at bounding box center [170, 114] width 302 height 11
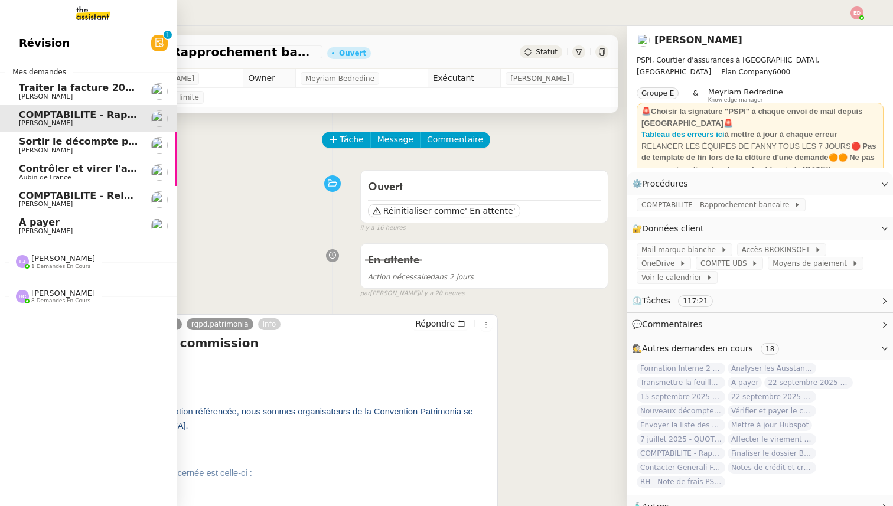
click at [44, 152] on span "[PERSON_NAME]" at bounding box center [46, 150] width 54 height 8
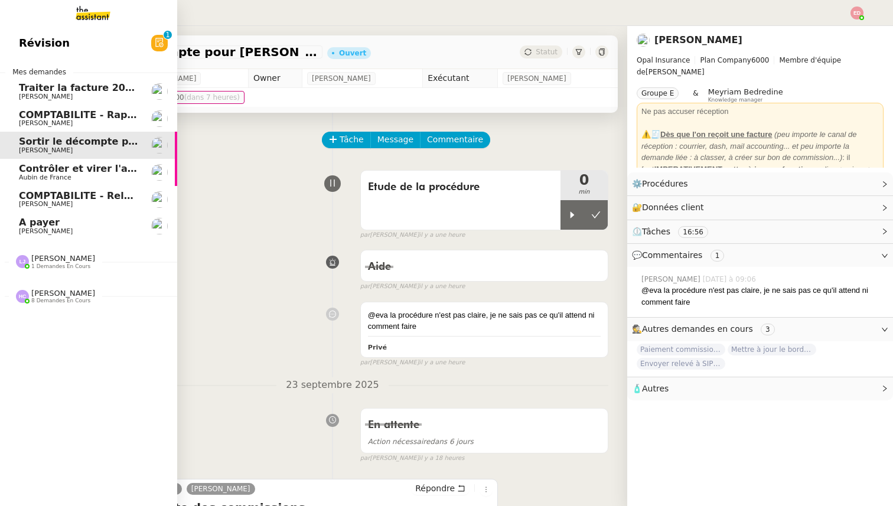
click at [47, 169] on span "Contrôler et virer l'achat prime" at bounding box center [102, 168] width 166 height 11
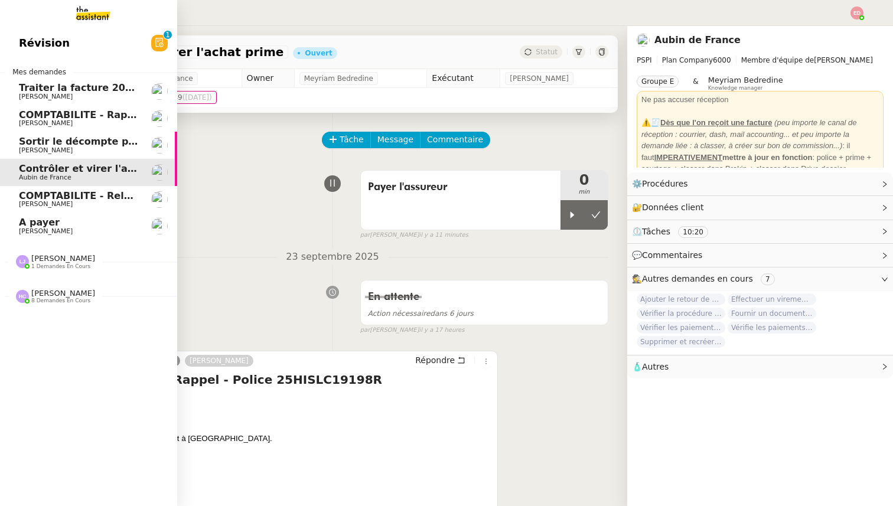
click at [46, 197] on span "COMPTABILITE - Relances factures impayées - septembre 2025" at bounding box center [186, 195] width 334 height 11
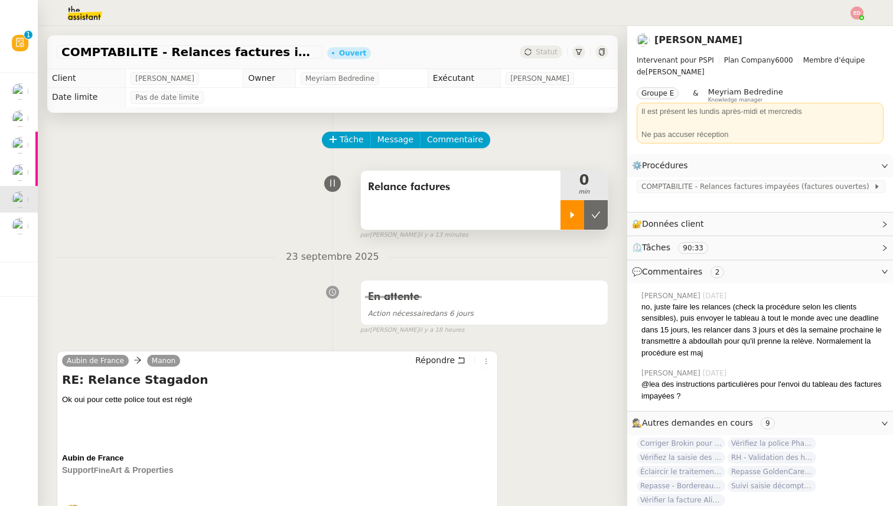
click at [566, 214] on div at bounding box center [573, 215] width 24 height 30
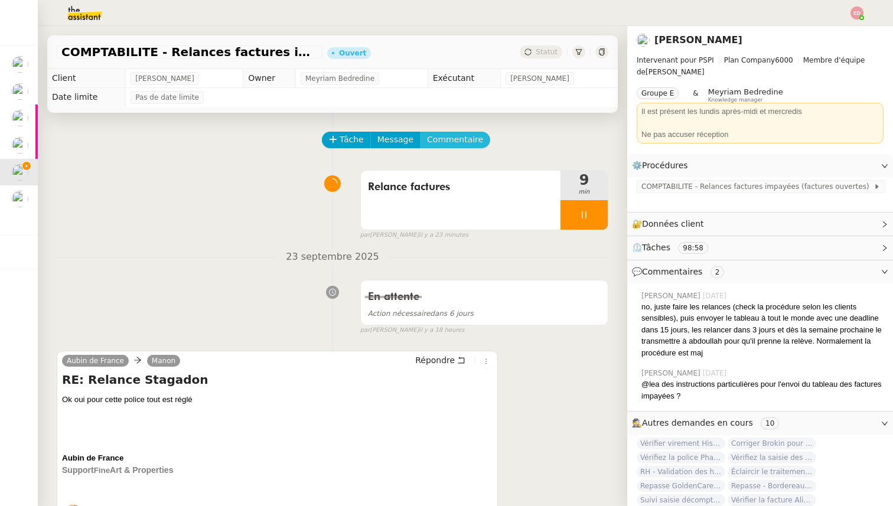
click at [470, 142] on span "Commentaire" at bounding box center [455, 140] width 56 height 14
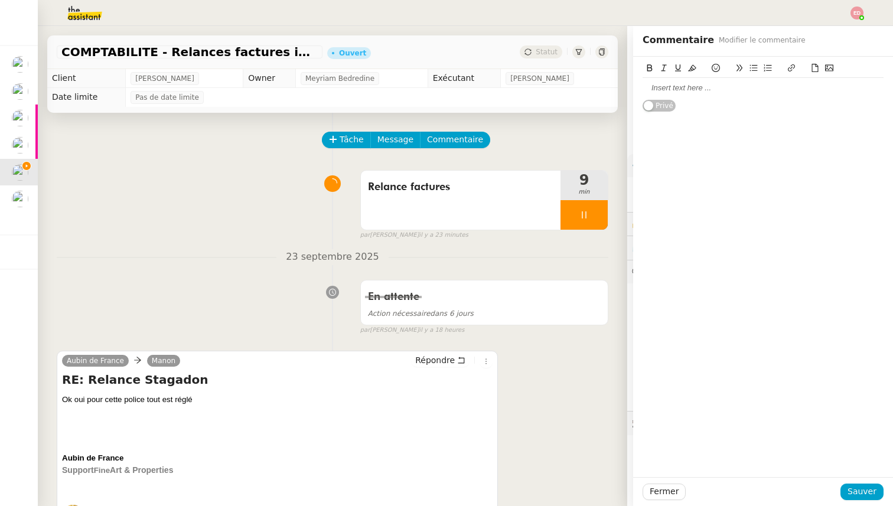
click at [683, 80] on div at bounding box center [763, 88] width 241 height 20
click at [862, 487] on span "Sauver" at bounding box center [862, 492] width 29 height 14
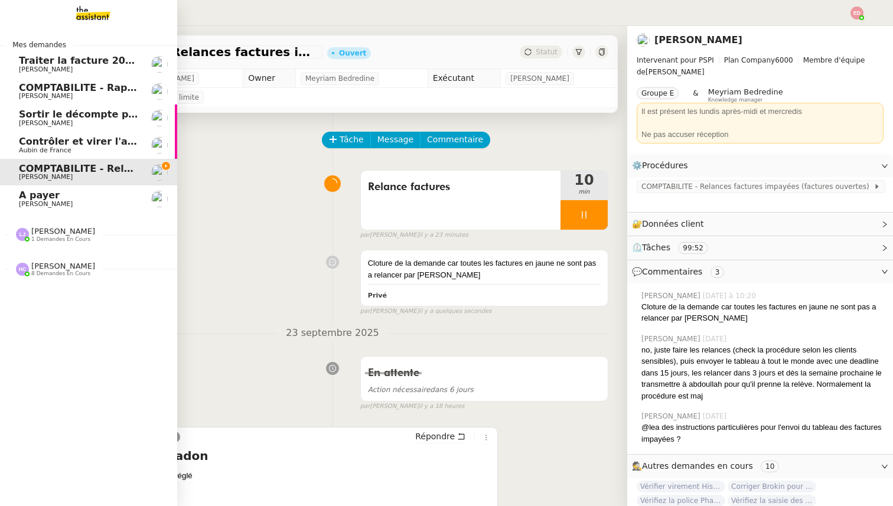
drag, startPoint x: 28, startPoint y: 185, endPoint x: 30, endPoint y: 198, distance: 12.5
click at [28, 185] on link "A payer [PERSON_NAME]" at bounding box center [88, 198] width 177 height 27
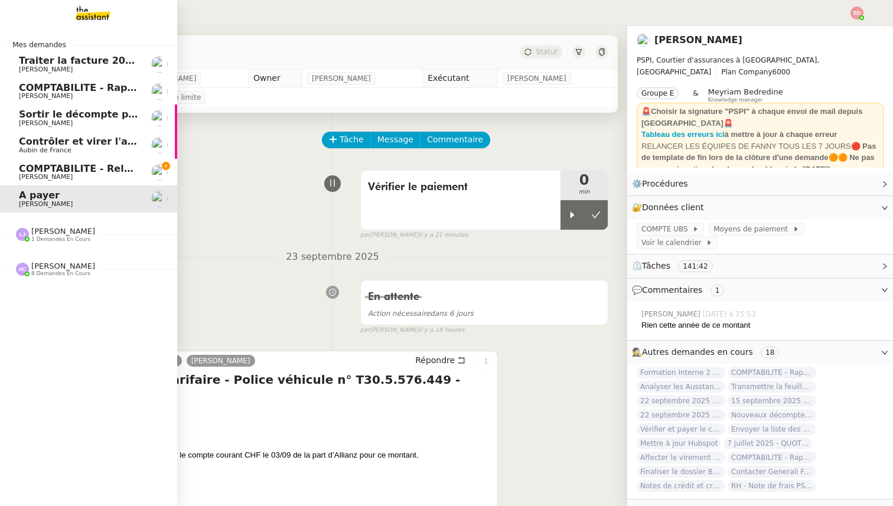
click at [37, 142] on span "Contrôler et virer l'achat prime" at bounding box center [102, 141] width 166 height 11
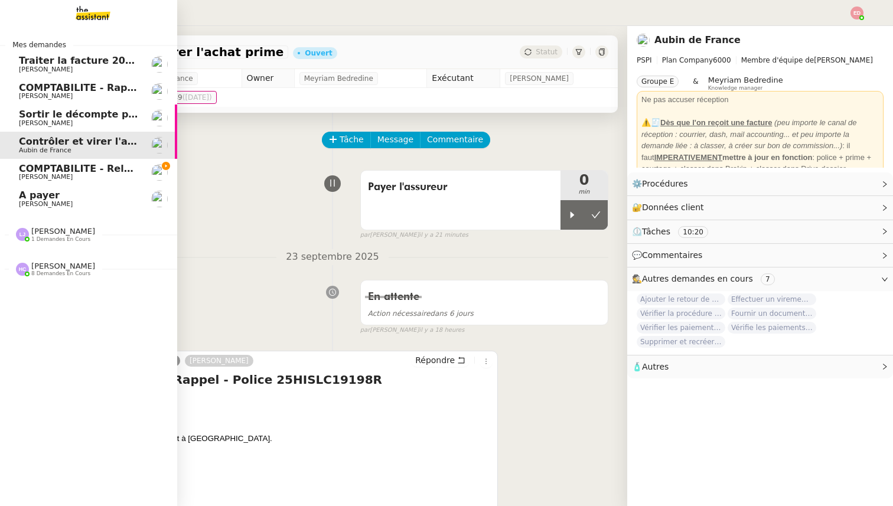
click at [41, 111] on span "Sortir le décompte pour [PERSON_NAME]" at bounding box center [128, 114] width 219 height 11
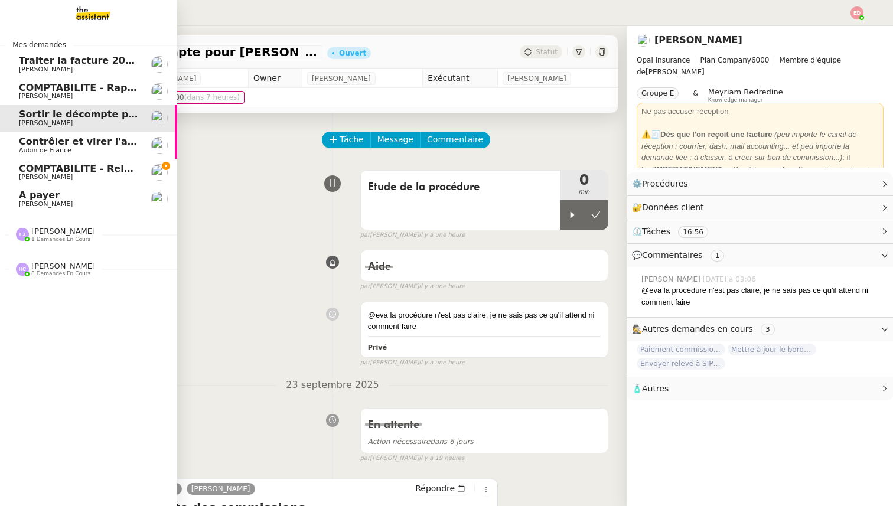
click at [54, 86] on span "COMPTABILITE - Rapprochement bancaire - 28 août 2025" at bounding box center [170, 87] width 302 height 11
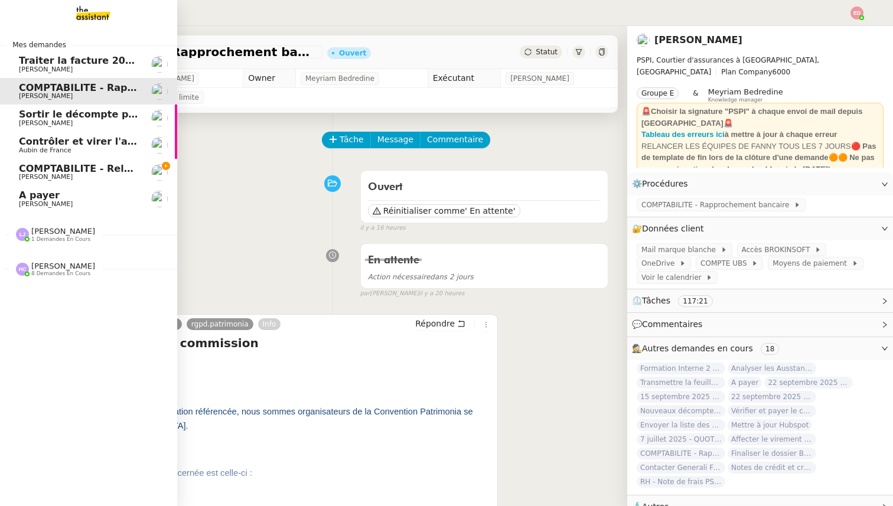
click at [49, 167] on span "COMPTABILITE - Relances factures impayées - septembre 2025" at bounding box center [186, 168] width 334 height 11
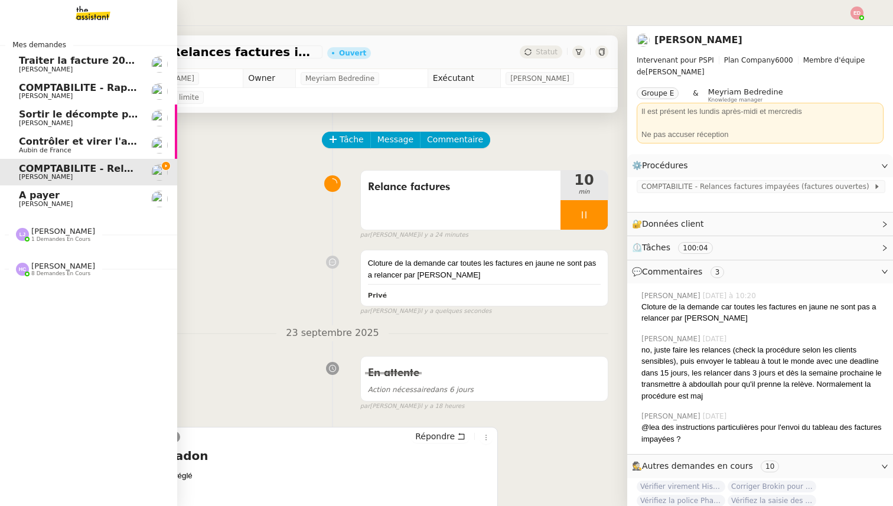
click at [51, 227] on span "[PERSON_NAME]" at bounding box center [63, 231] width 64 height 9
click at [53, 268] on span "[PERSON_NAME]" at bounding box center [63, 266] width 64 height 9
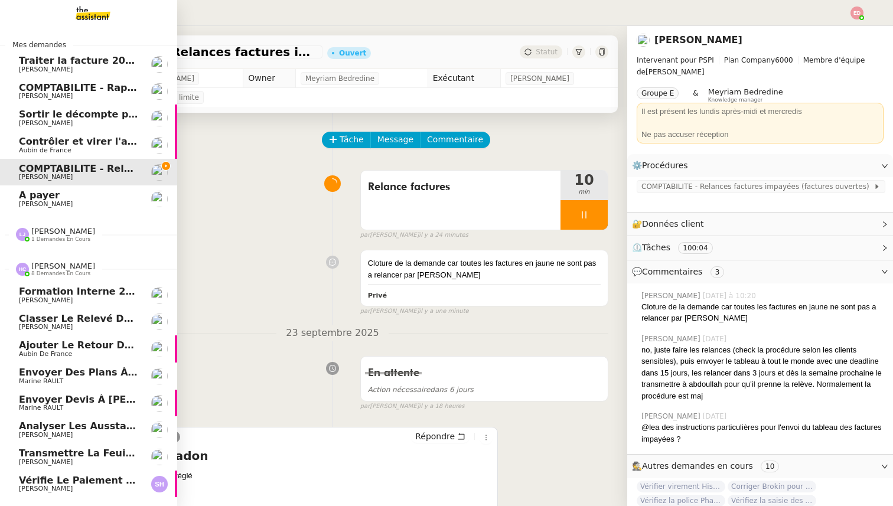
click at [53, 268] on span "[PERSON_NAME]" at bounding box center [63, 266] width 64 height 9
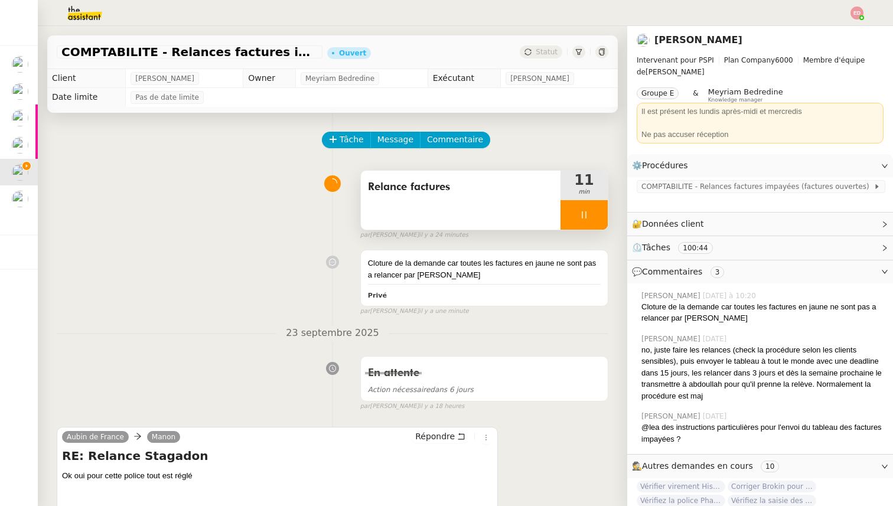
click at [603, 213] on div at bounding box center [584, 215] width 47 height 30
click at [603, 213] on button at bounding box center [596, 215] width 24 height 30
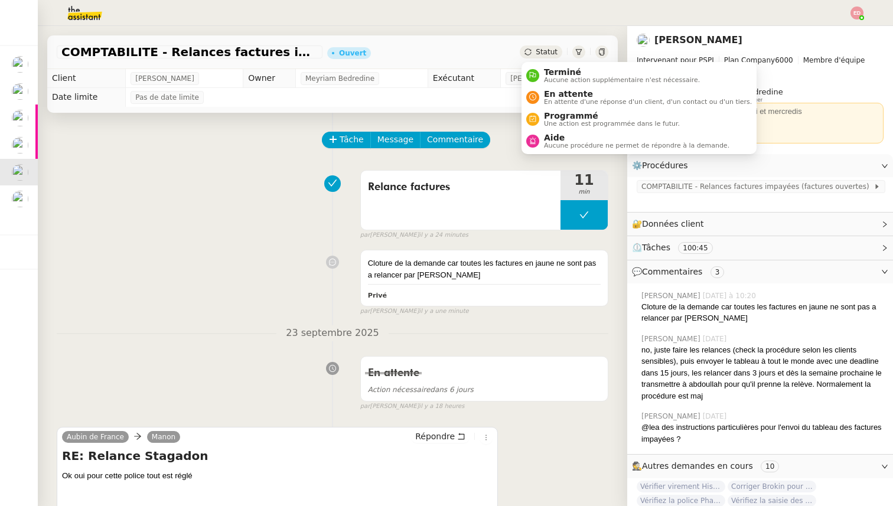
click at [552, 51] on span "Statut" at bounding box center [547, 52] width 22 height 8
click at [556, 68] on span "Terminé" at bounding box center [622, 71] width 156 height 9
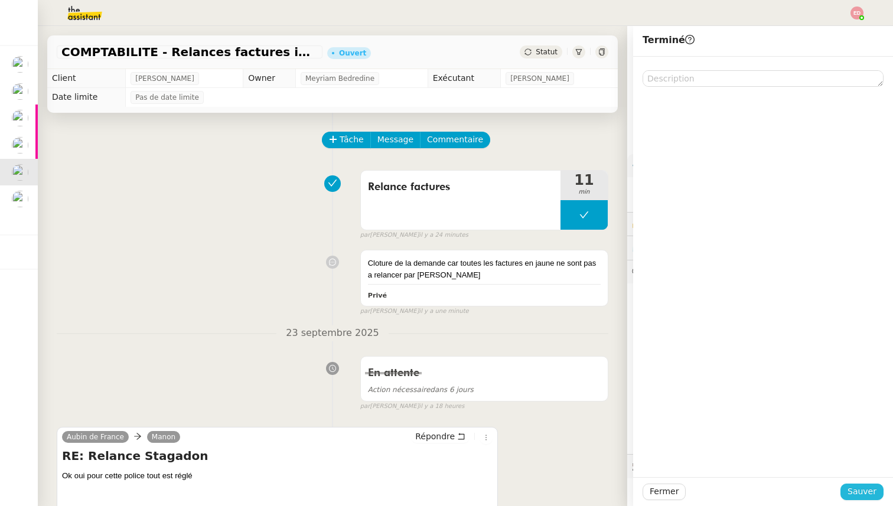
click at [868, 484] on button "Sauver" at bounding box center [862, 492] width 43 height 17
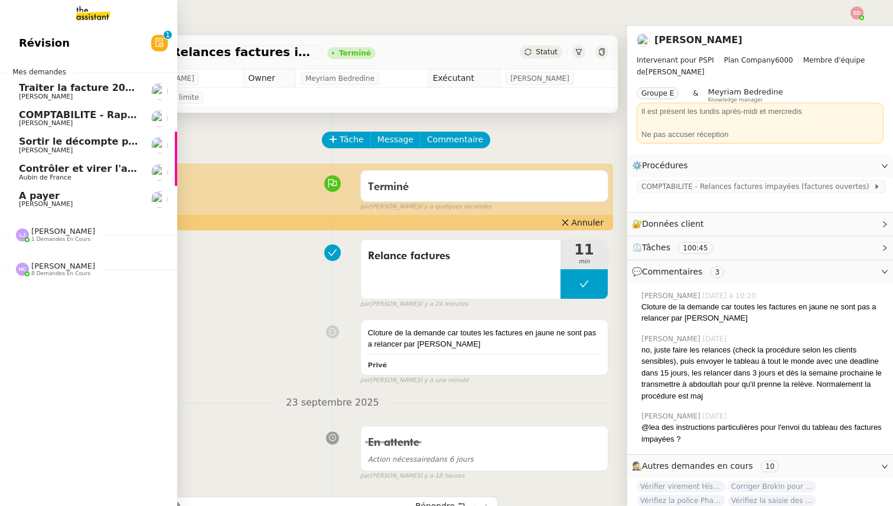
click at [42, 148] on span "[PERSON_NAME]" at bounding box center [46, 150] width 54 height 8
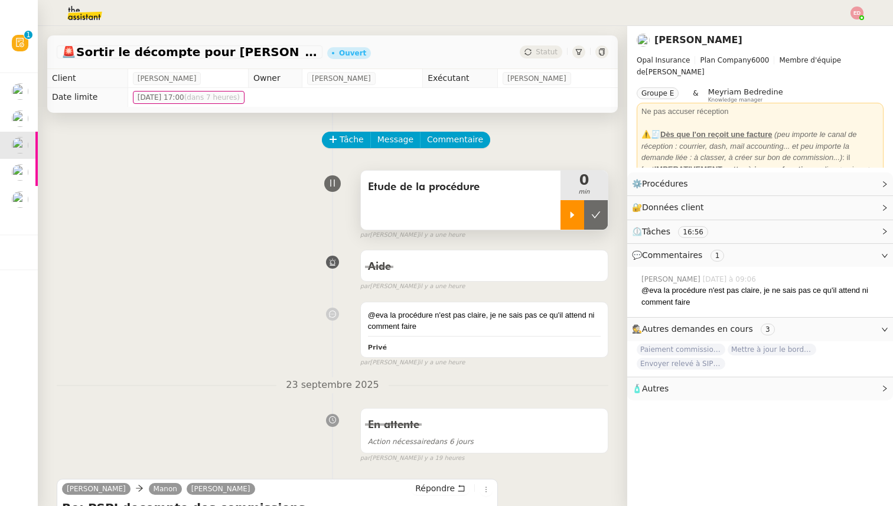
click at [580, 206] on div at bounding box center [573, 215] width 24 height 30
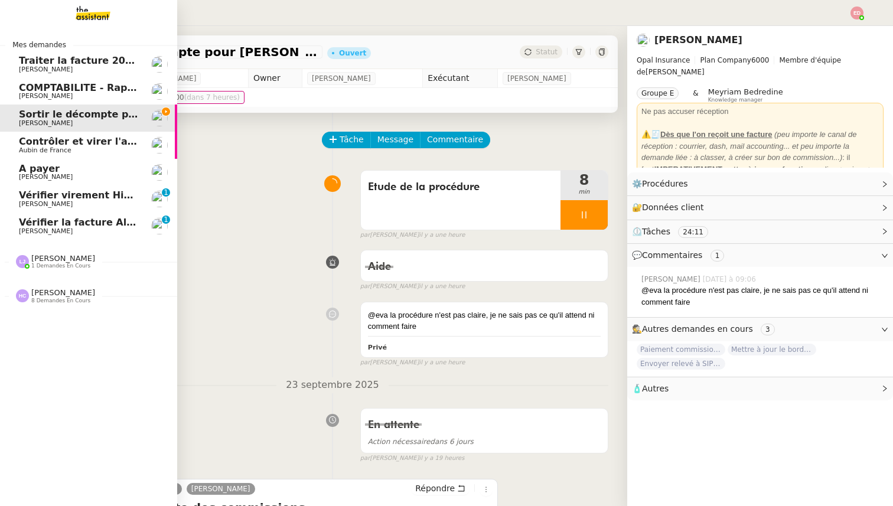
click at [45, 223] on span "Vérifier la facture Alissa Dr" at bounding box center [91, 222] width 144 height 11
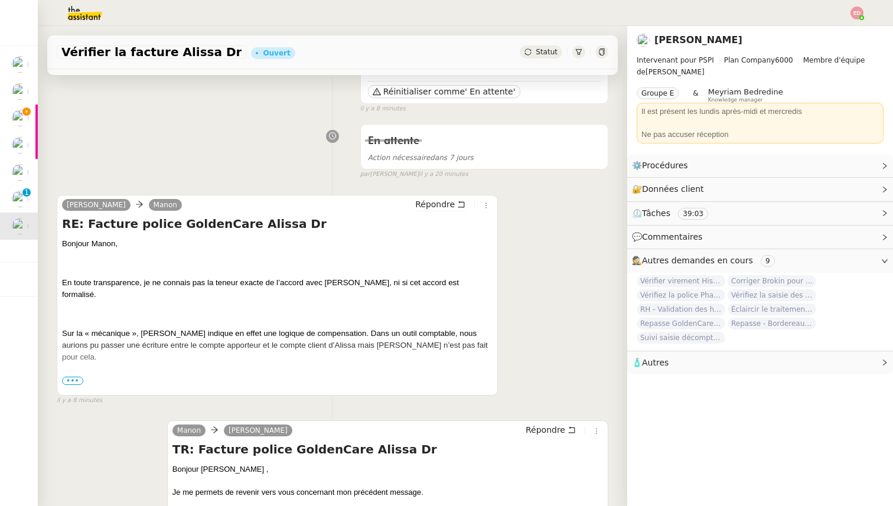
scroll to position [118, 0]
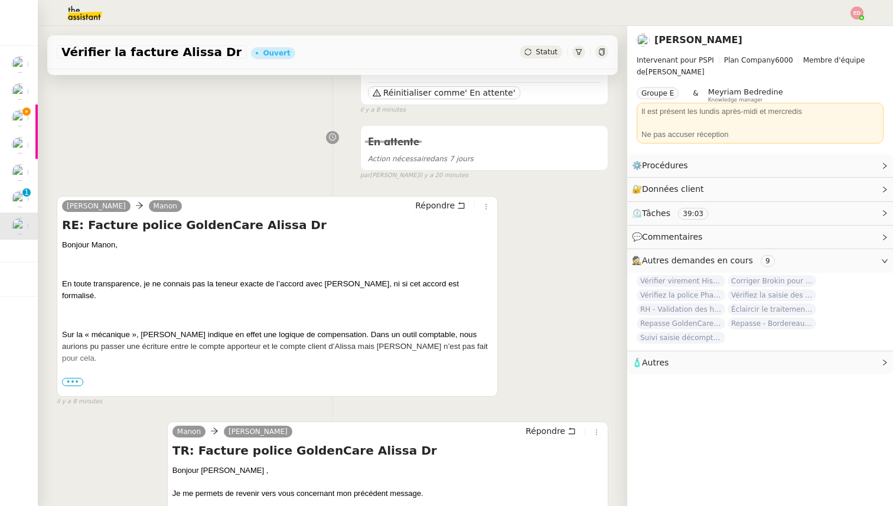
click at [69, 384] on span "•••" at bounding box center [72, 382] width 21 height 8
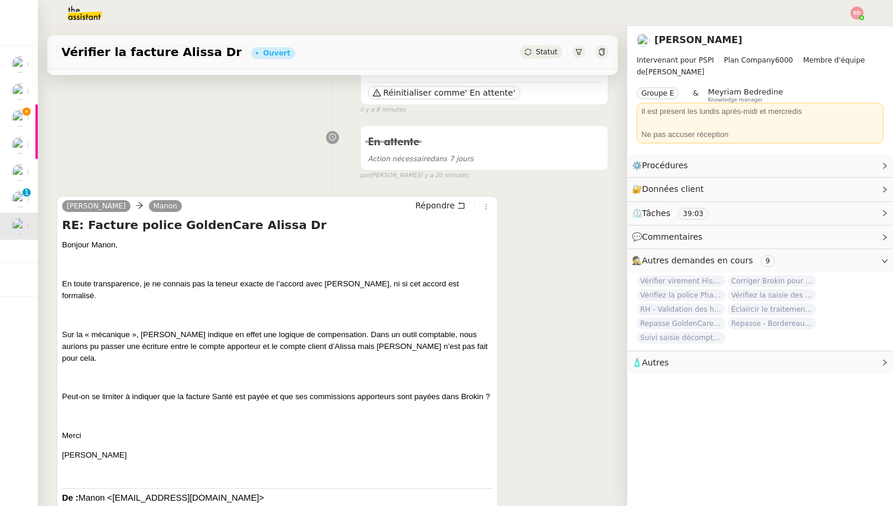
scroll to position [0, 0]
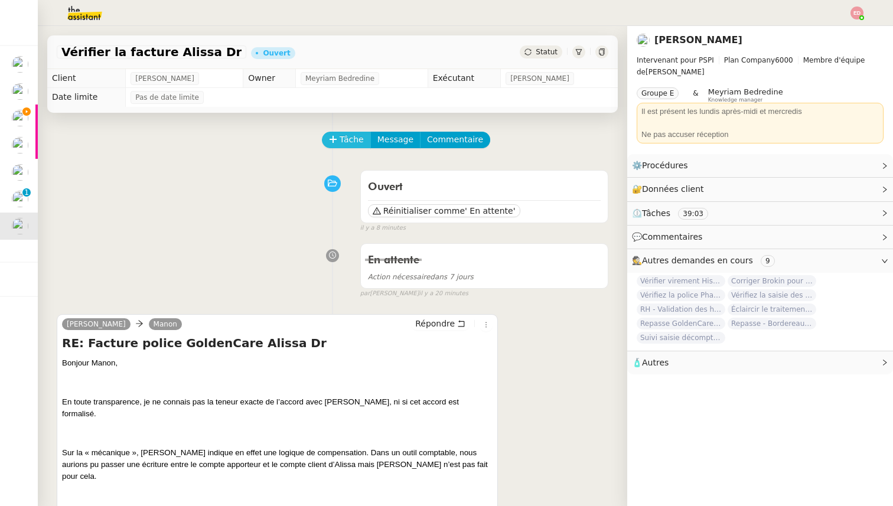
click at [338, 142] on button "Tâche" at bounding box center [346, 140] width 49 height 17
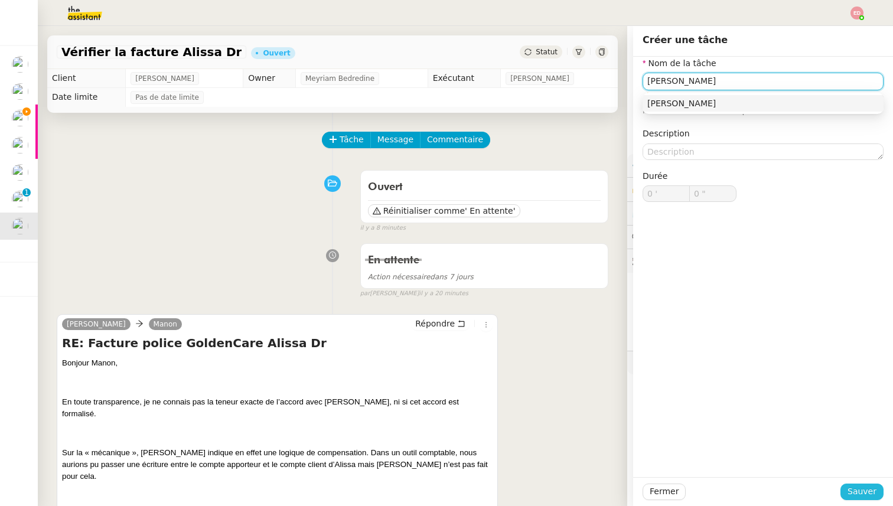
type input "[PERSON_NAME]"
click at [857, 489] on span "Sauver" at bounding box center [862, 492] width 29 height 14
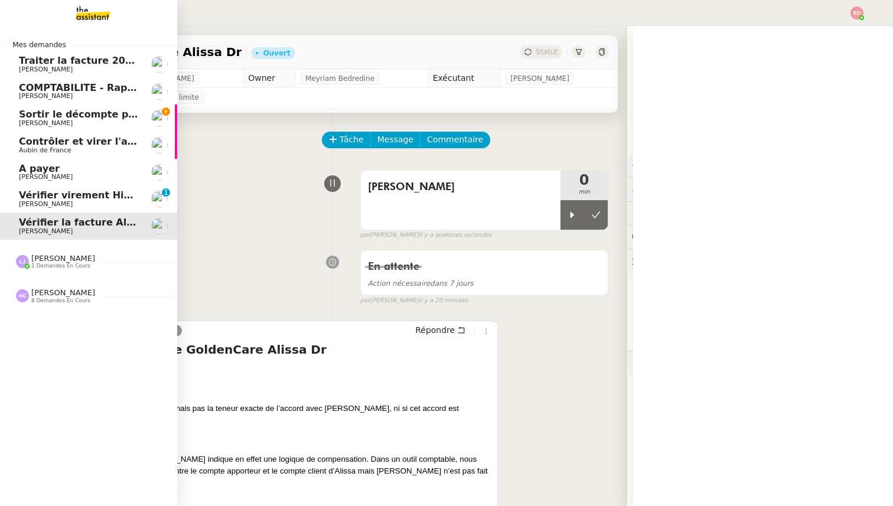
click at [35, 201] on span "[PERSON_NAME]" at bounding box center [46, 204] width 54 height 8
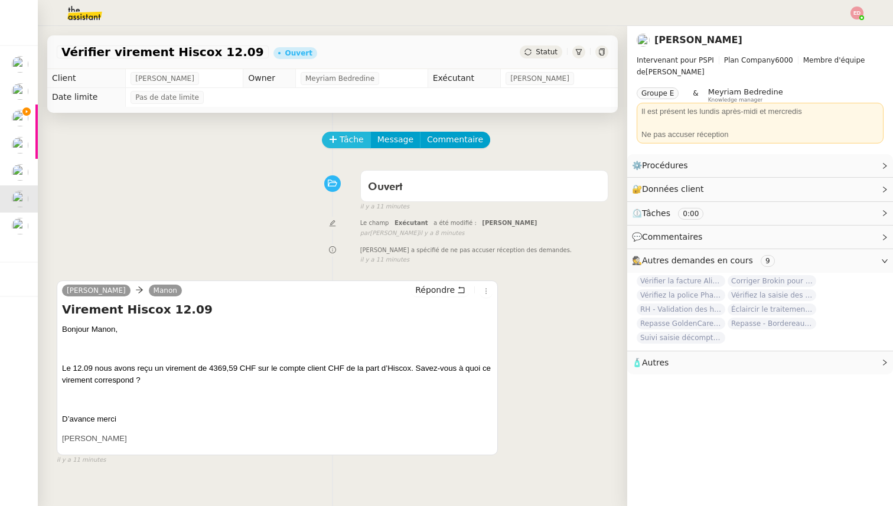
click at [337, 140] on button "Tâche" at bounding box center [346, 140] width 49 height 17
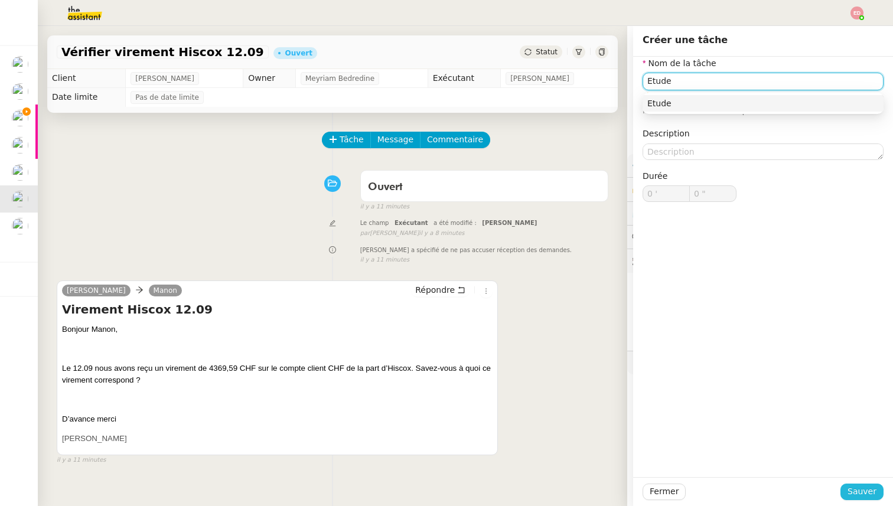
type input "Etude"
click at [857, 486] on span "Sauver" at bounding box center [862, 492] width 29 height 14
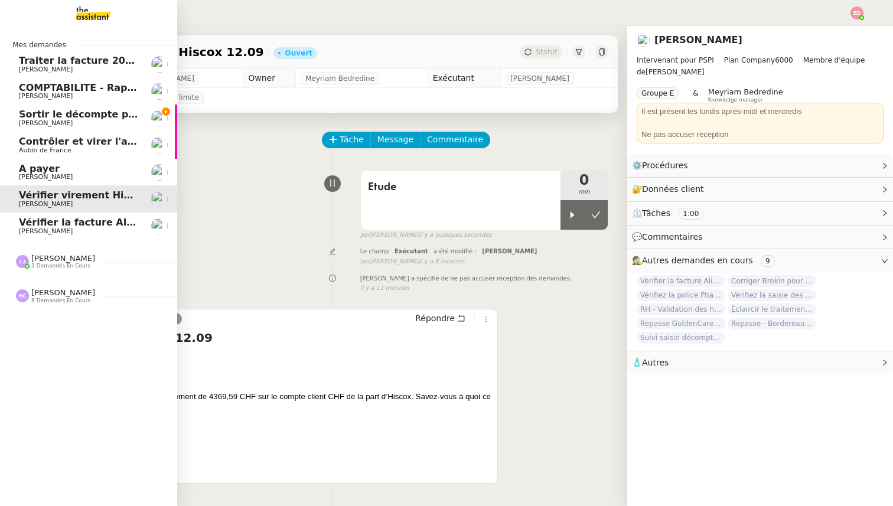
click at [29, 119] on span "Sortir le décompte pour [PERSON_NAME]" at bounding box center [128, 114] width 219 height 11
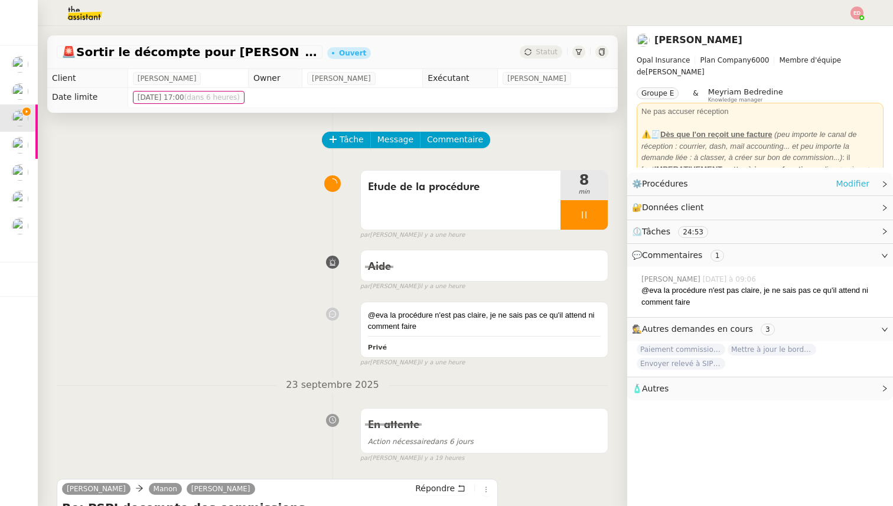
click at [848, 183] on link "Modifier" at bounding box center [853, 184] width 34 height 14
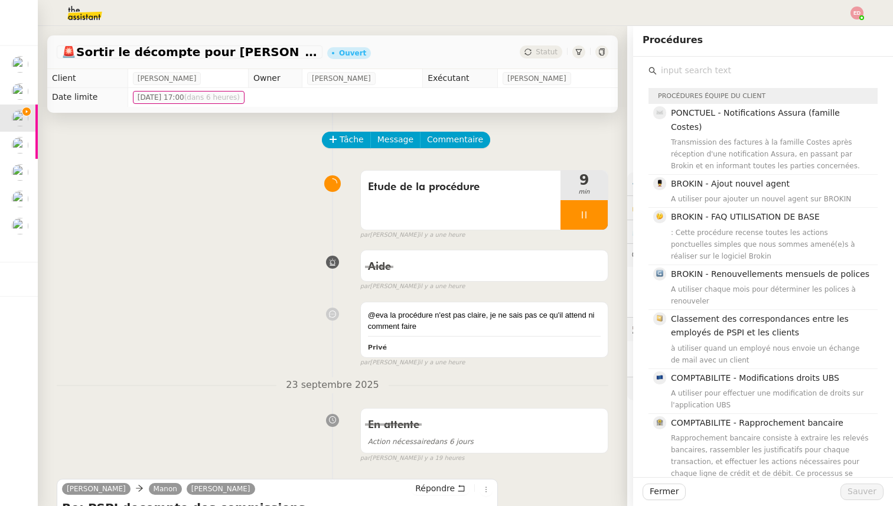
click at [747, 68] on input "text" at bounding box center [767, 71] width 221 height 16
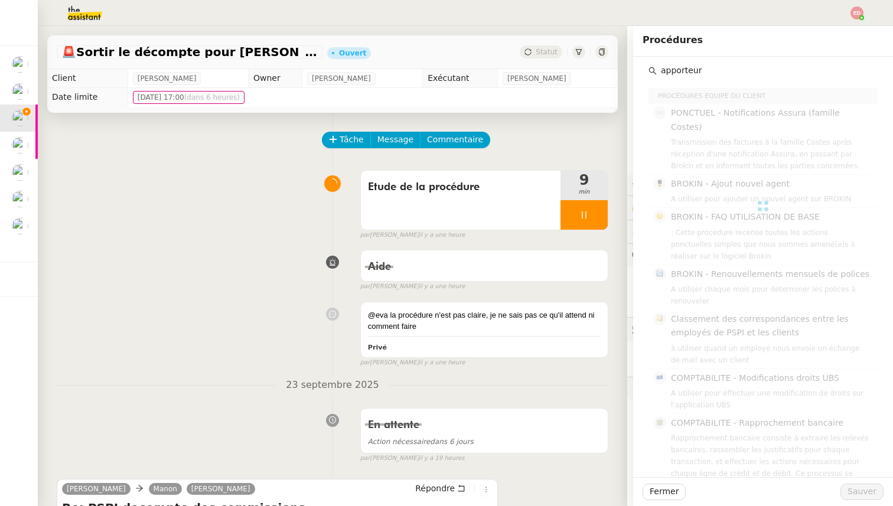
type input "apporteur"
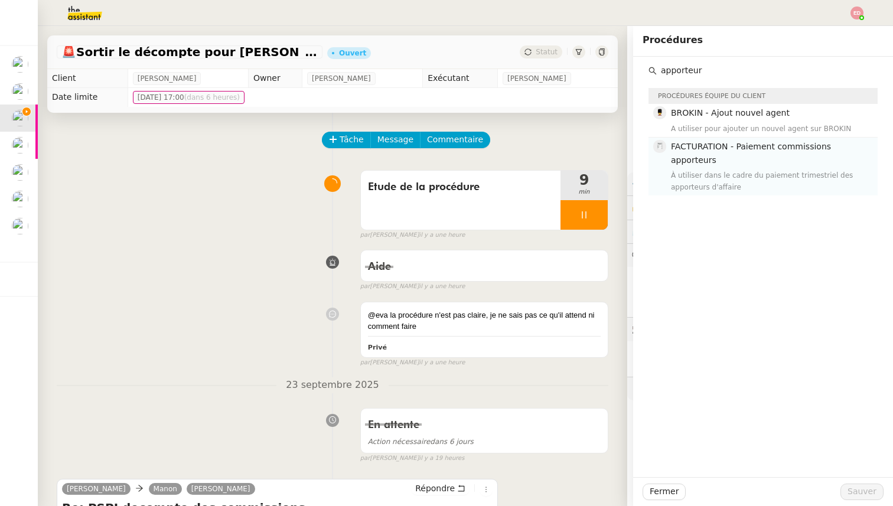
click at [754, 149] on span "FACTURATION - Paiement commissions apporteurs" at bounding box center [751, 153] width 160 height 23
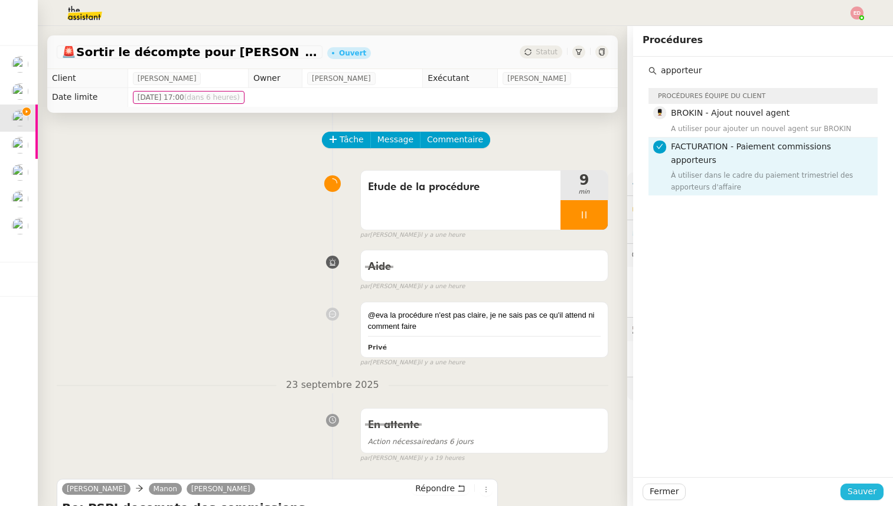
click at [855, 494] on span "Sauver" at bounding box center [862, 492] width 29 height 14
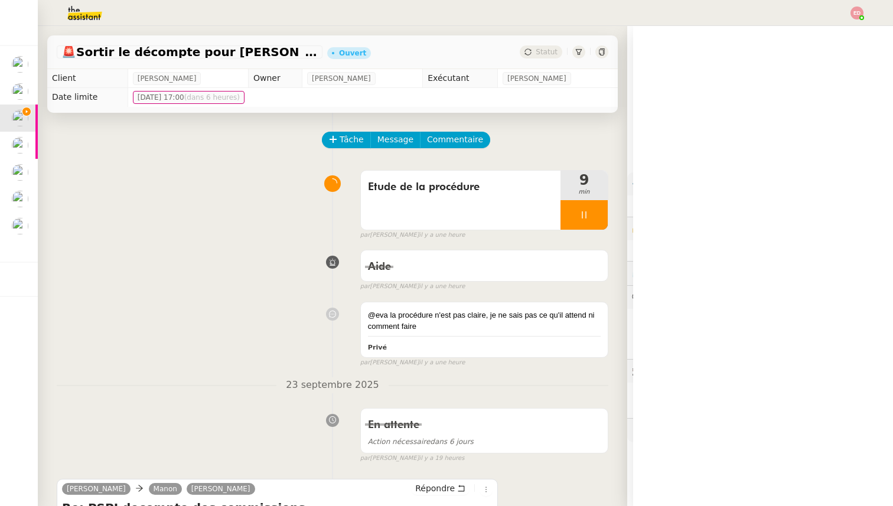
click at [672, 205] on span "FACTURATION - Paiement commissions apporteurs" at bounding box center [732, 205] width 183 height 12
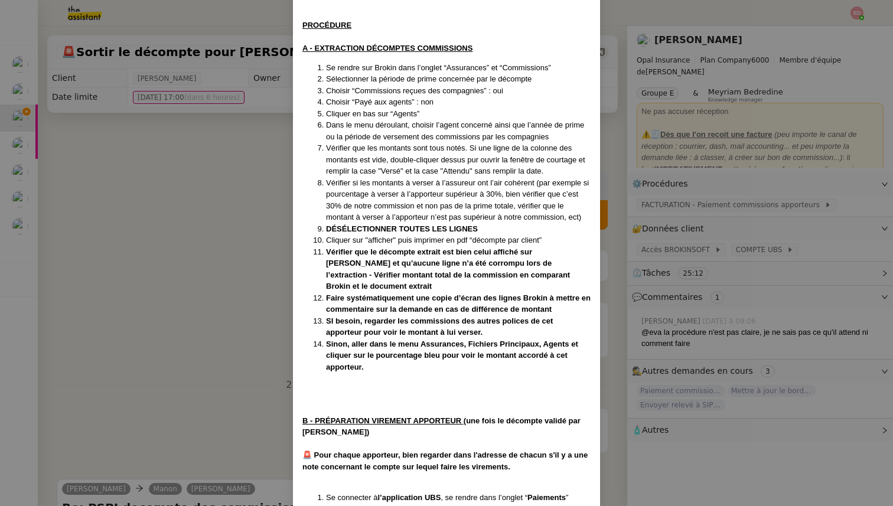
scroll to position [177, 0]
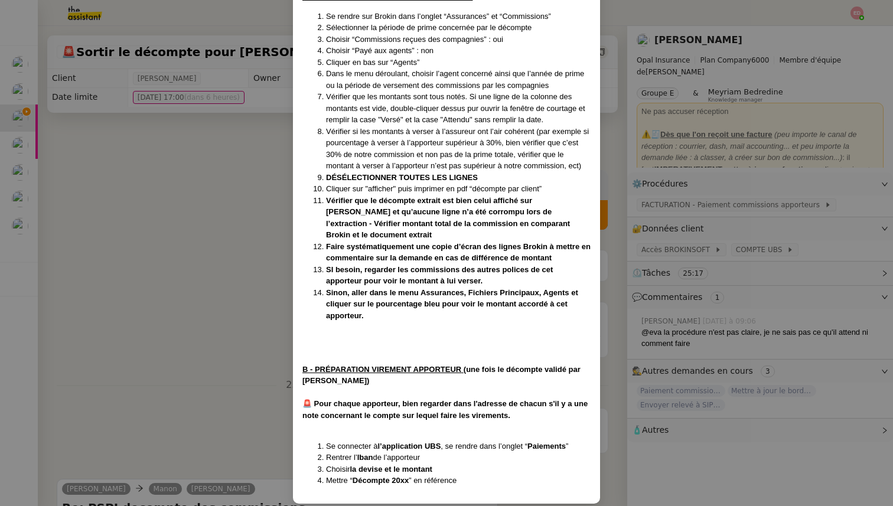
click at [203, 309] on nz-modal-container "[PERSON_NAME] avec [PERSON_NAME] le [DATE] Contexte : Tous les trimestres, nous…" at bounding box center [446, 253] width 893 height 506
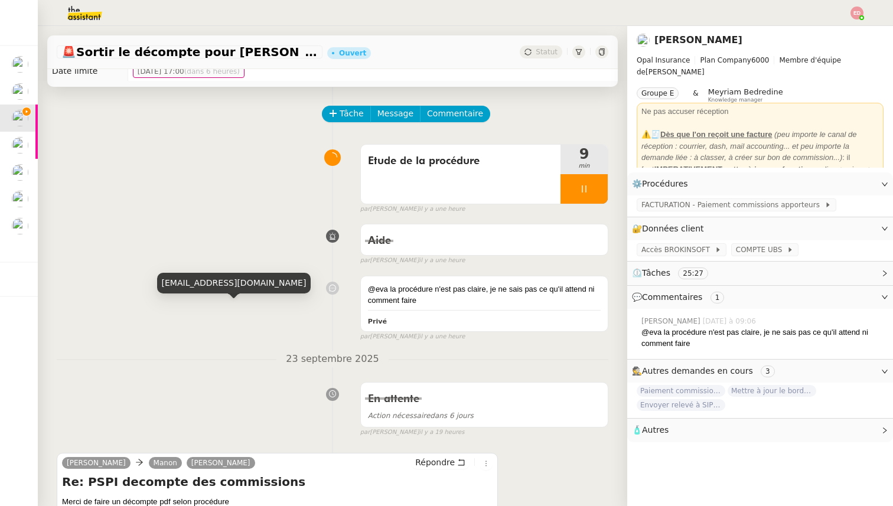
scroll to position [0, 0]
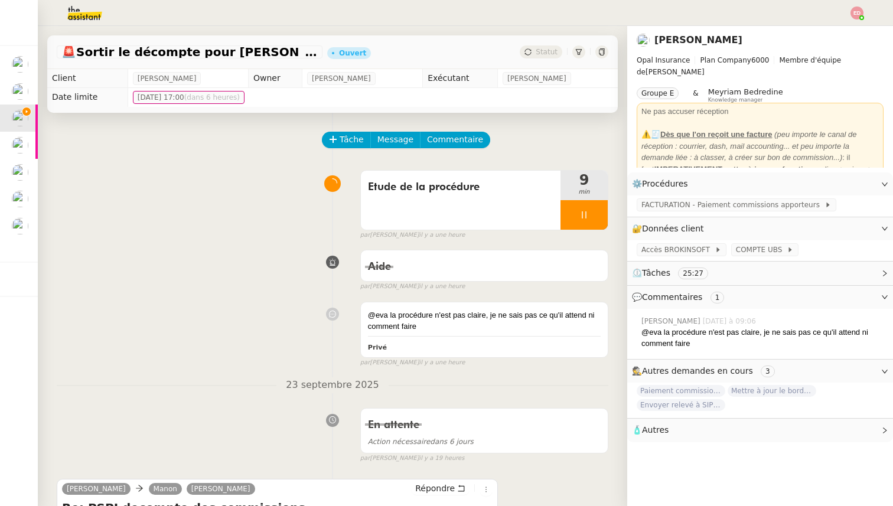
click at [437, 149] on div "Tâche Message Commentaire" at bounding box center [465, 146] width 285 height 28
click at [436, 145] on span "Commentaire" at bounding box center [455, 140] width 56 height 14
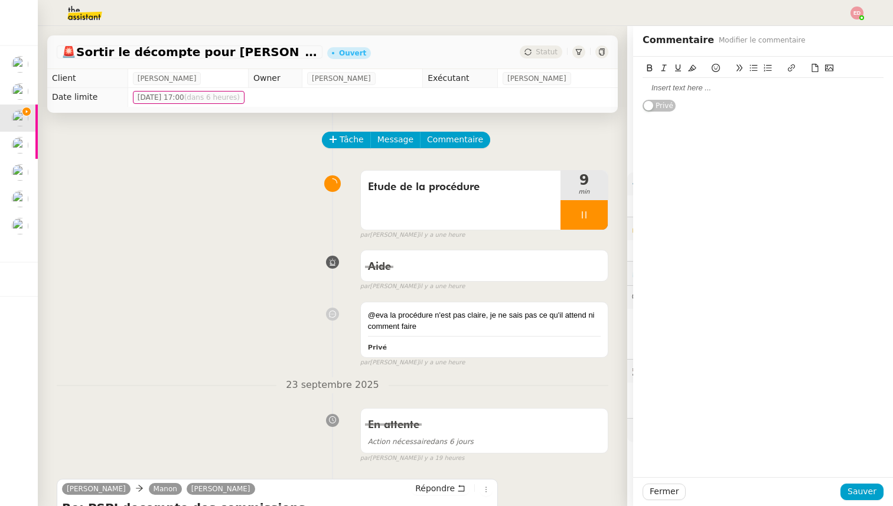
click at [666, 92] on div at bounding box center [763, 88] width 241 height 11
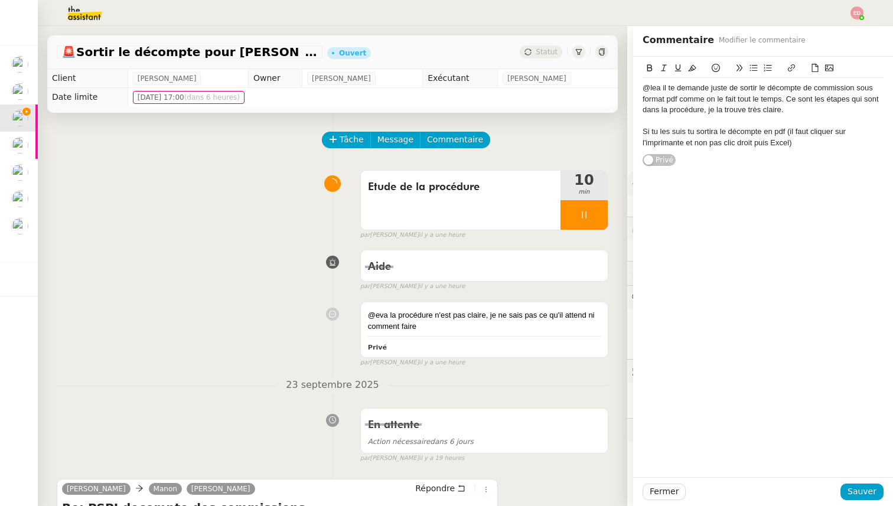
click at [702, 131] on div "Si tu les suis tu sortira le décompte en pdf (il faut cliquer sur l'imprimante …" at bounding box center [763, 137] width 241 height 22
click at [0, 0] on lt-span "sortira s" at bounding box center [0, 0] width 0 height 0
click at [690, 132] on div "Si tu les suis tu sortiras le décompte en pdf (il faut cliquer sur l'imprimante…" at bounding box center [763, 137] width 241 height 22
click at [0, 0] on lt-span ", tu" at bounding box center [0, 0] width 0 height 0
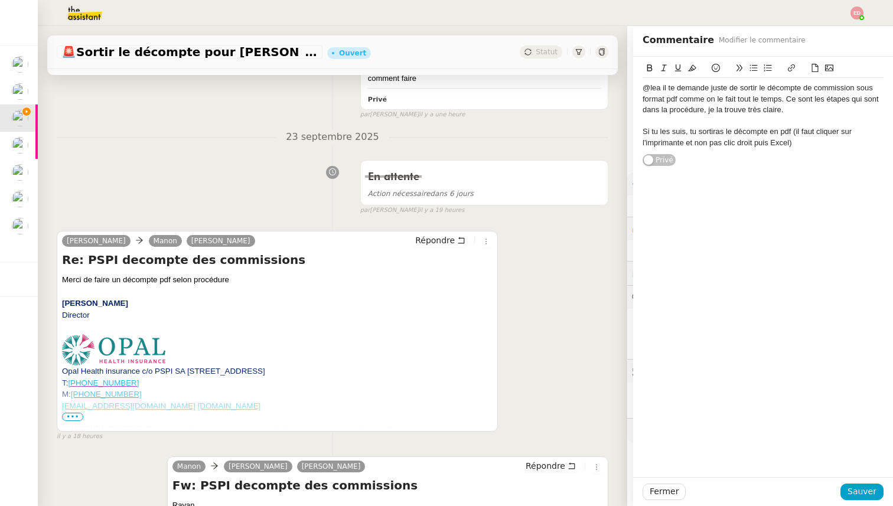
scroll to position [292, 0]
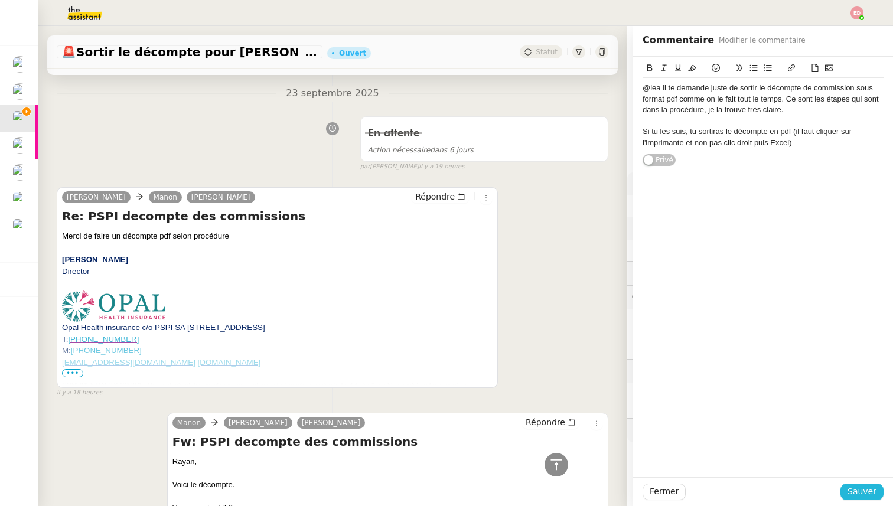
click at [851, 493] on span "Sauver" at bounding box center [862, 492] width 29 height 14
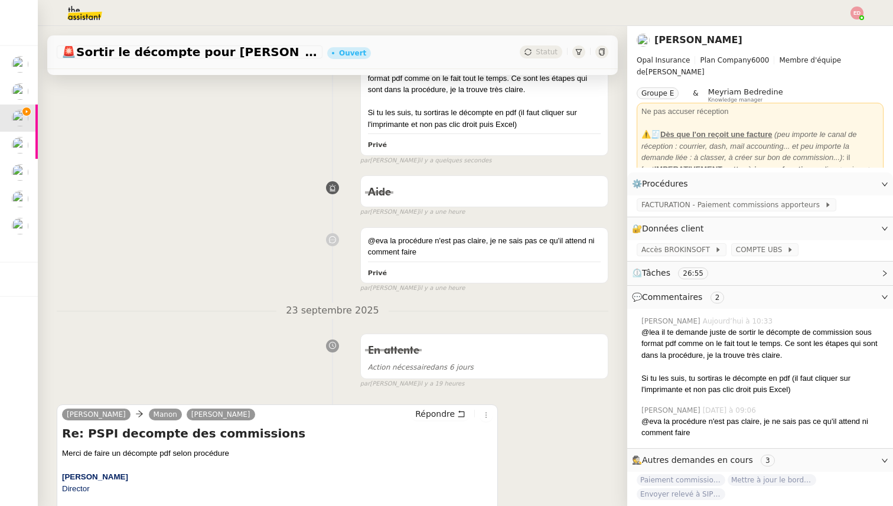
scroll to position [199, 0]
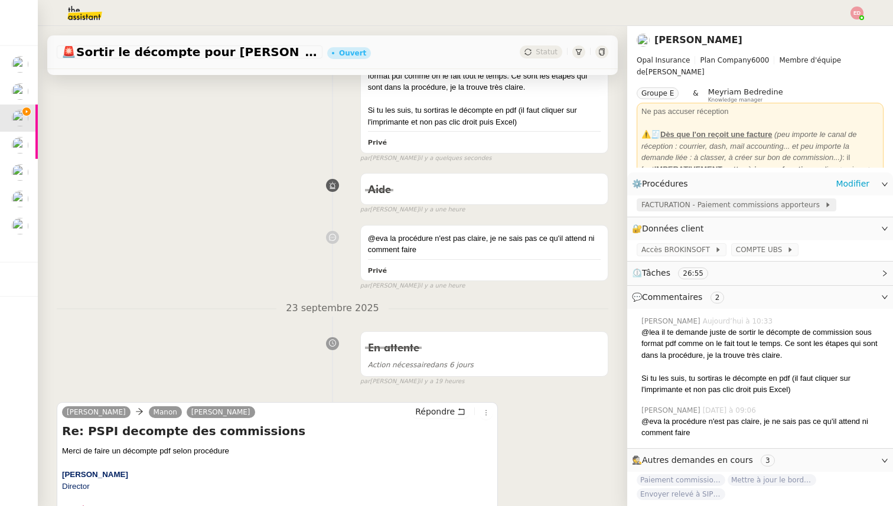
click at [675, 205] on span "FACTURATION - Paiement commissions apporteurs" at bounding box center [732, 205] width 183 height 12
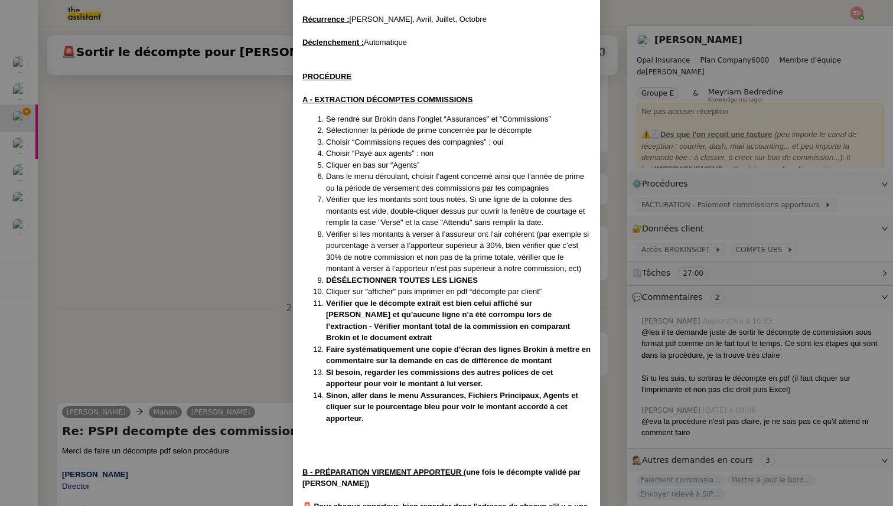
scroll to position [114, 0]
click at [610, 189] on nz-modal-container "[PERSON_NAME] avec [PERSON_NAME] le [DATE] Contexte : Tous les trimestres, nous…" at bounding box center [446, 253] width 893 height 506
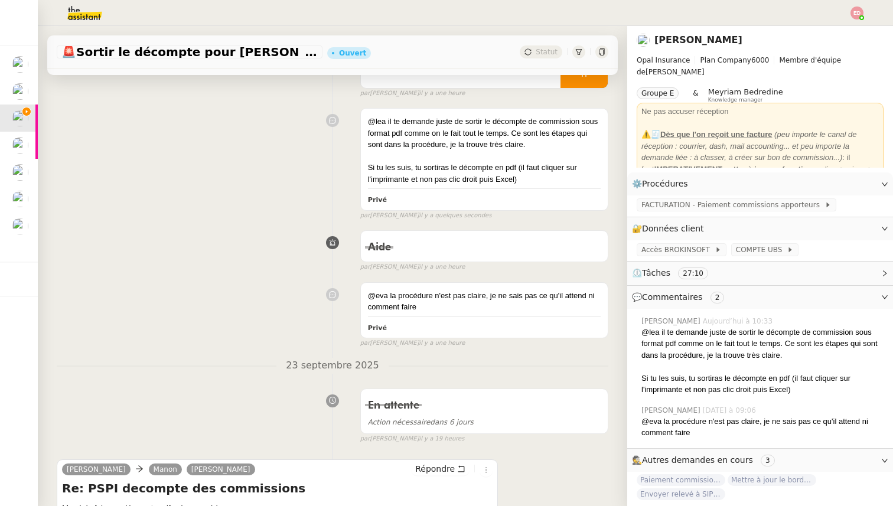
scroll to position [141, 0]
click at [526, 172] on div "Si tu les suis, tu sortiras le décompte en pdf (il faut cliquer sur l'imprimant…" at bounding box center [484, 174] width 233 height 23
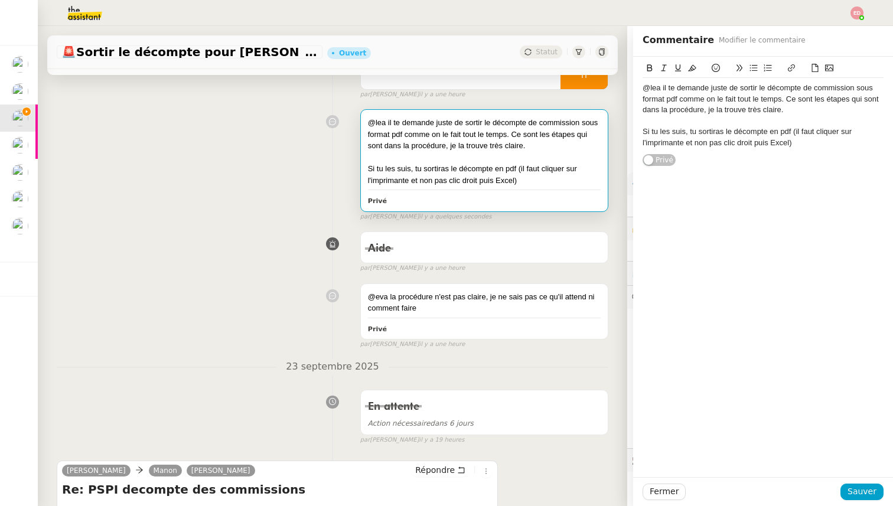
click at [519, 168] on div "Si tu les suis, tu sortiras le décompte en pdf (il faut cliquer sur l'imprimant…" at bounding box center [484, 174] width 233 height 23
click at [795, 132] on div "Si tu les suis, tu sortiras le décompte en pdf (il faut cliquer sur l'imprimant…" at bounding box center [763, 137] width 241 height 22
click at [854, 486] on span "Sauver" at bounding box center [862, 492] width 29 height 14
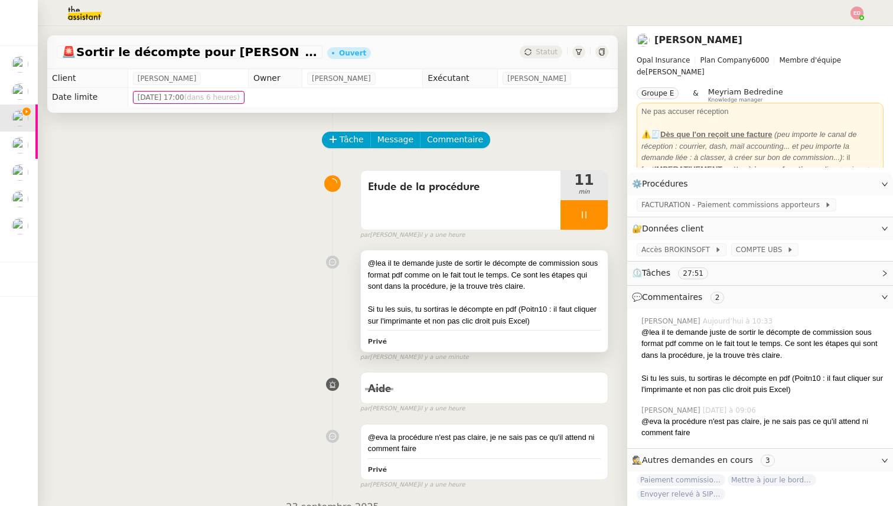
click at [569, 274] on div "@lea il te demande juste de sortir le décompte de commission sous format pdf co…" at bounding box center [484, 275] width 233 height 35
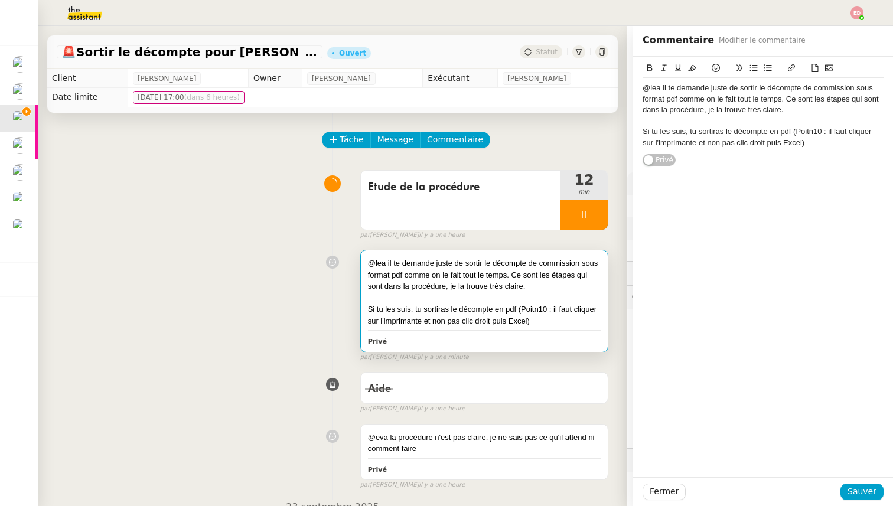
click at [786, 97] on div "@lea il te demande juste de sortir le décompte de commission sous format pdf co…" at bounding box center [763, 99] width 241 height 32
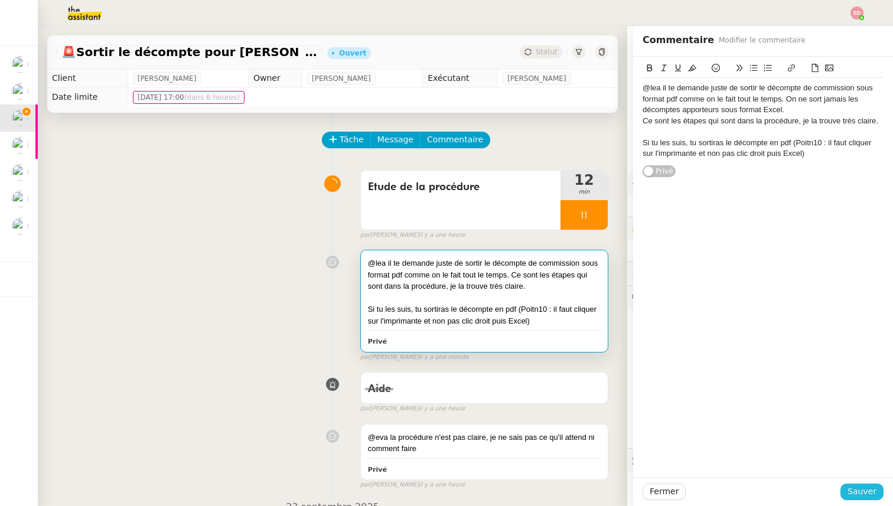
click at [858, 497] on span "Sauver" at bounding box center [862, 492] width 29 height 14
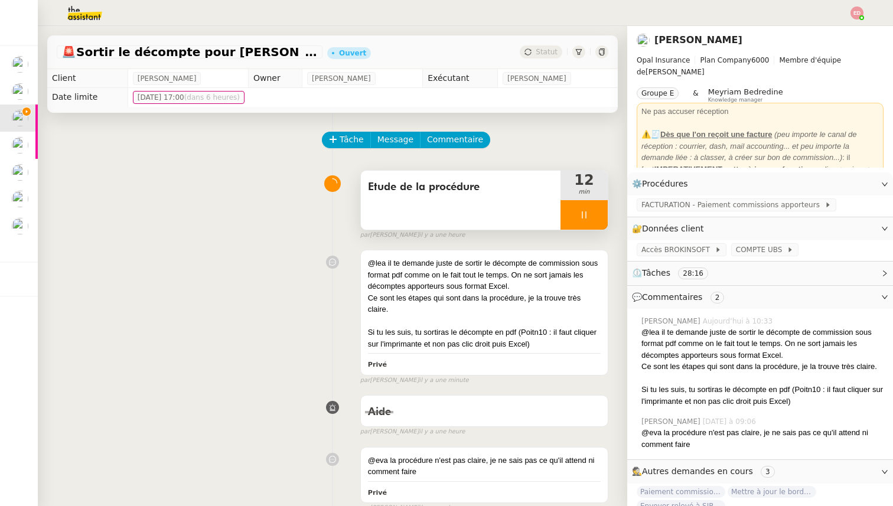
click at [603, 224] on div at bounding box center [584, 215] width 47 height 30
click at [603, 224] on button at bounding box center [596, 215] width 24 height 30
click at [551, 50] on span "Statut" at bounding box center [547, 52] width 22 height 8
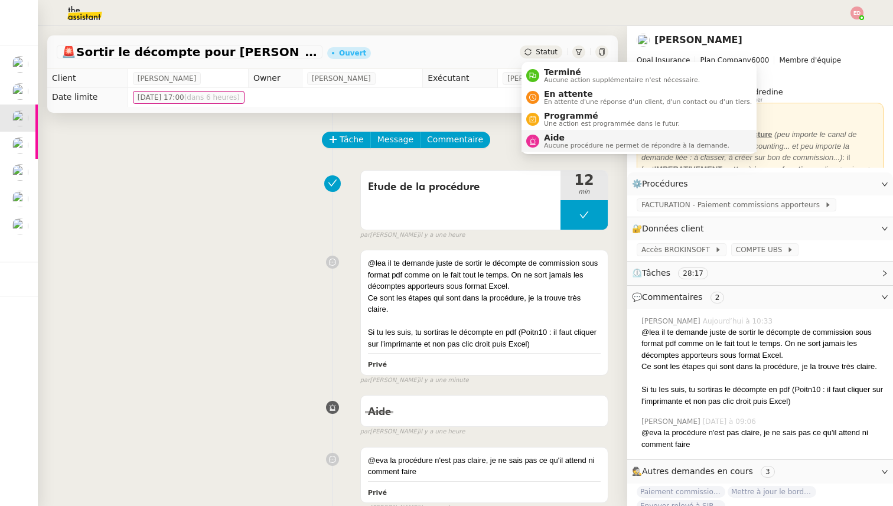
click at [560, 138] on span "Aide" at bounding box center [636, 137] width 185 height 9
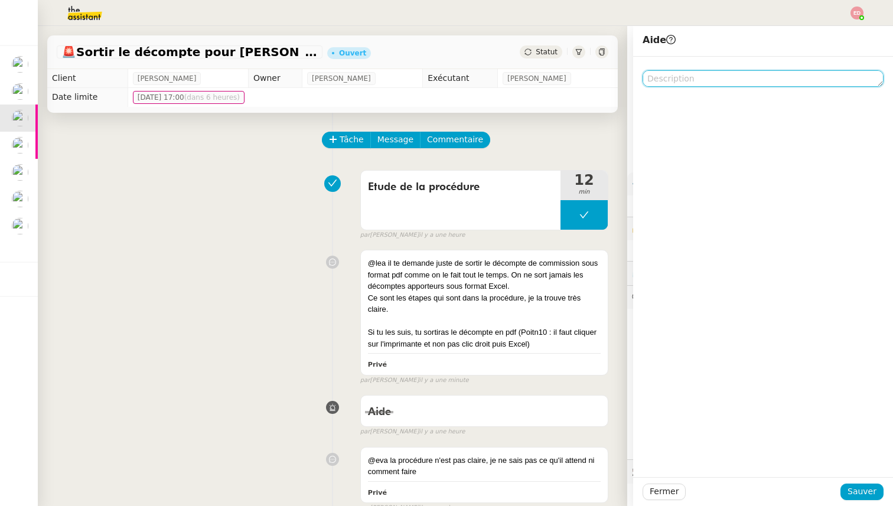
click at [679, 77] on textarea at bounding box center [763, 78] width 241 height 17
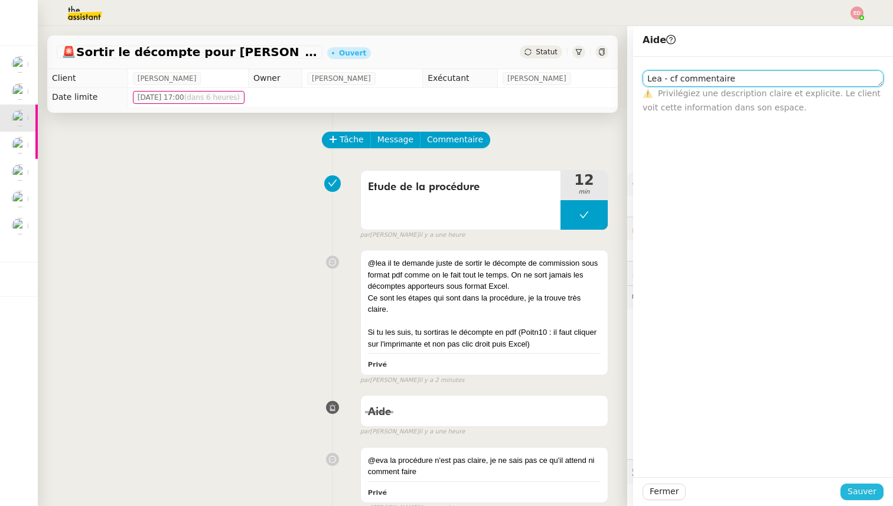
type textarea "Lea - cf commentaire"
click at [858, 493] on span "Sauver" at bounding box center [862, 492] width 29 height 14
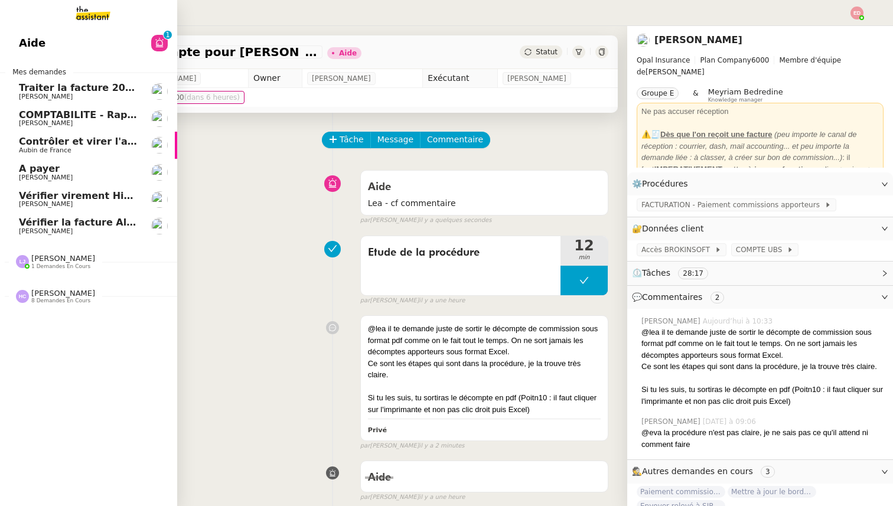
click at [69, 194] on span "Vérifier virement Hiscox 12.09" at bounding box center [100, 195] width 162 height 11
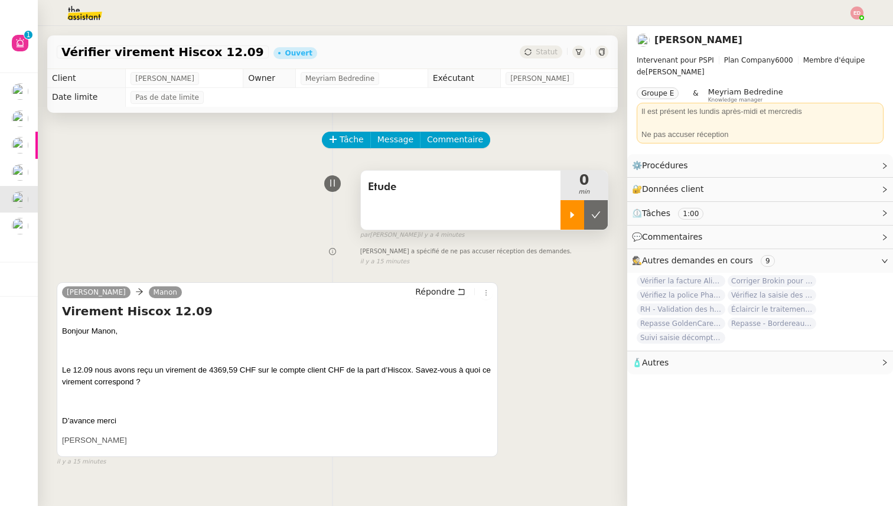
click at [569, 210] on div at bounding box center [573, 215] width 24 height 30
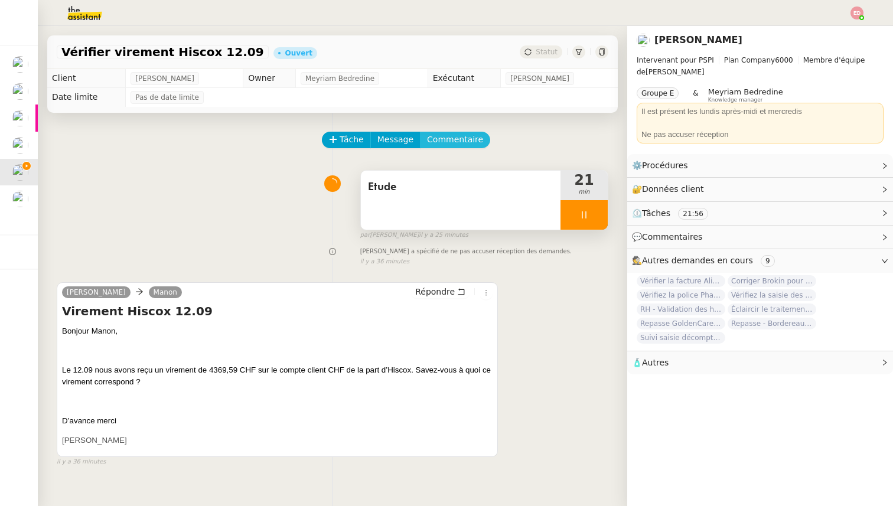
click at [466, 144] on span "Commentaire" at bounding box center [455, 140] width 56 height 14
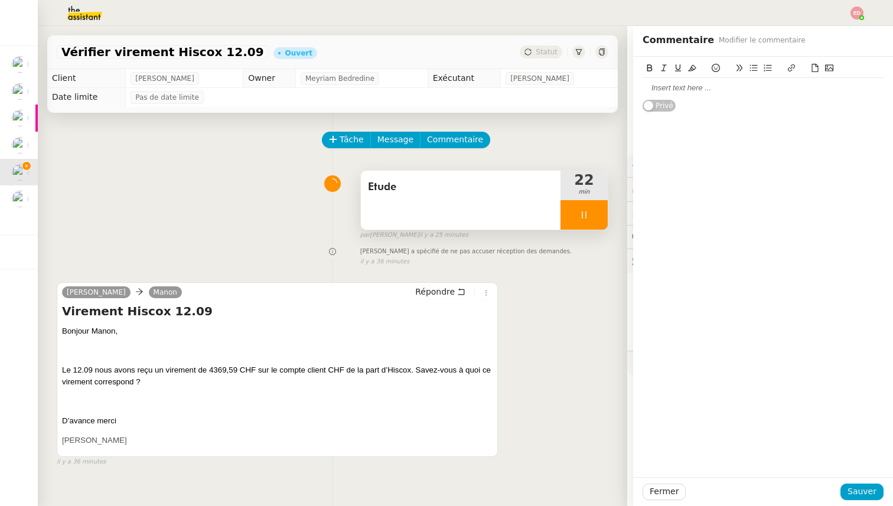
click at [659, 83] on div at bounding box center [763, 88] width 241 height 11
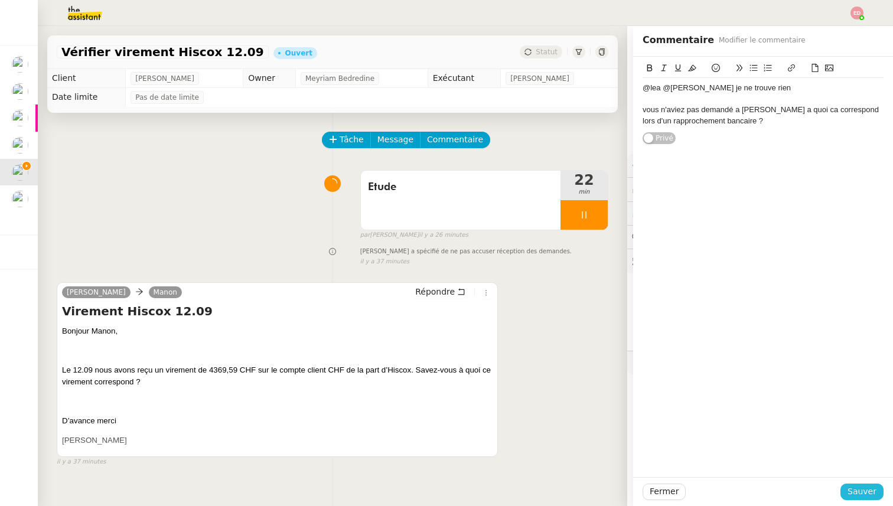
click at [845, 491] on button "Sauver" at bounding box center [862, 492] width 43 height 17
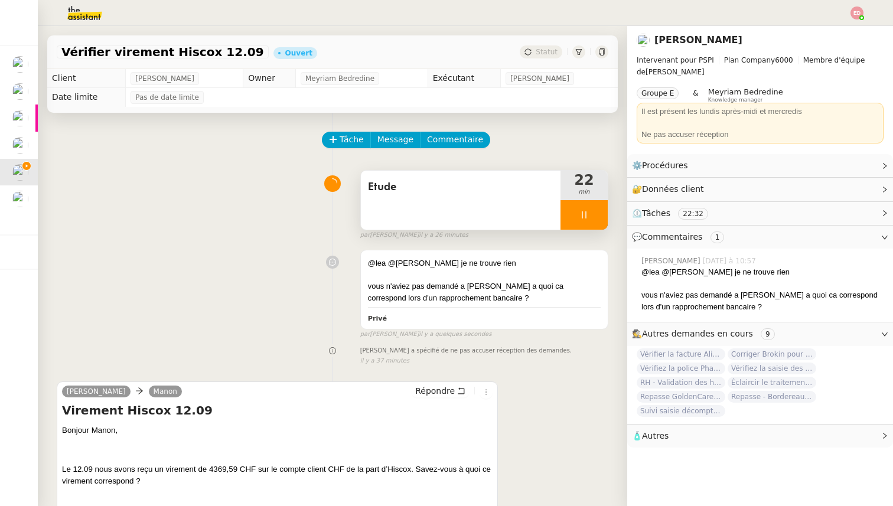
click at [433, 193] on span "Etude" at bounding box center [460, 187] width 185 height 18
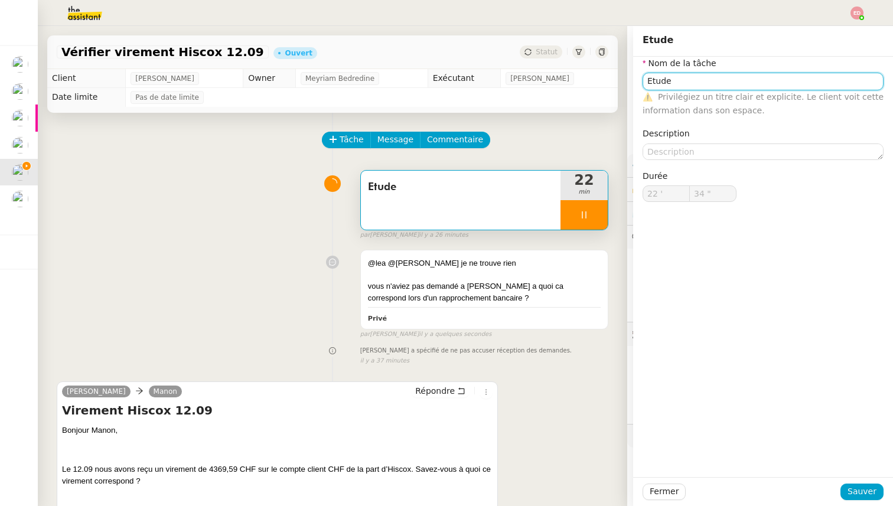
click at [663, 77] on input "Etude" at bounding box center [763, 81] width 241 height 17
type input "35 ""
type input "Rech"
type input "36 ""
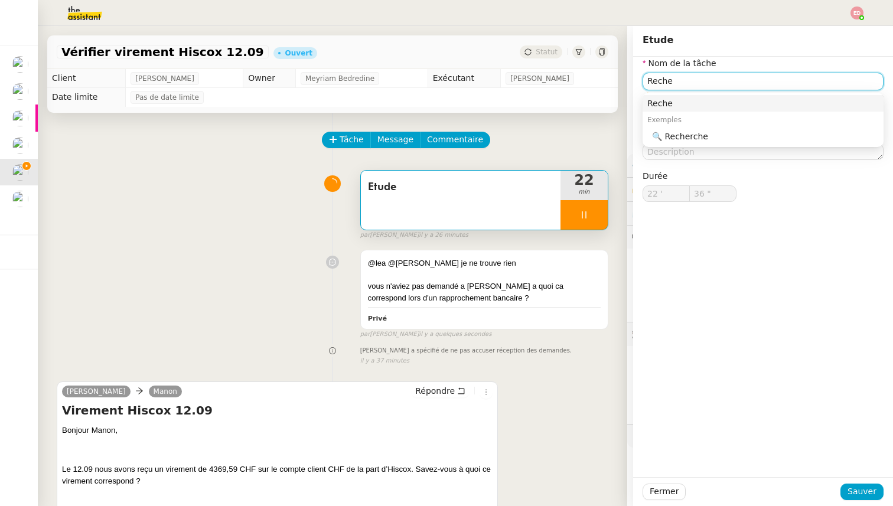
type input "Recher"
type input "37 ""
type input "Recherches"
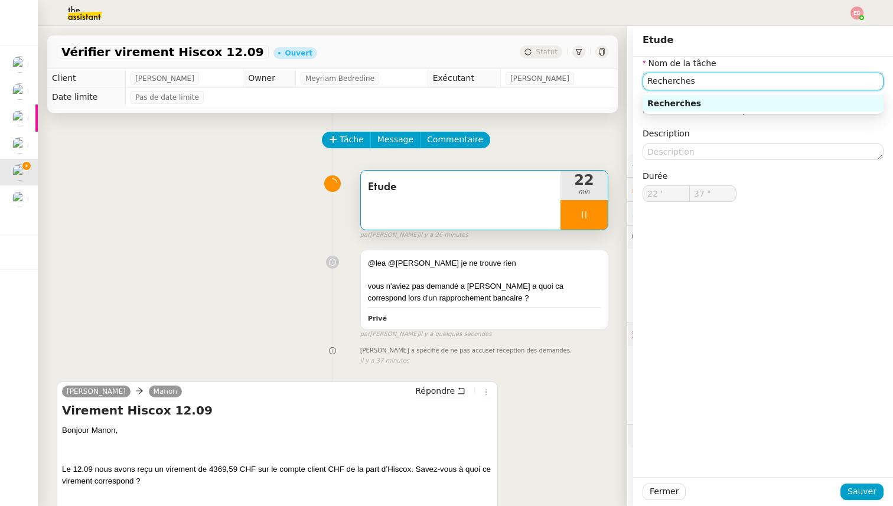
type input "38 ""
type input "Recherche"
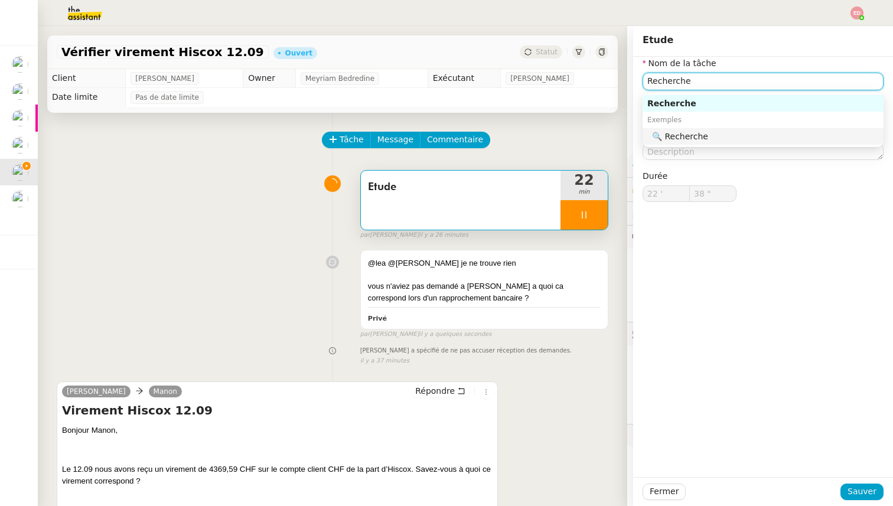
type input "39 ""
type input "Recherche"
click at [857, 486] on span "Sauver" at bounding box center [862, 492] width 29 height 14
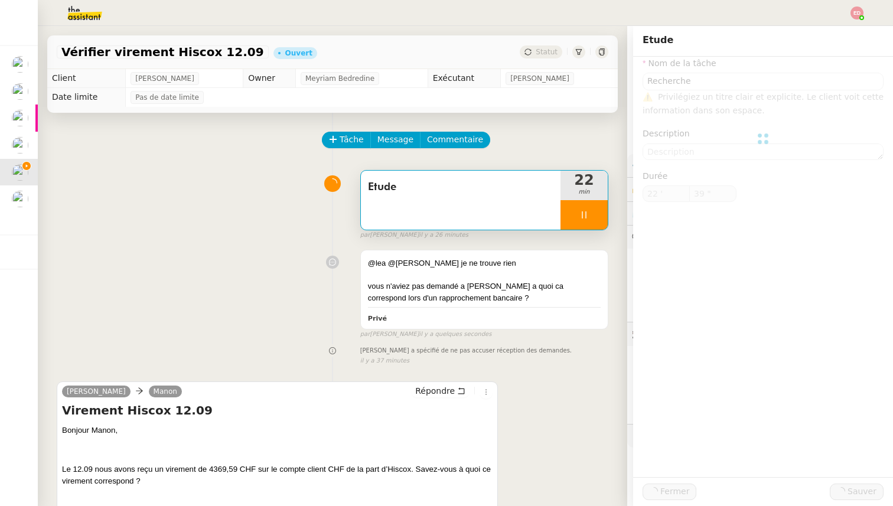
type input "40 ""
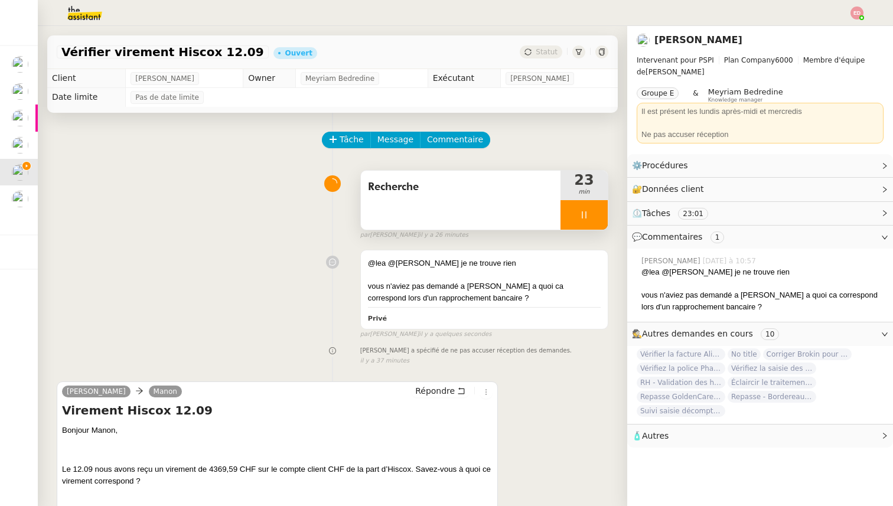
click at [597, 218] on div at bounding box center [584, 215] width 47 height 30
click at [597, 218] on icon at bounding box center [595, 214] width 9 height 9
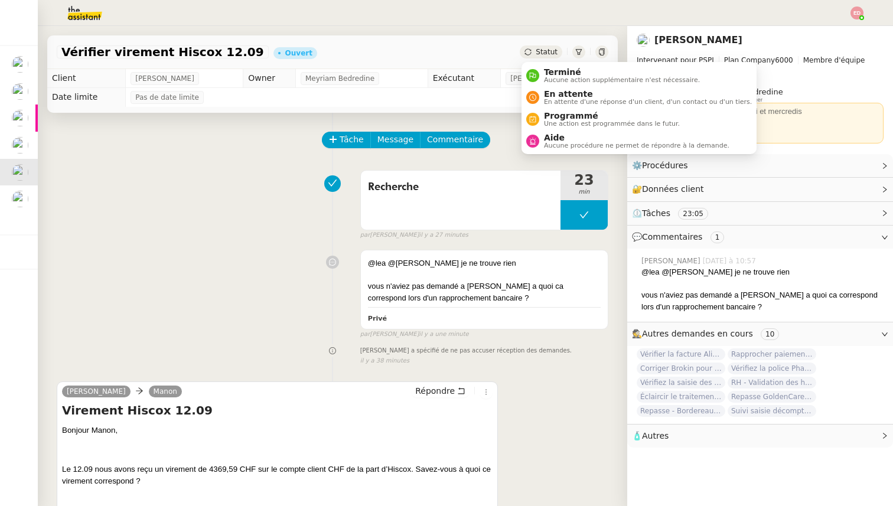
click at [543, 51] on span "Statut" at bounding box center [547, 52] width 22 height 8
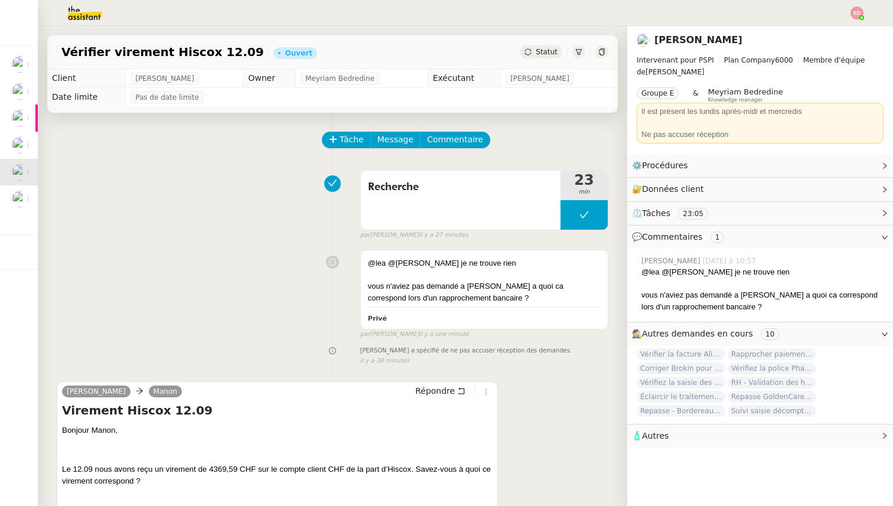
click at [552, 19] on div at bounding box center [447, 13] width 834 height 26
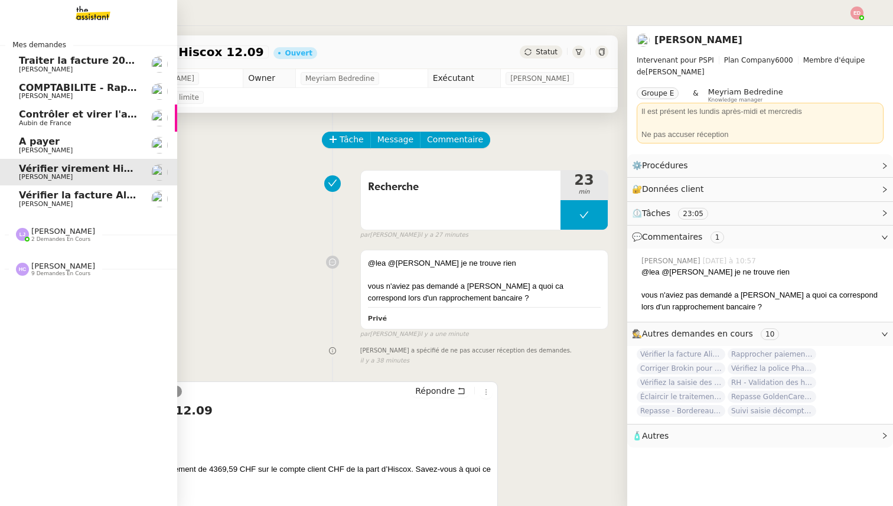
click at [24, 199] on span "Vérifier la facture Alissa Dr" at bounding box center [91, 195] width 144 height 11
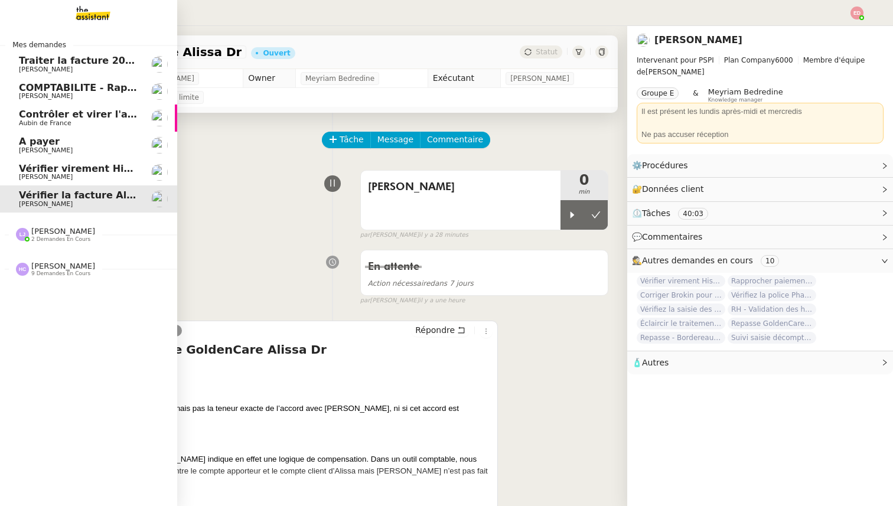
click at [59, 148] on span "[PERSON_NAME]" at bounding box center [46, 150] width 54 height 8
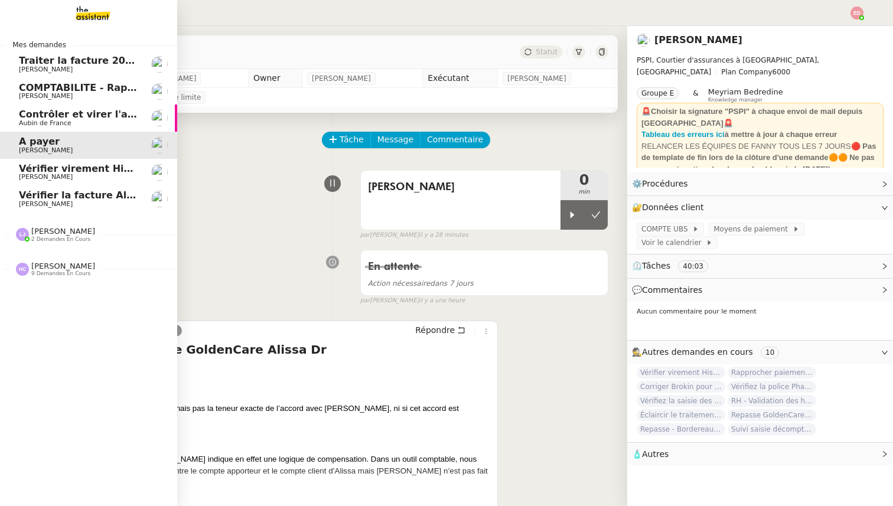
click at [52, 116] on span "Contrôler et virer l'achat prime" at bounding box center [102, 114] width 166 height 11
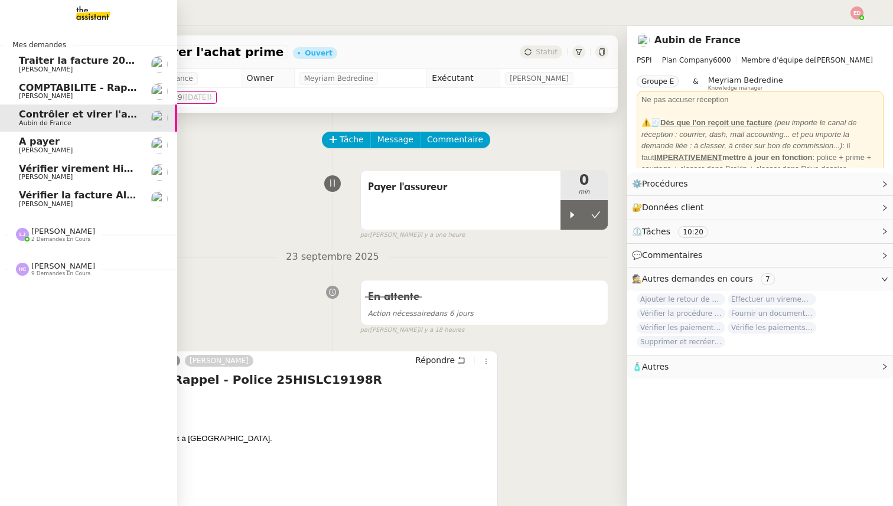
click at [71, 94] on span "[PERSON_NAME]" at bounding box center [78, 96] width 119 height 7
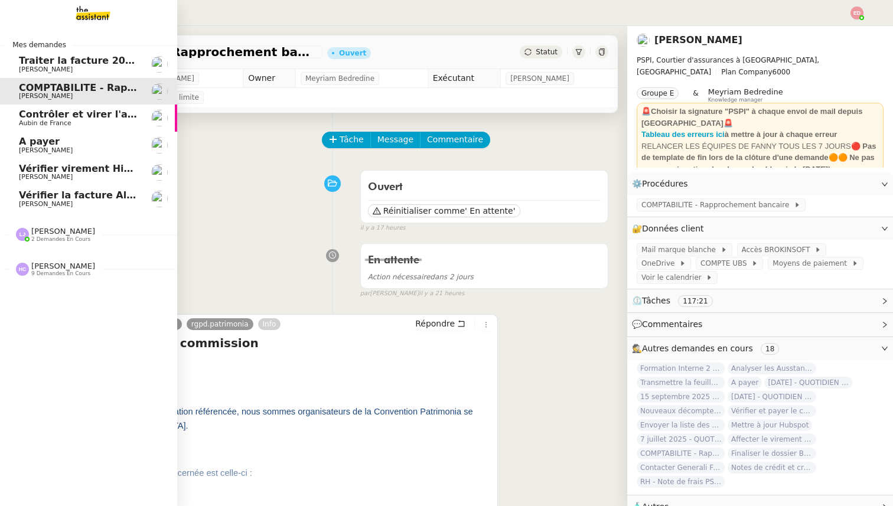
click at [83, 63] on span "Traiter la facture 2025416 Fuseau" at bounding box center [109, 60] width 180 height 11
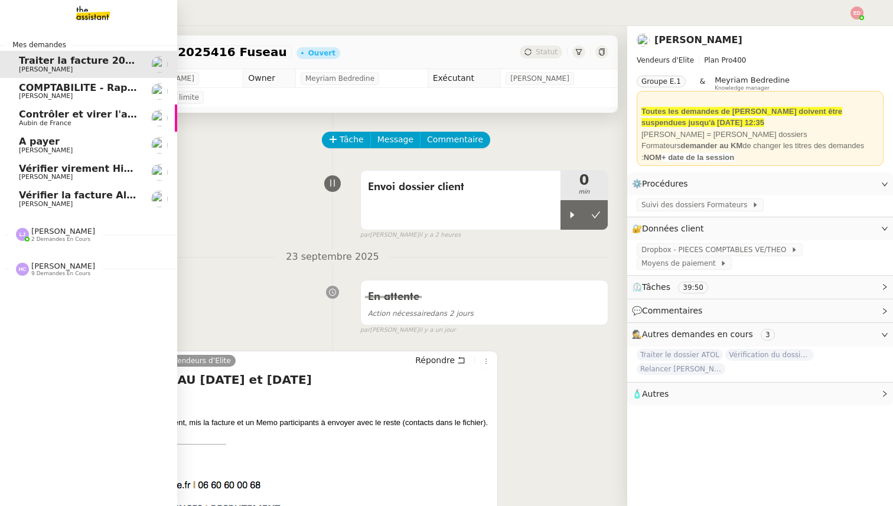
click at [48, 236] on span "2 demandes en cours" at bounding box center [60, 239] width 59 height 6
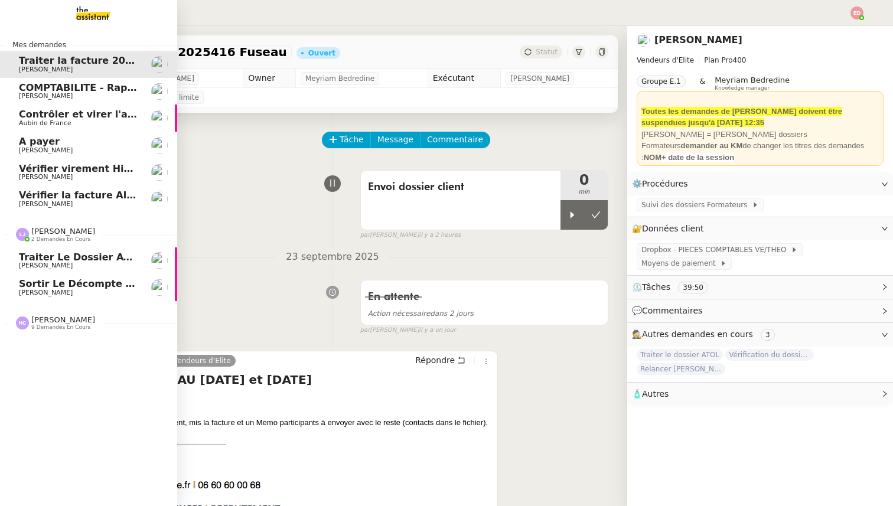
click at [48, 236] on span "2 demandes en cours" at bounding box center [60, 239] width 59 height 6
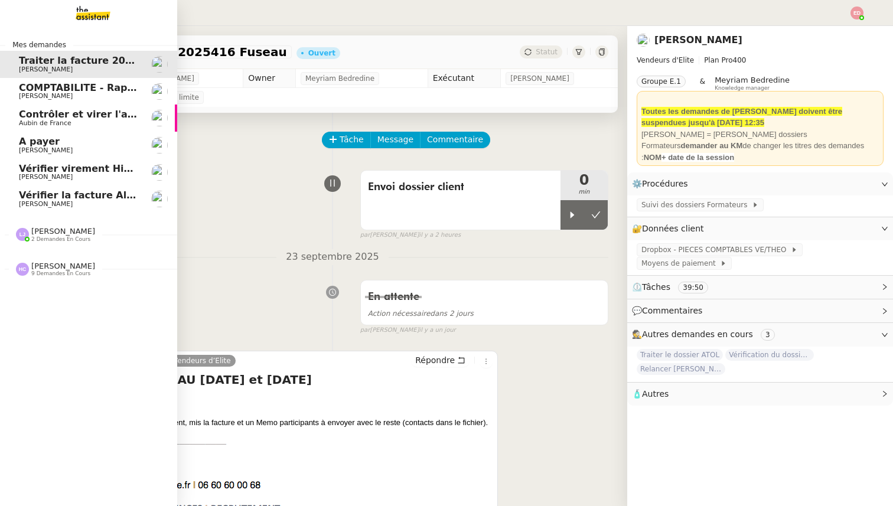
click at [48, 236] on span "2 demandes en cours" at bounding box center [60, 239] width 59 height 6
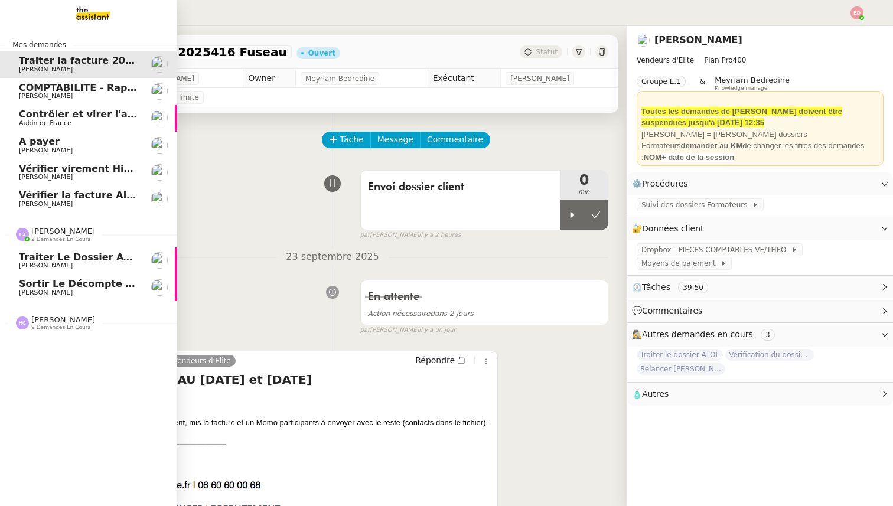
click at [45, 286] on span "Sortir le décompte pour [PERSON_NAME]" at bounding box center [130, 283] width 223 height 11
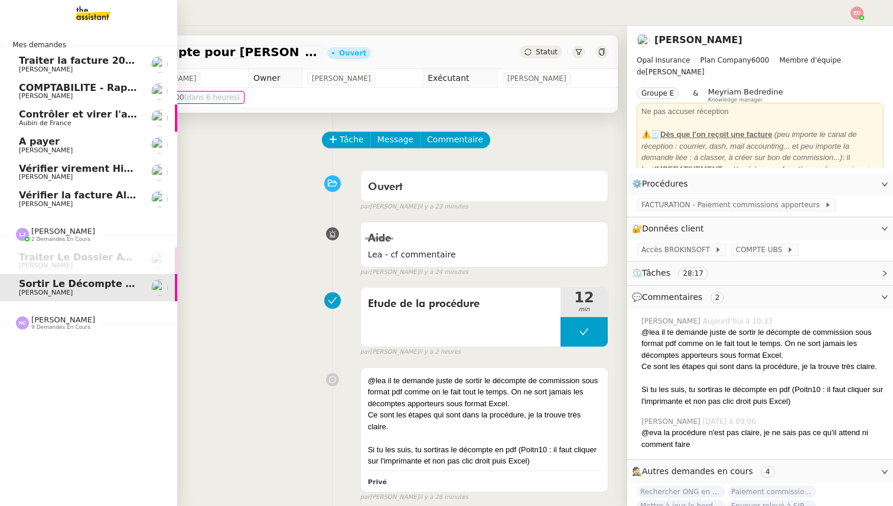
click at [44, 324] on span "[PERSON_NAME]" at bounding box center [63, 319] width 64 height 9
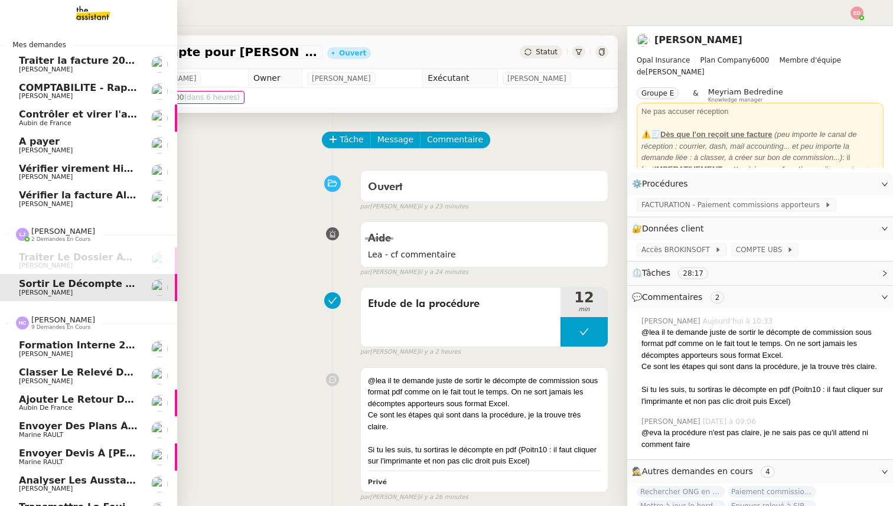
scroll to position [73, 0]
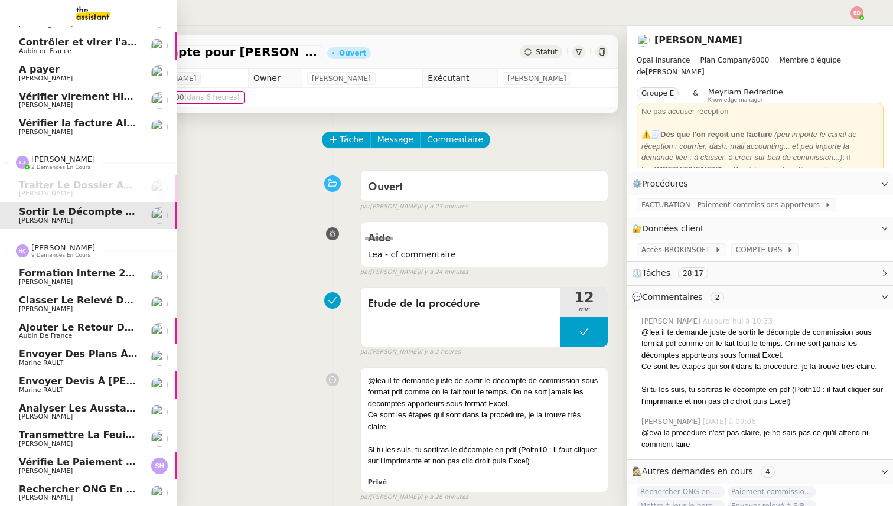
click at [62, 495] on span "[PERSON_NAME]" at bounding box center [78, 497] width 119 height 7
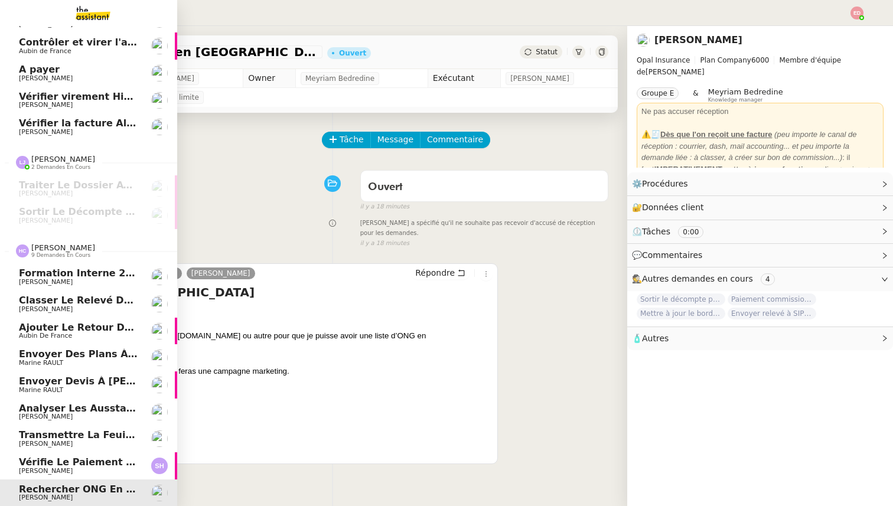
click at [32, 470] on span "[PERSON_NAME]" at bounding box center [46, 471] width 54 height 8
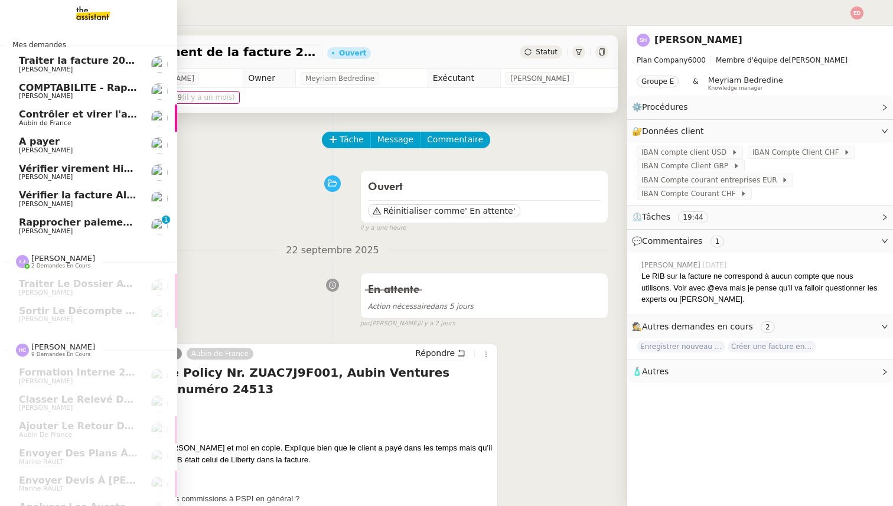
click at [67, 230] on span "[PERSON_NAME]" at bounding box center [78, 231] width 119 height 7
